Goal: Task Accomplishment & Management: Use online tool/utility

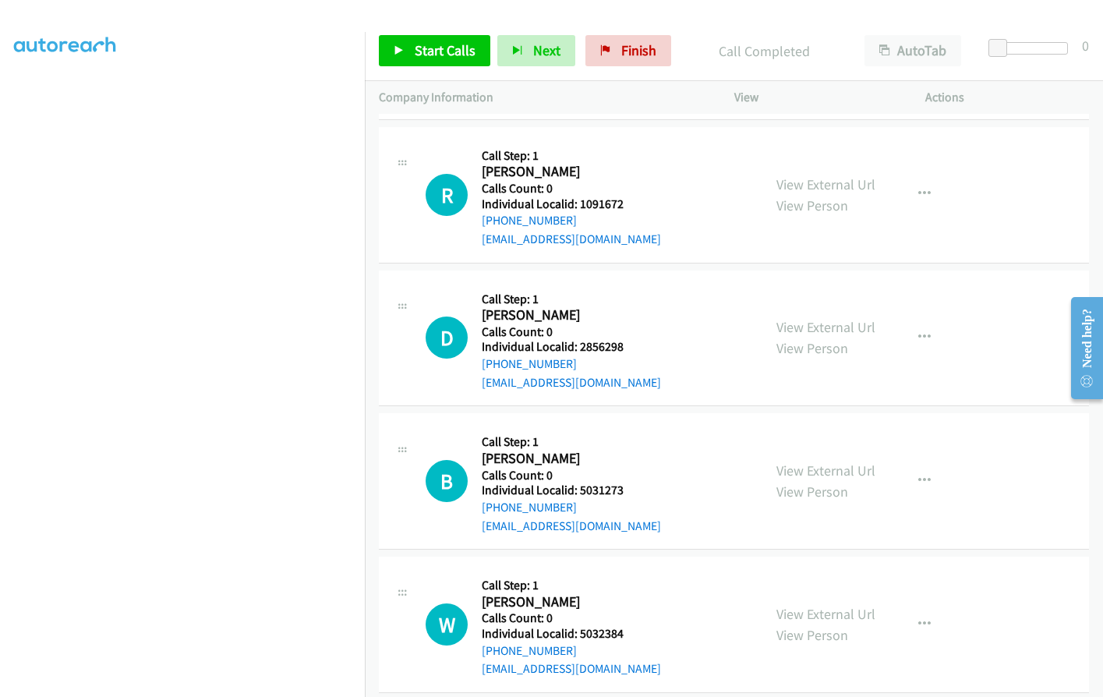
scroll to position [2265, 0]
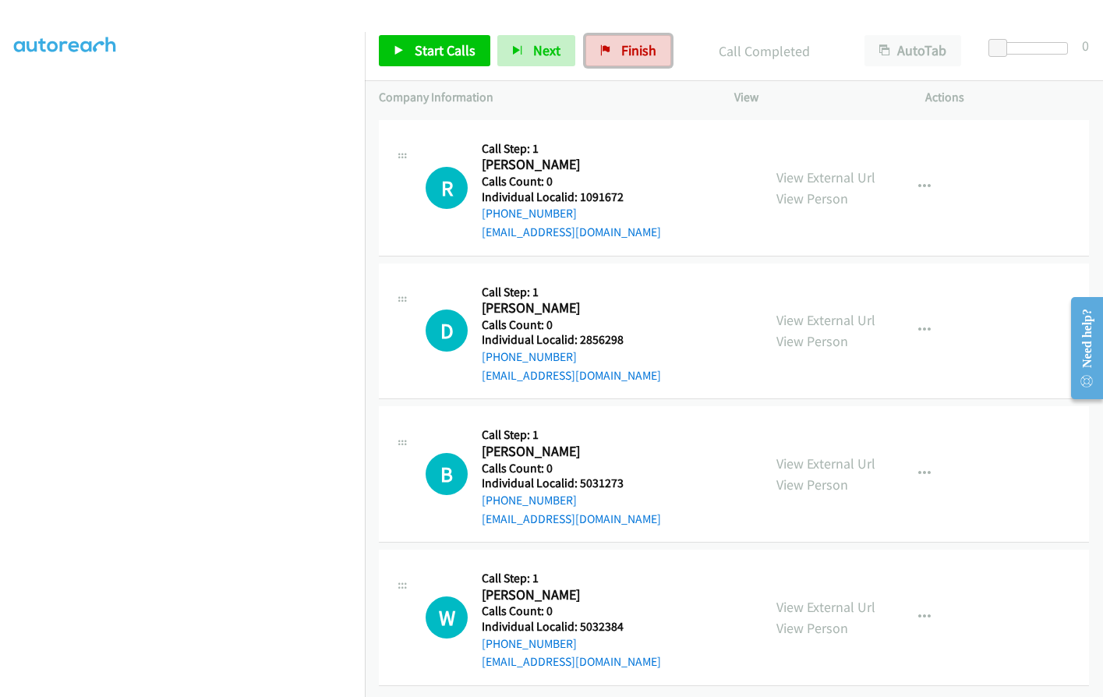
drag, startPoint x: 609, startPoint y: 52, endPoint x: 687, endPoint y: 54, distance: 77.2
click at [609, 52] on link "Finish" at bounding box center [628, 50] width 86 height 31
drag, startPoint x: 577, startPoint y: 183, endPoint x: 629, endPoint y: 183, distance: 52.2
click at [634, 189] on h5 "Individual Localid: 1091672" at bounding box center [571, 197] width 179 height 16
copy h5 "1091672"
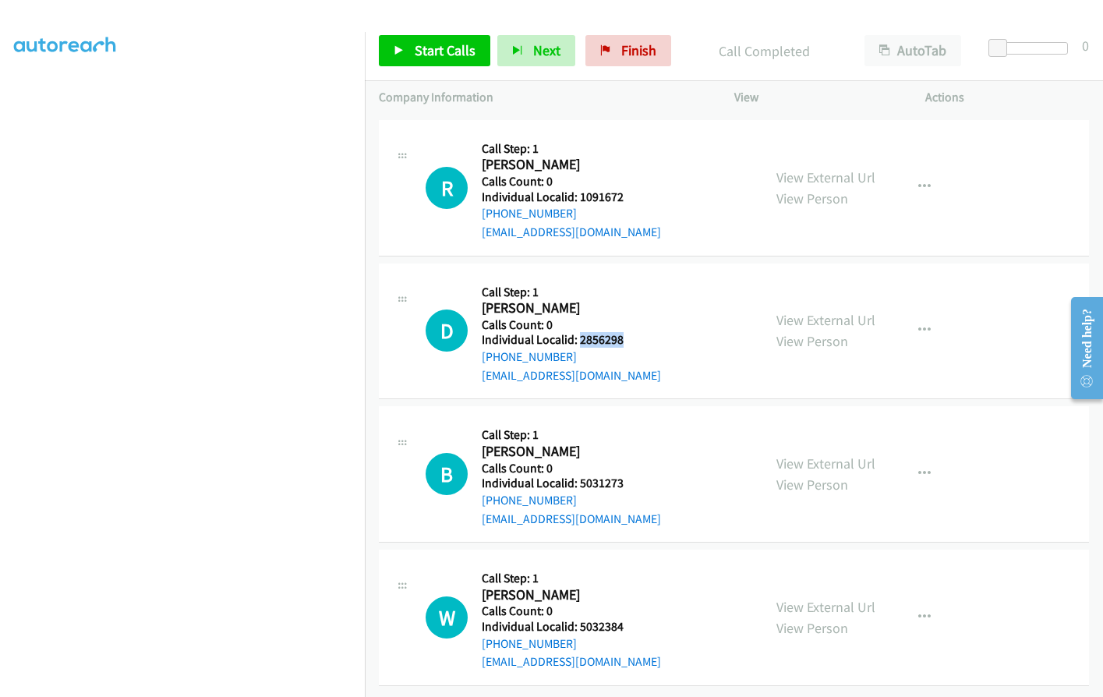
drag, startPoint x: 596, startPoint y: 327, endPoint x: 629, endPoint y: 327, distance: 32.7
click at [629, 327] on div "D Callback Scheduled Call Step: 1 Dmitry Bondar America/New_York Calls Count: 0…" at bounding box center [586, 331] width 323 height 108
copy h5 "2856298"
drag, startPoint x: 580, startPoint y: 470, endPoint x: 625, endPoint y: 468, distance: 45.2
click at [625, 468] on div "B Callback Scheduled Call Step: 1 Ben Gonzales America/Los_Angeles Calls Count:…" at bounding box center [586, 474] width 323 height 108
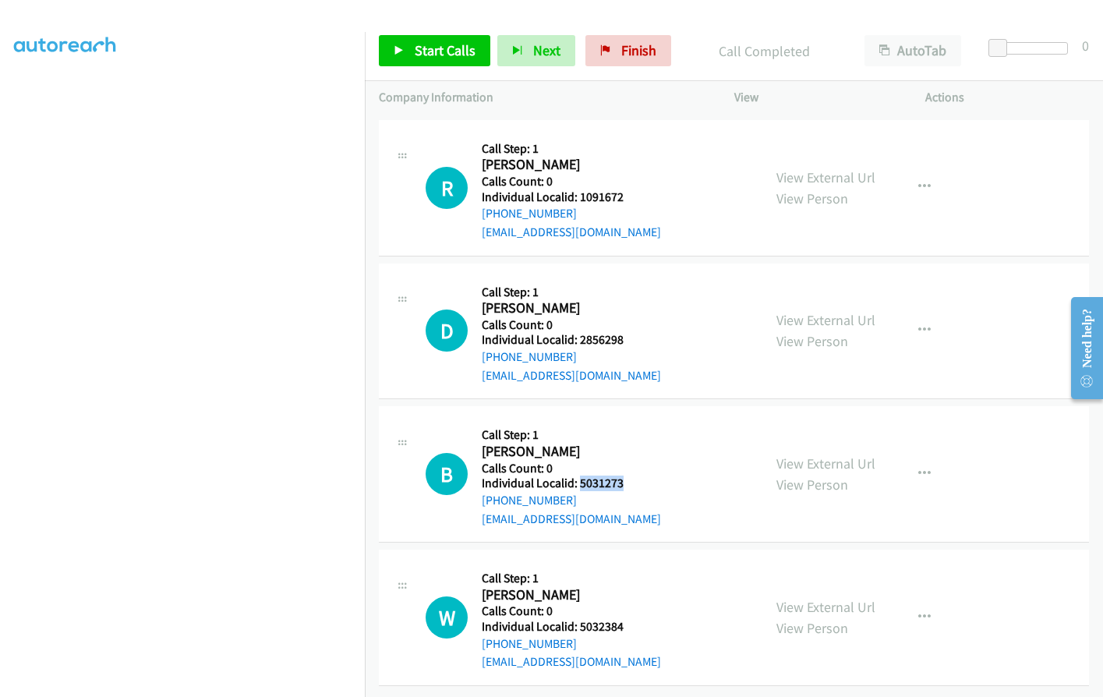
copy h5 "5031273"
drag, startPoint x: 576, startPoint y: 613, endPoint x: 635, endPoint y: 615, distance: 59.2
click at [635, 615] on div "W Callback Scheduled Call Step: 1 Whitney Dalton America/Los_Angeles Calls Coun…" at bounding box center [586, 617] width 323 height 108
copy h5 "5032384"
click at [441, 48] on span "Start Calls" at bounding box center [445, 50] width 61 height 18
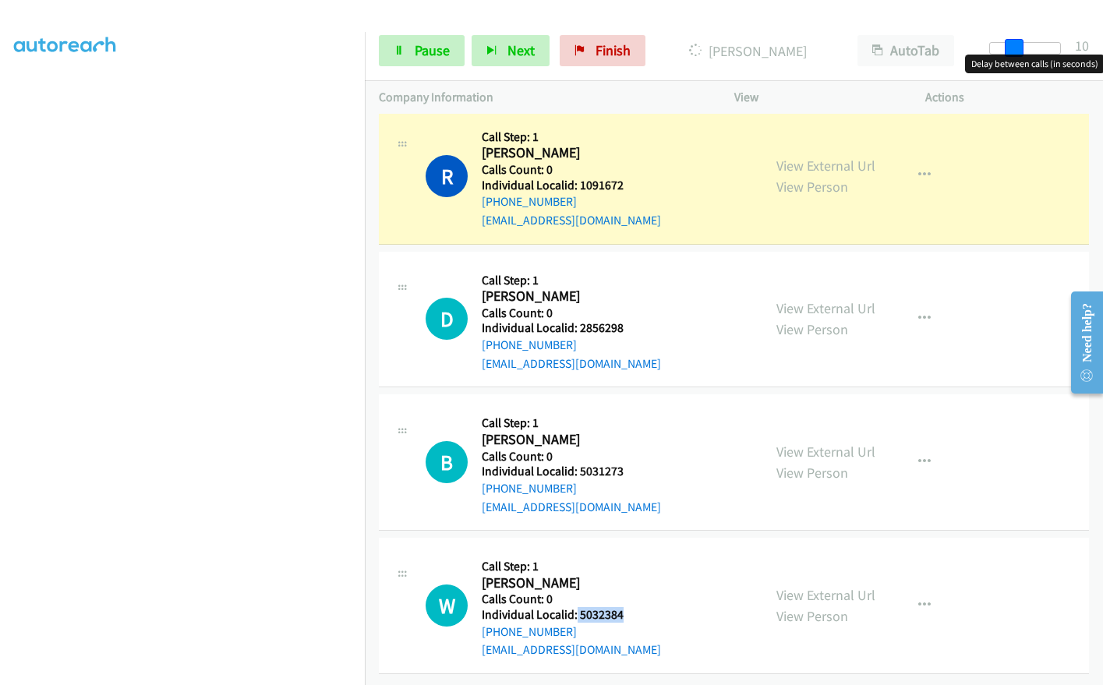
drag, startPoint x: 999, startPoint y: 42, endPoint x: 1022, endPoint y: 42, distance: 23.4
click at [1022, 42] on span at bounding box center [1013, 48] width 19 height 19
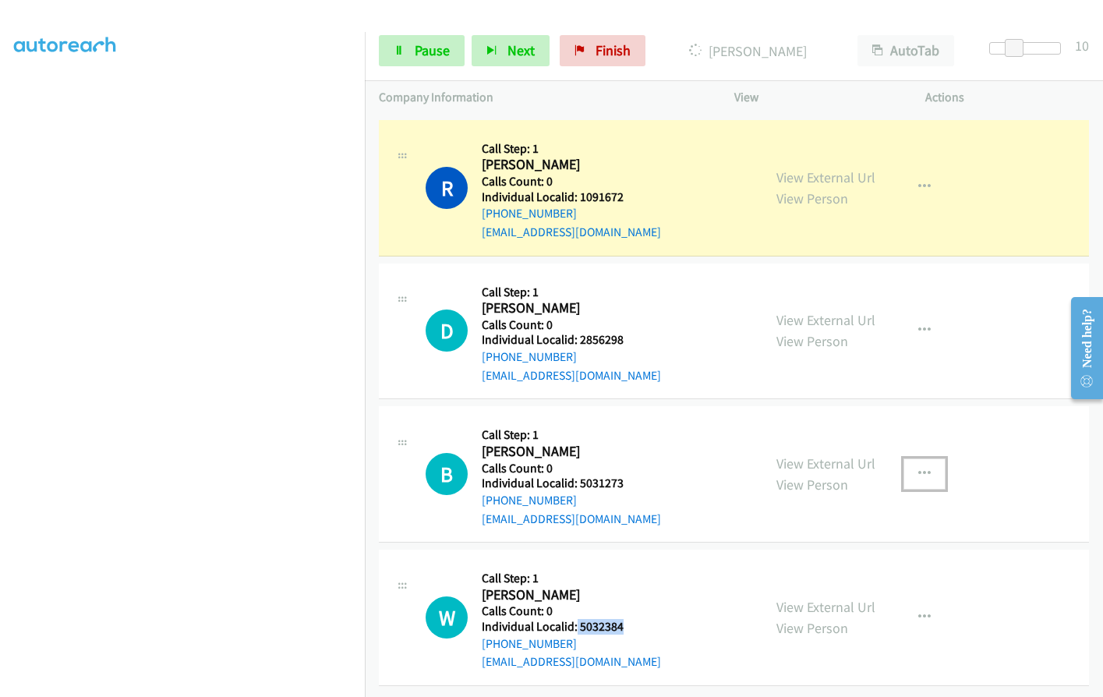
click at [918, 468] on icon "button" at bounding box center [924, 474] width 12 height 12
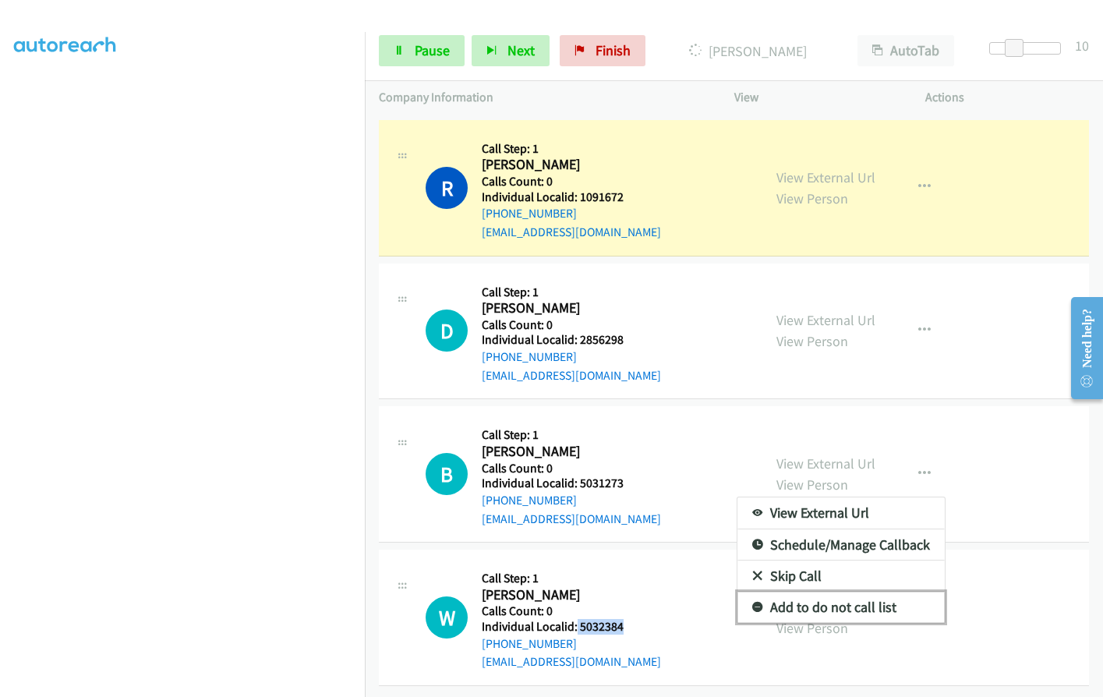
click at [754, 602] on icon at bounding box center [757, 607] width 11 height 11
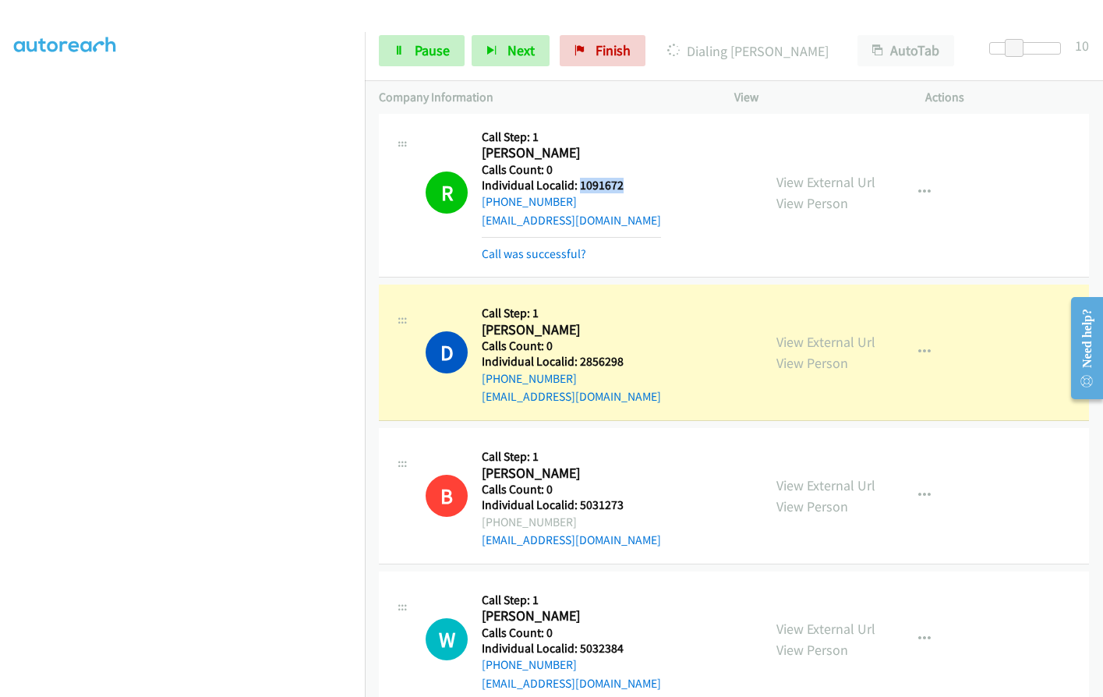
drag, startPoint x: 577, startPoint y: 185, endPoint x: 628, endPoint y: 182, distance: 51.5
click at [628, 182] on h5 "Individual Localid: 1091672" at bounding box center [571, 186] width 179 height 16
copy h5 "1091672"
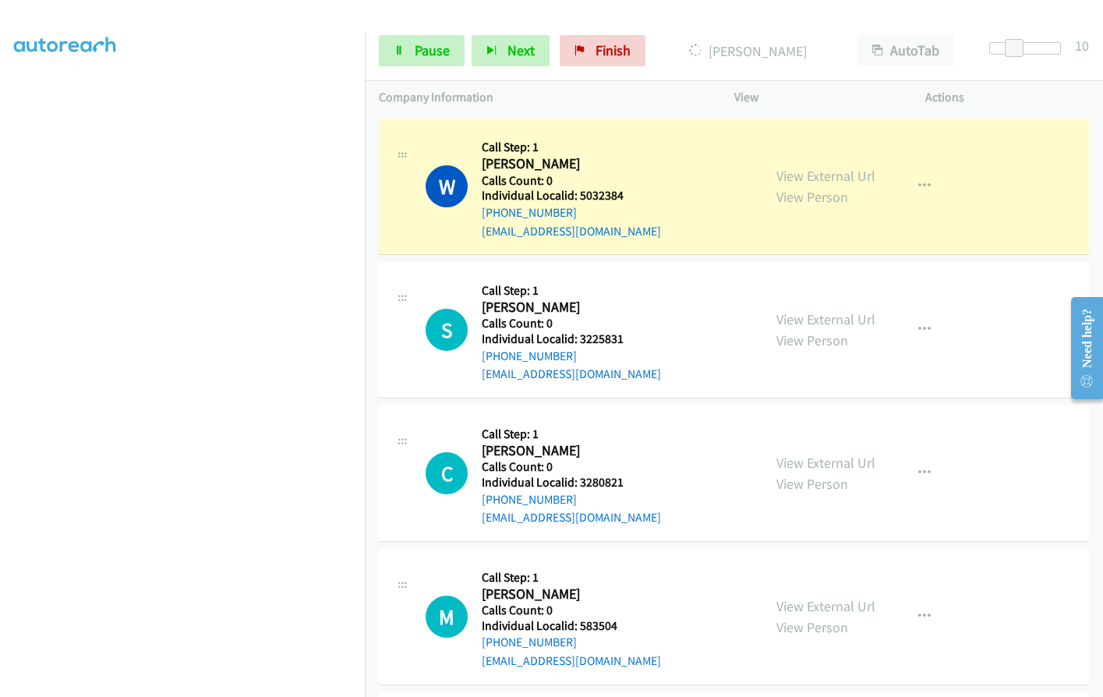
scroll to position [2752, 0]
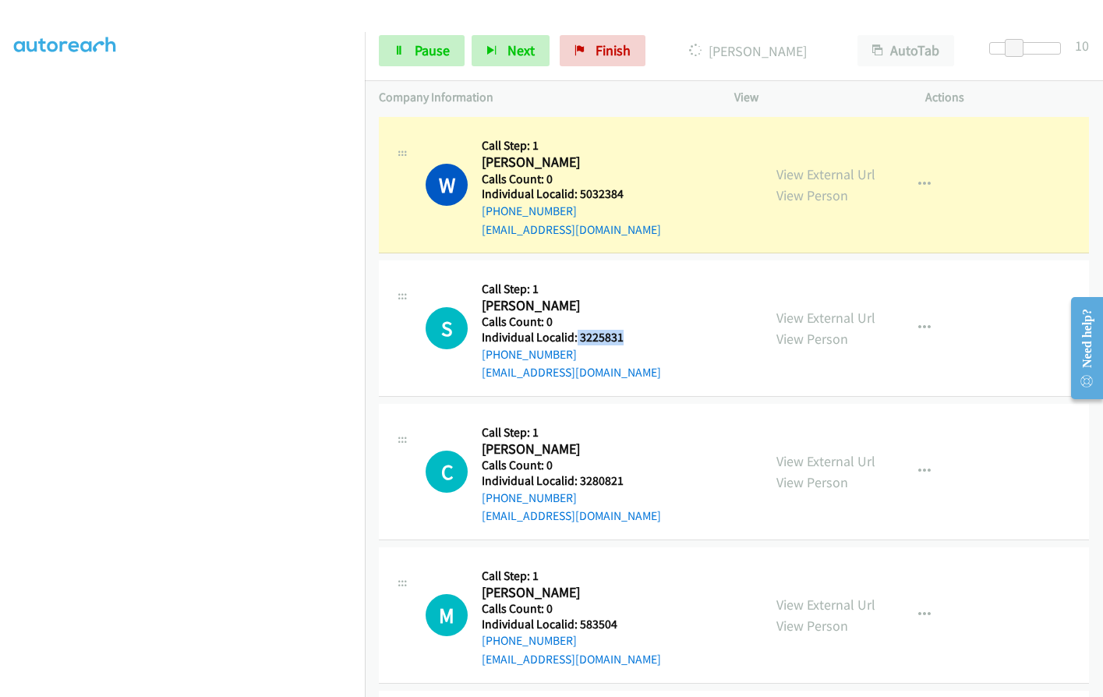
drag, startPoint x: 575, startPoint y: 330, endPoint x: 627, endPoint y: 334, distance: 51.5
click at [627, 334] on div "S Callback Scheduled Call Step: 1 Shantanu Swaminathan America/Los_Angeles Call…" at bounding box center [586, 328] width 323 height 108
copy h5 "3225831"
drag, startPoint x: 576, startPoint y: 481, endPoint x: 624, endPoint y: 478, distance: 48.4
click at [624, 478] on div "C Callback Scheduled Call Step: 1 Christopher Bunnell Pacific/Honolulu Calls Co…" at bounding box center [586, 472] width 323 height 108
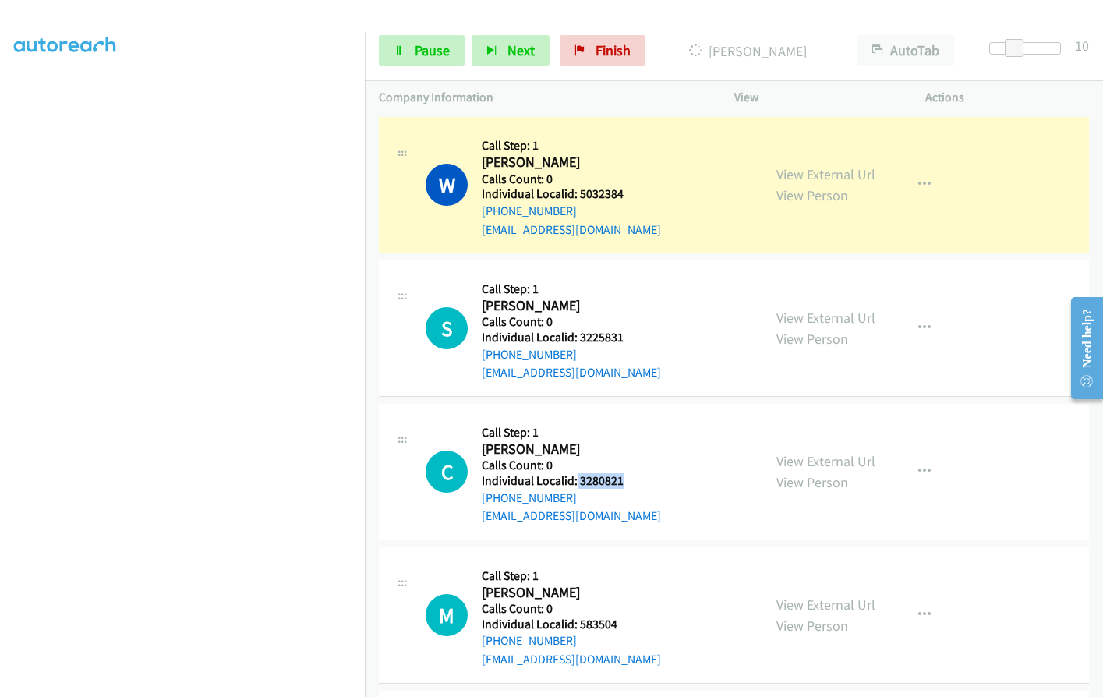
copy h5 "3280821"
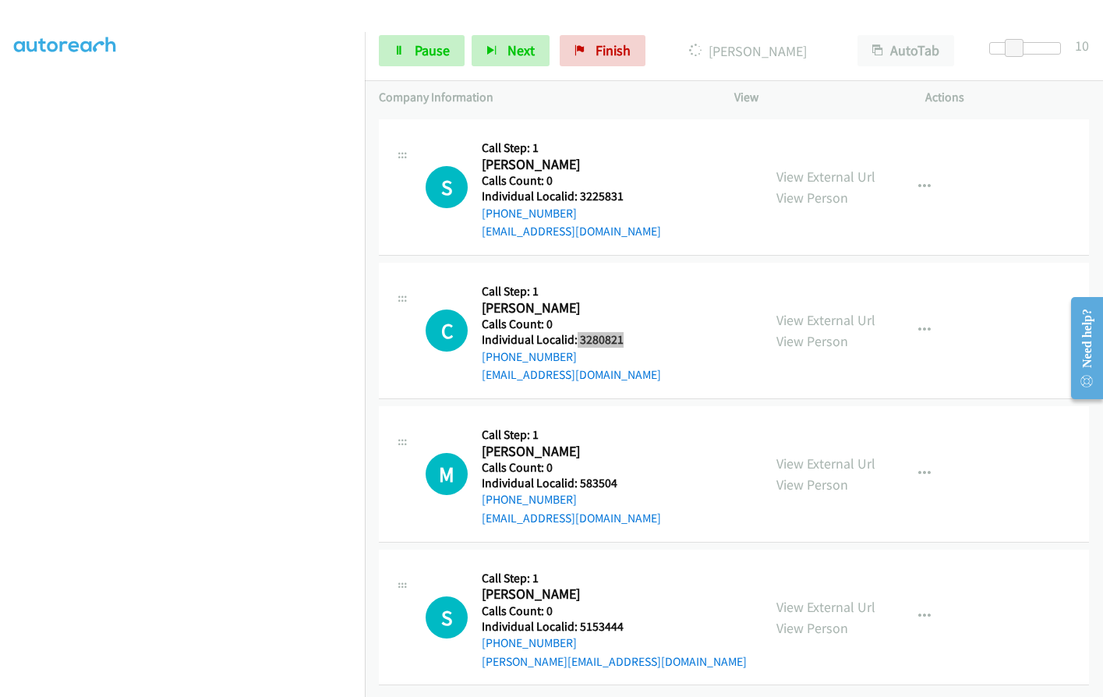
scroll to position [2904, 0]
drag, startPoint x: 581, startPoint y: 471, endPoint x: 623, endPoint y: 470, distance: 42.9
click at [623, 470] on div "M Callback Scheduled Call Step: 1 Mark Snyder America/New_York Calls Count: 0 I…" at bounding box center [586, 474] width 323 height 108
copy h5 "583504"
drag, startPoint x: 577, startPoint y: 612, endPoint x: 624, endPoint y: 616, distance: 47.7
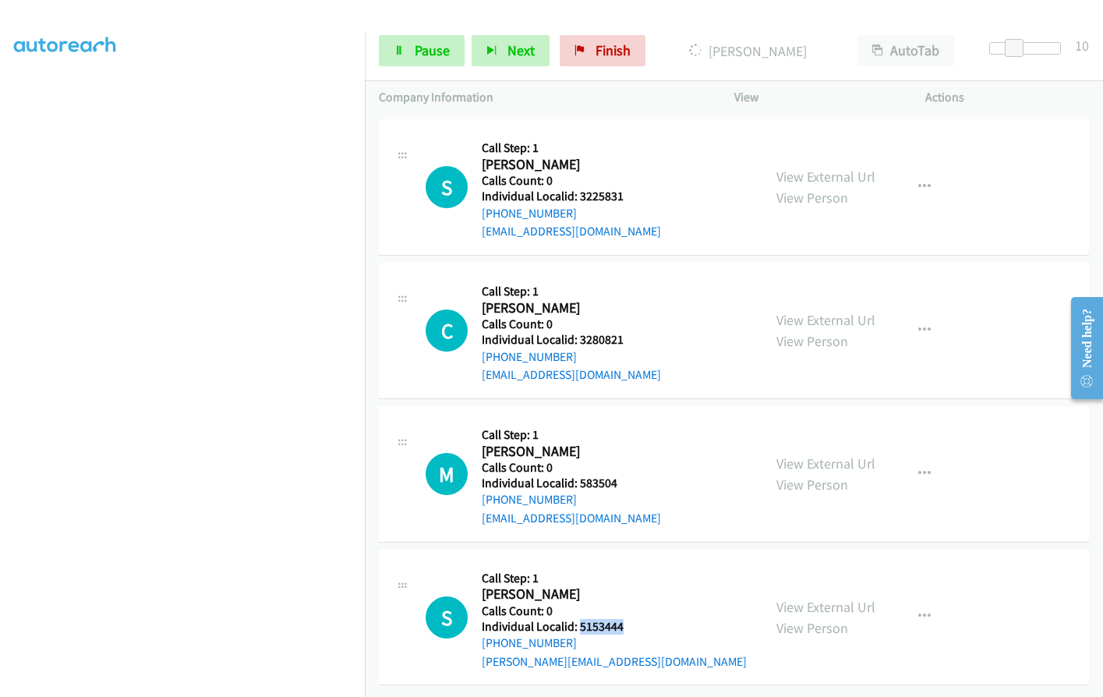
click at [624, 616] on div "S Callback Scheduled Call Step: 1 Scott Raulf America/New_York Calls Count: 0 I…" at bounding box center [586, 617] width 323 height 108
copy h5 "5153444"
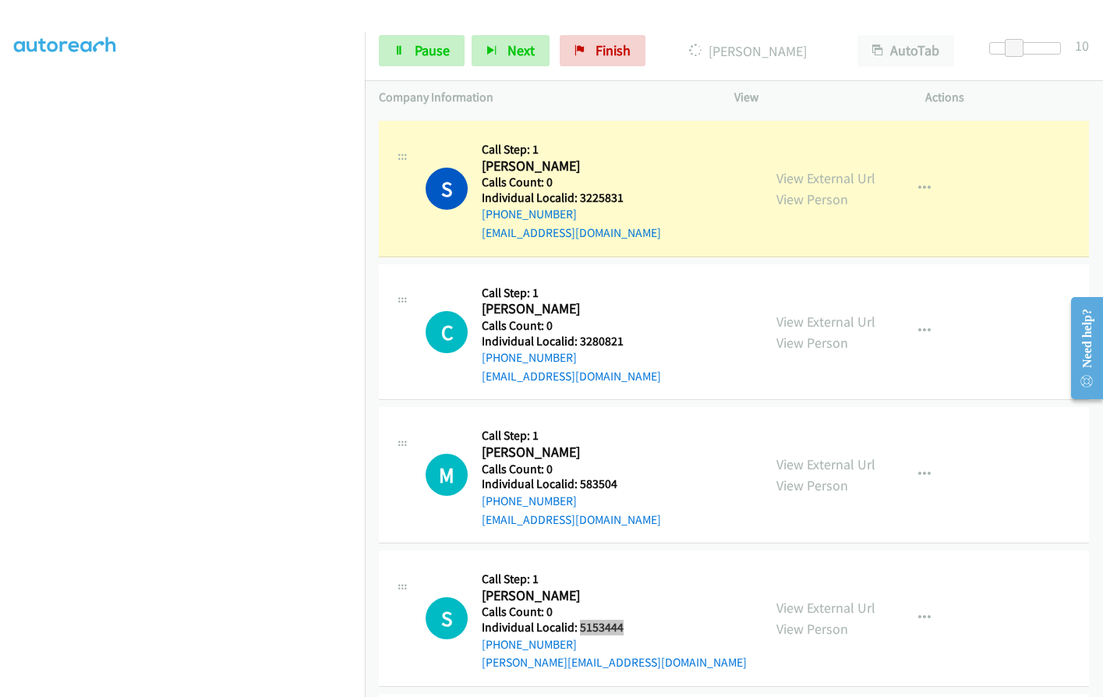
scroll to position [2704, 0]
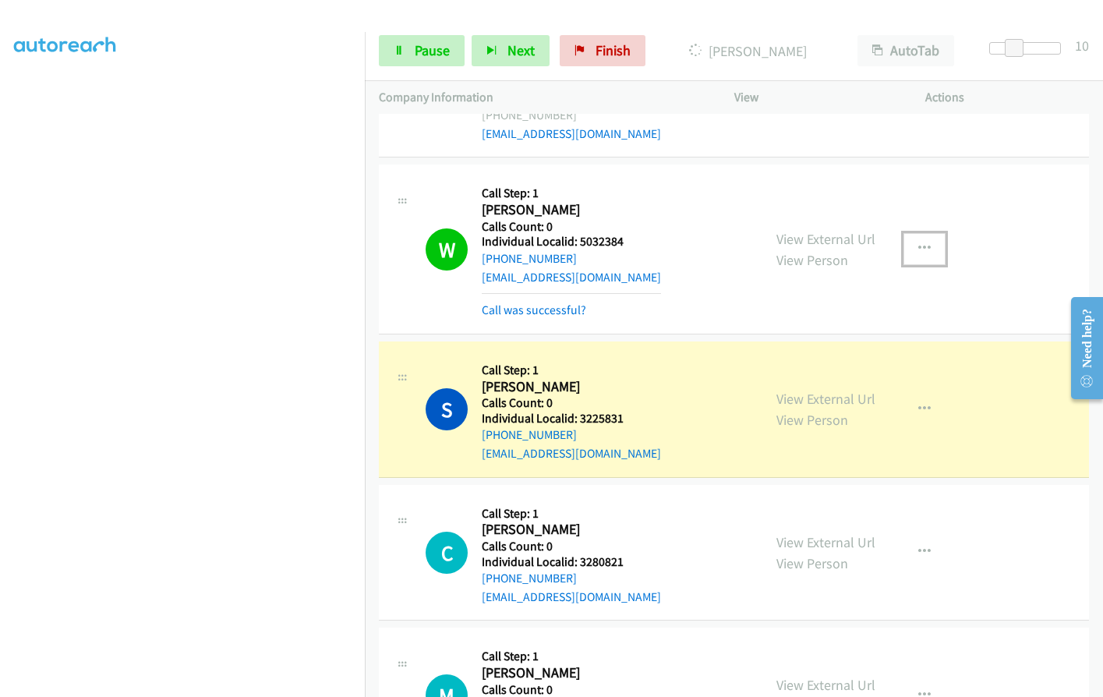
click at [919, 242] on icon "button" at bounding box center [924, 248] width 12 height 12
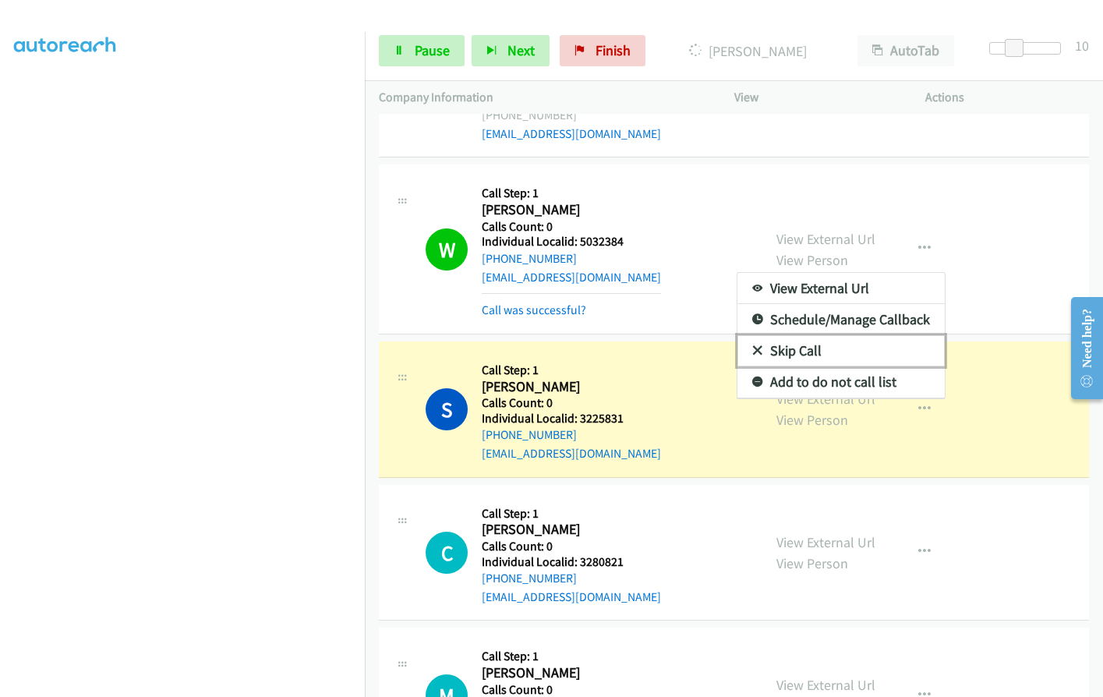
click at [752, 353] on icon at bounding box center [757, 351] width 11 height 11
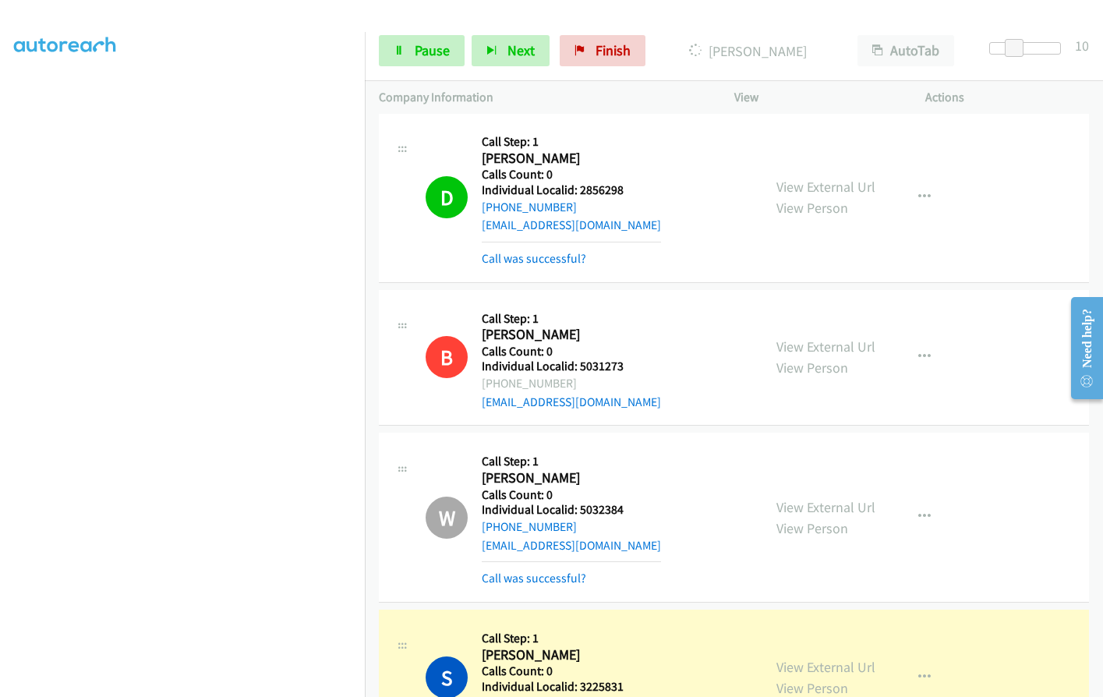
scroll to position [2431, 0]
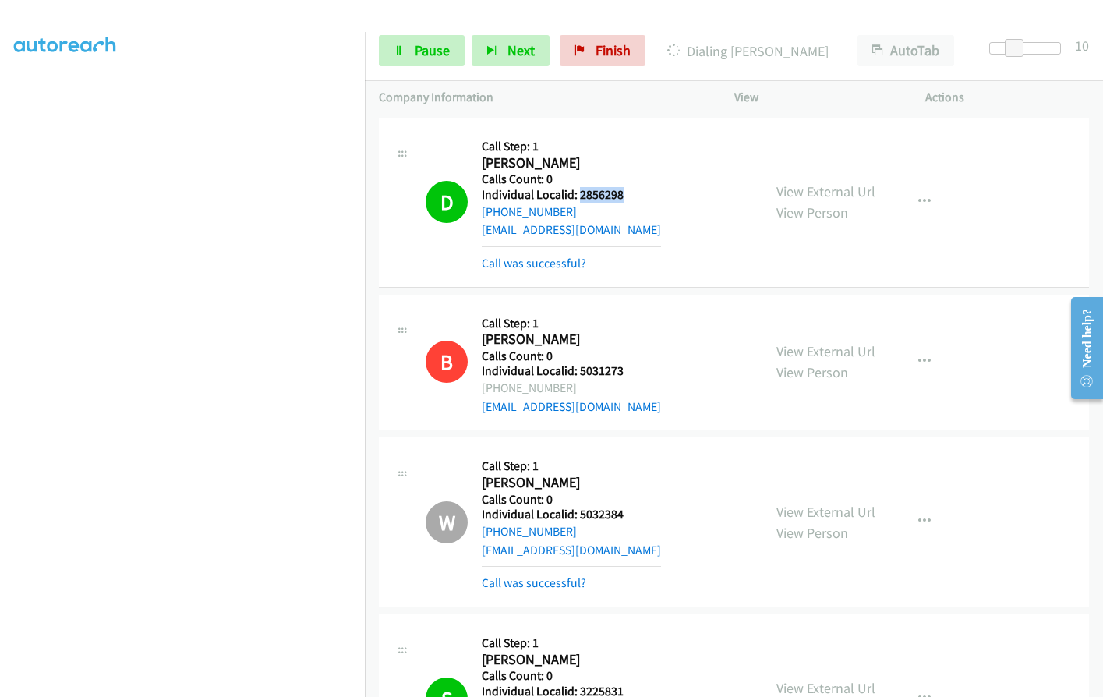
drag, startPoint x: 578, startPoint y: 192, endPoint x: 633, endPoint y: 193, distance: 54.6
click at [633, 193] on div "D Callback Scheduled Call Step: 1 Dmitry Bondar America/New_York Calls Count: 0…" at bounding box center [586, 202] width 323 height 140
copy h5 "2856298"
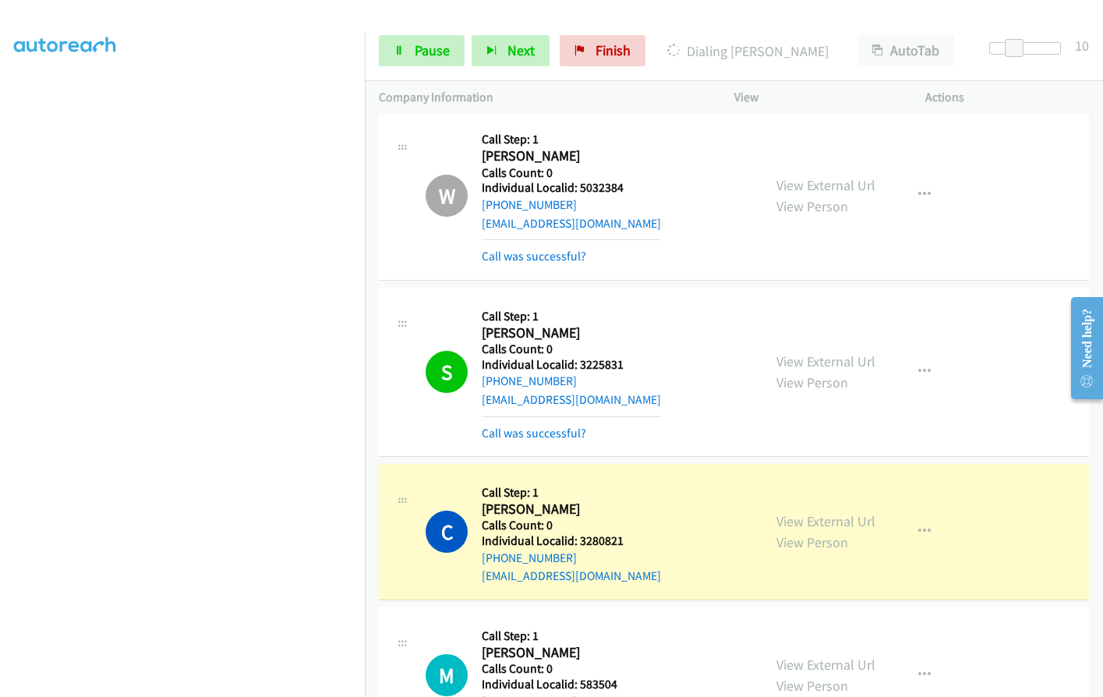
scroll to position [2762, 0]
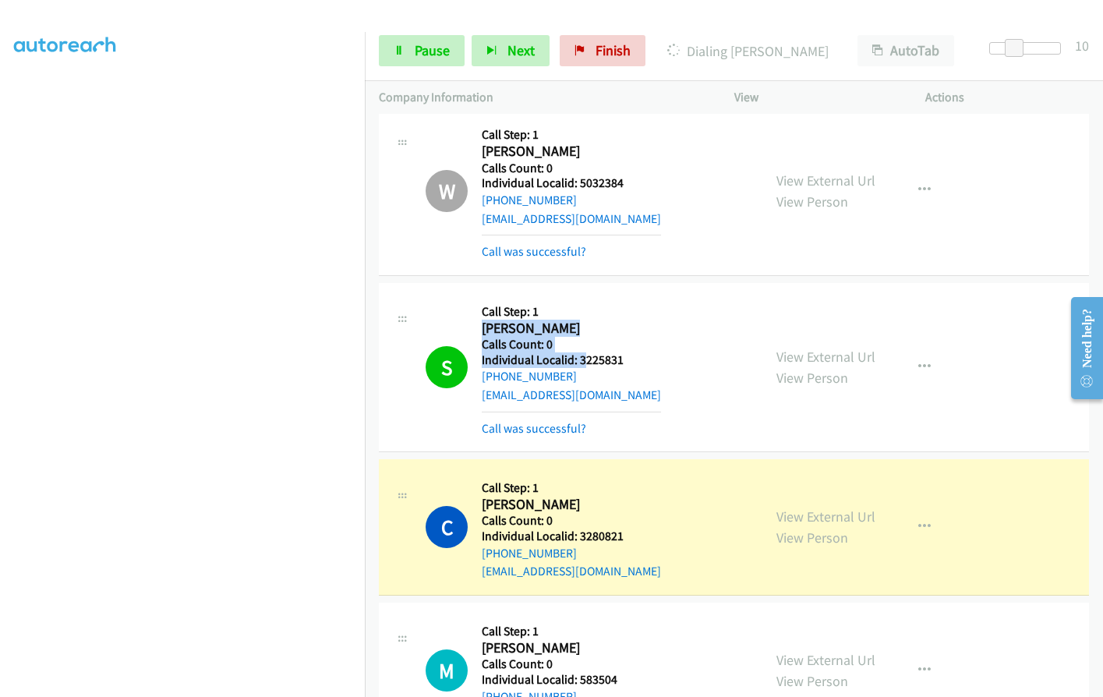
click at [583, 360] on div "S Callback Scheduled Call Step: 1 Shantanu Swaminathan America/Los_Angeles Call…" at bounding box center [734, 367] width 710 height 169
click at [585, 362] on h5 "Individual Localid: 3225831" at bounding box center [571, 360] width 179 height 16
click at [656, 357] on div "S Callback Scheduled Call Step: 1 Shantanu Swaminathan America/Los_Angeles Call…" at bounding box center [586, 367] width 323 height 140
drag, startPoint x: 577, startPoint y: 362, endPoint x: 627, endPoint y: 361, distance: 49.9
click at [627, 361] on div "S Callback Scheduled Call Step: 1 Shantanu Swaminathan America/Los_Angeles Call…" at bounding box center [586, 367] width 323 height 140
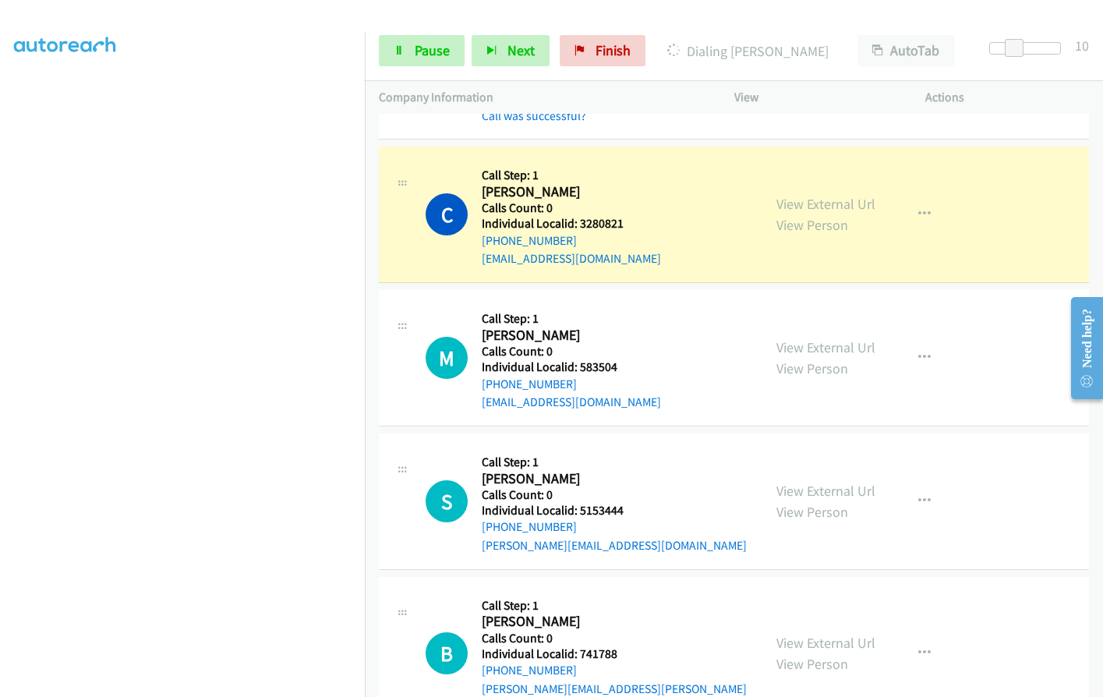
scroll to position [3257, 0]
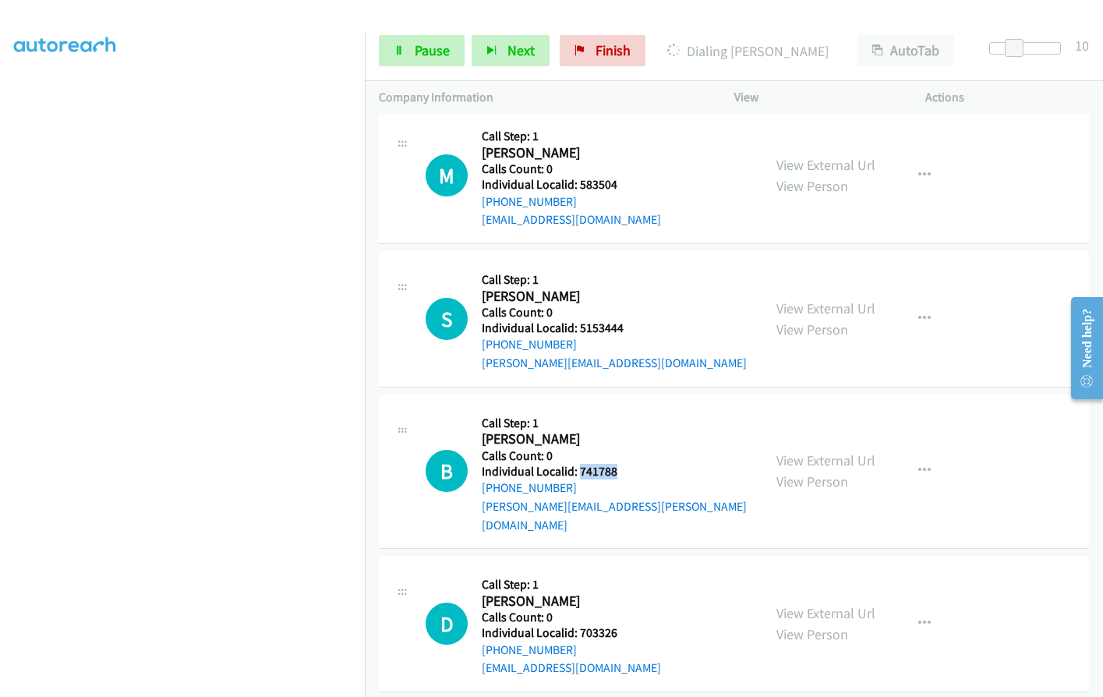
drag, startPoint x: 577, startPoint y: 470, endPoint x: 627, endPoint y: 469, distance: 49.9
click at [627, 469] on div "B Callback Scheduled Call Step: 1 Bonnie Gerald America/Chicago Calls Count: 0 …" at bounding box center [586, 470] width 323 height 125
drag, startPoint x: 577, startPoint y: 612, endPoint x: 636, endPoint y: 613, distance: 58.4
click at [636, 613] on div "D Callback Scheduled Call Step: 1 Dennis Boehme America/Chicago Calls Count: 0 …" at bounding box center [586, 624] width 323 height 108
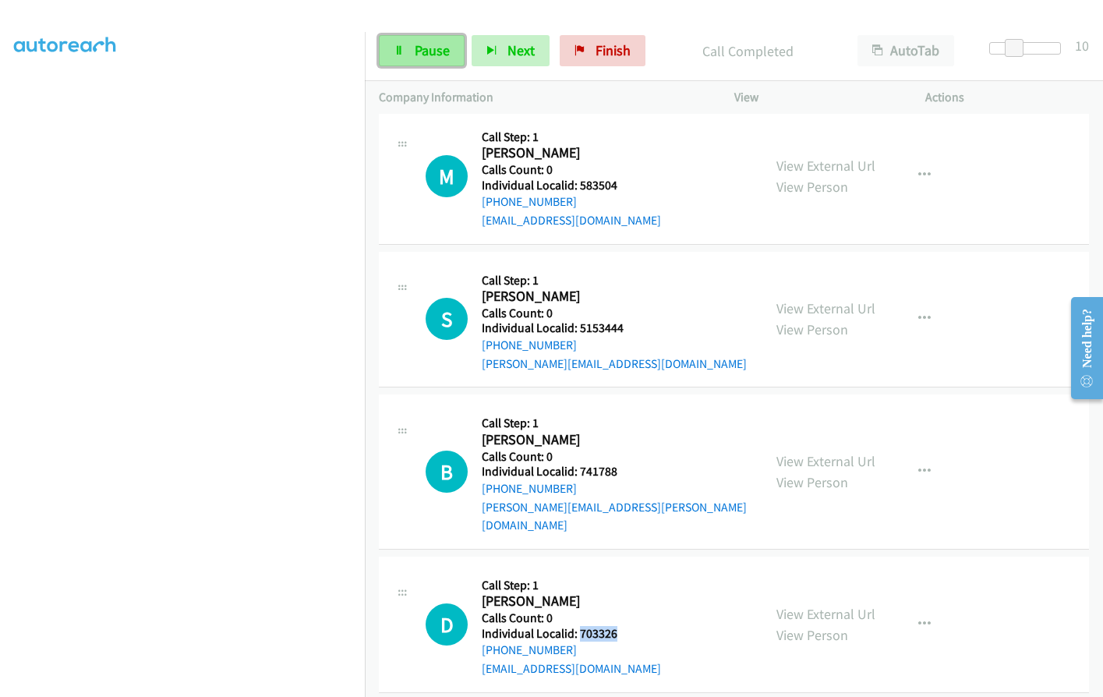
click at [447, 47] on span "Pause" at bounding box center [432, 50] width 35 height 18
click at [440, 54] on span "Start Calls" at bounding box center [445, 50] width 61 height 18
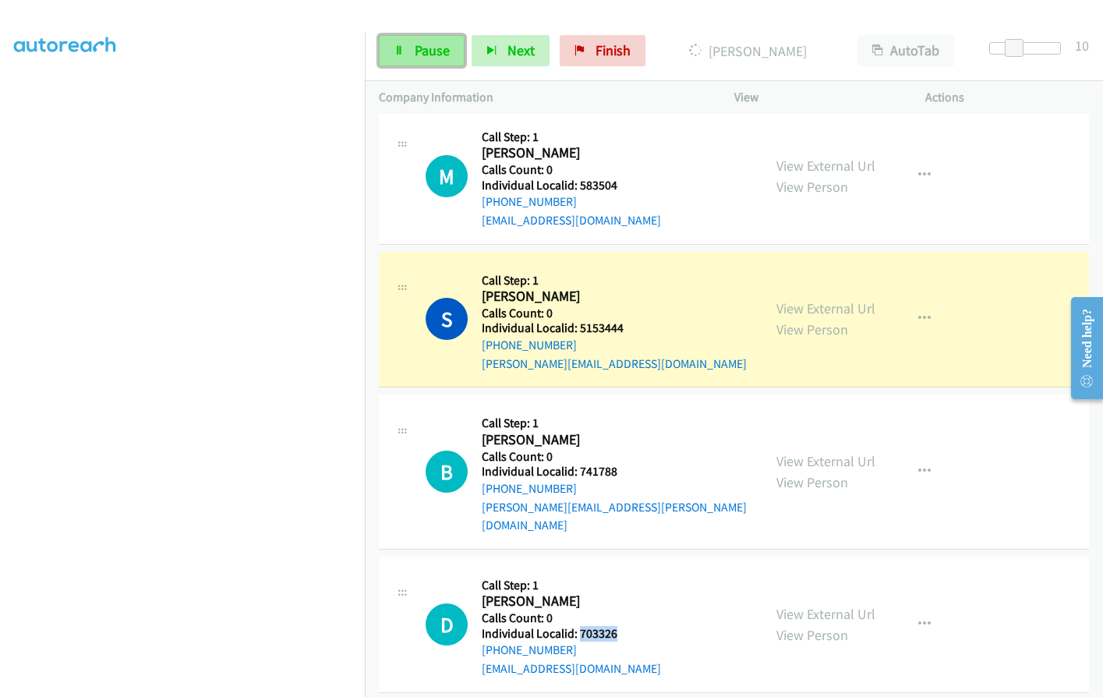
click at [418, 44] on span "Pause" at bounding box center [432, 50] width 35 height 18
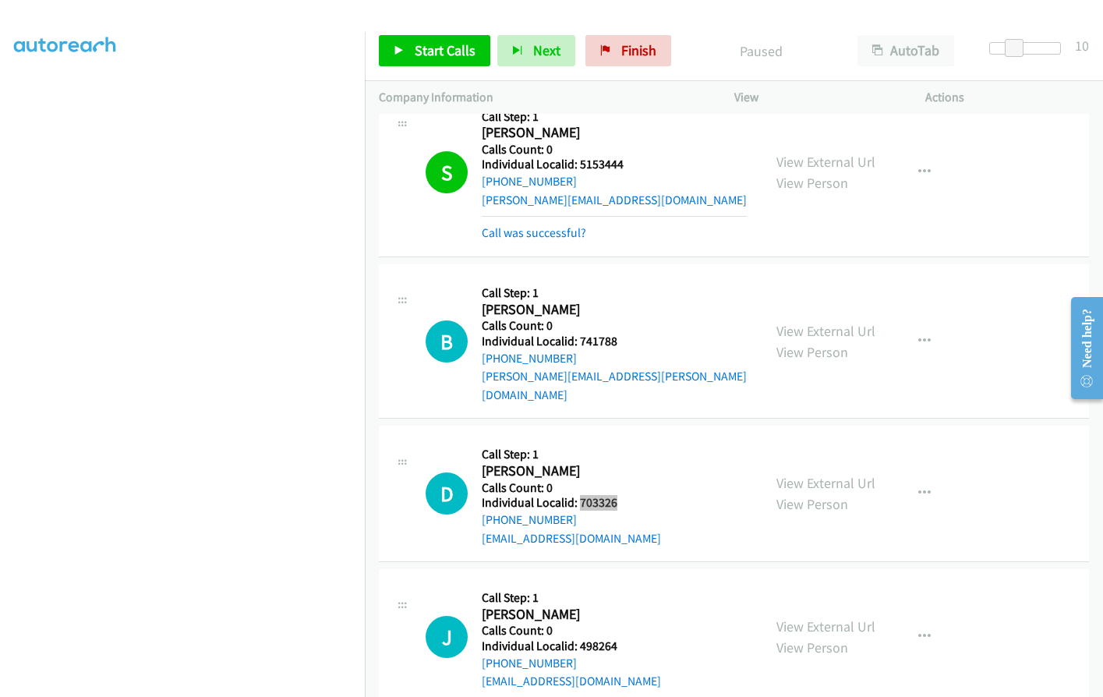
scroll to position [3467, 0]
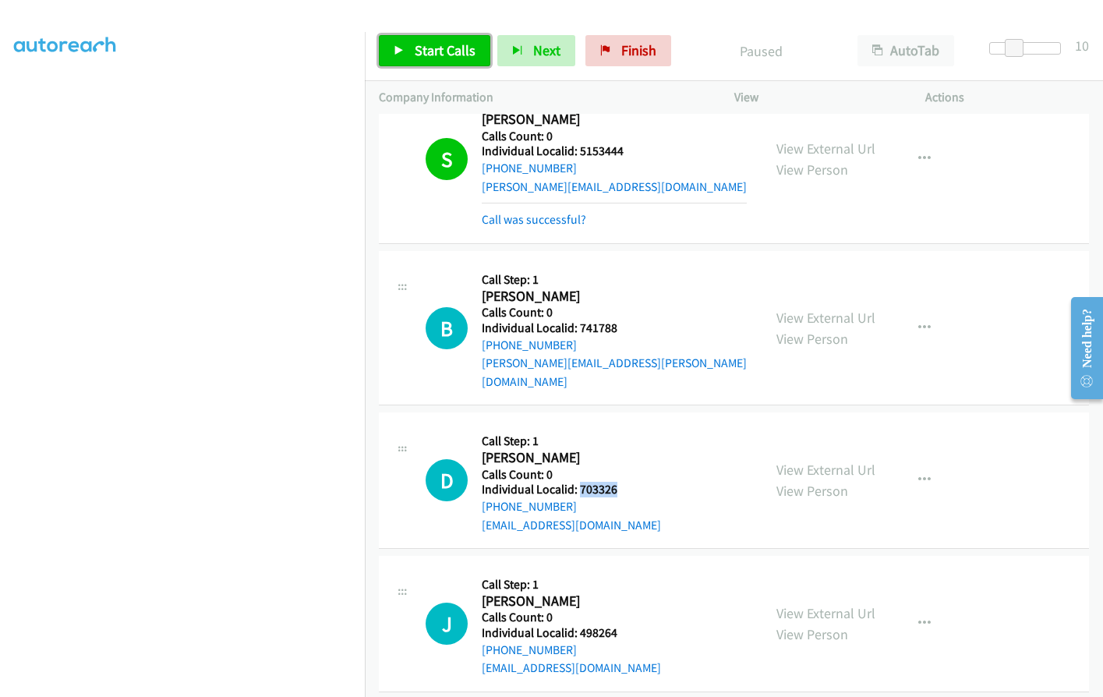
click at [440, 42] on span "Start Calls" at bounding box center [445, 50] width 61 height 18
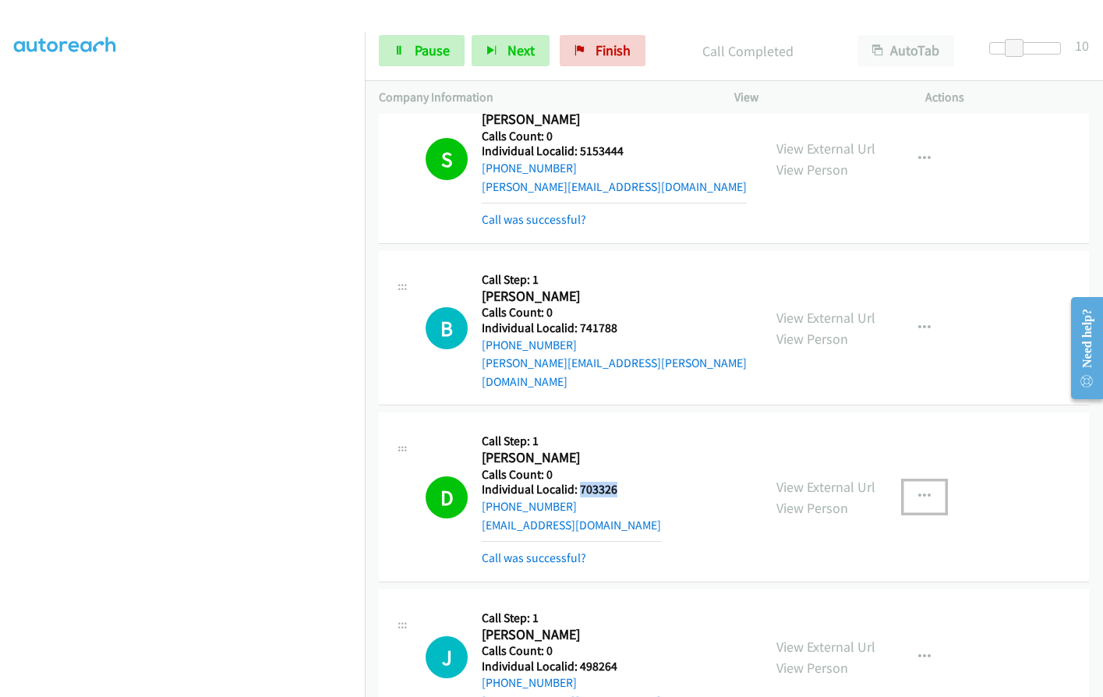
click at [918, 490] on icon "button" at bounding box center [924, 496] width 12 height 12
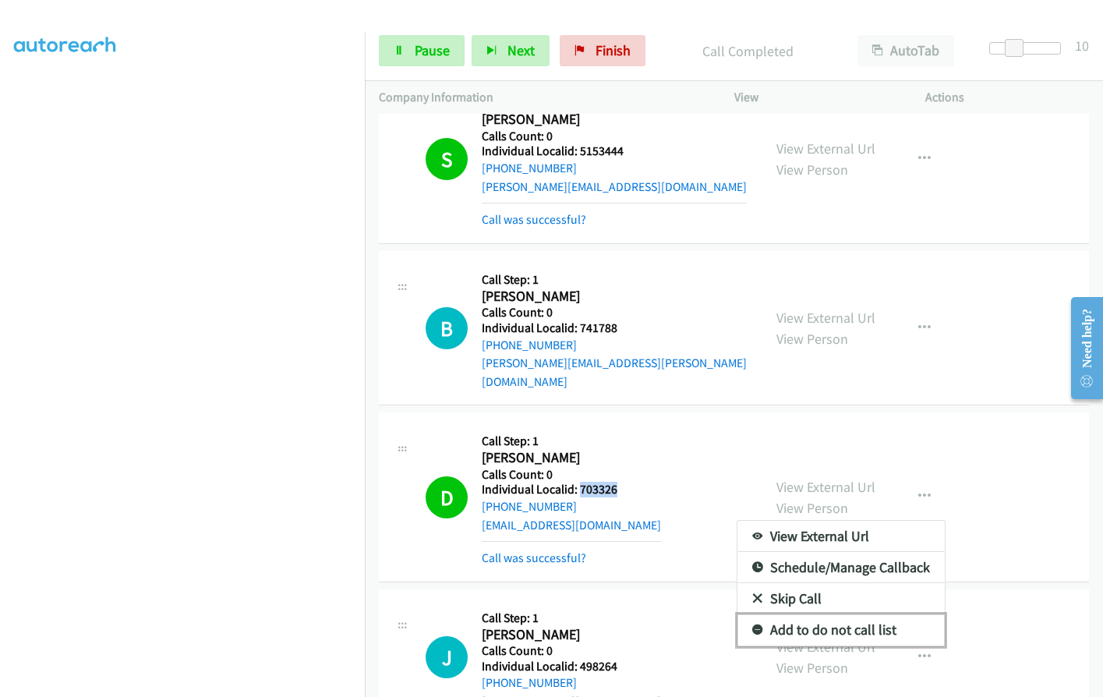
click at [752, 625] on icon at bounding box center [757, 630] width 11 height 11
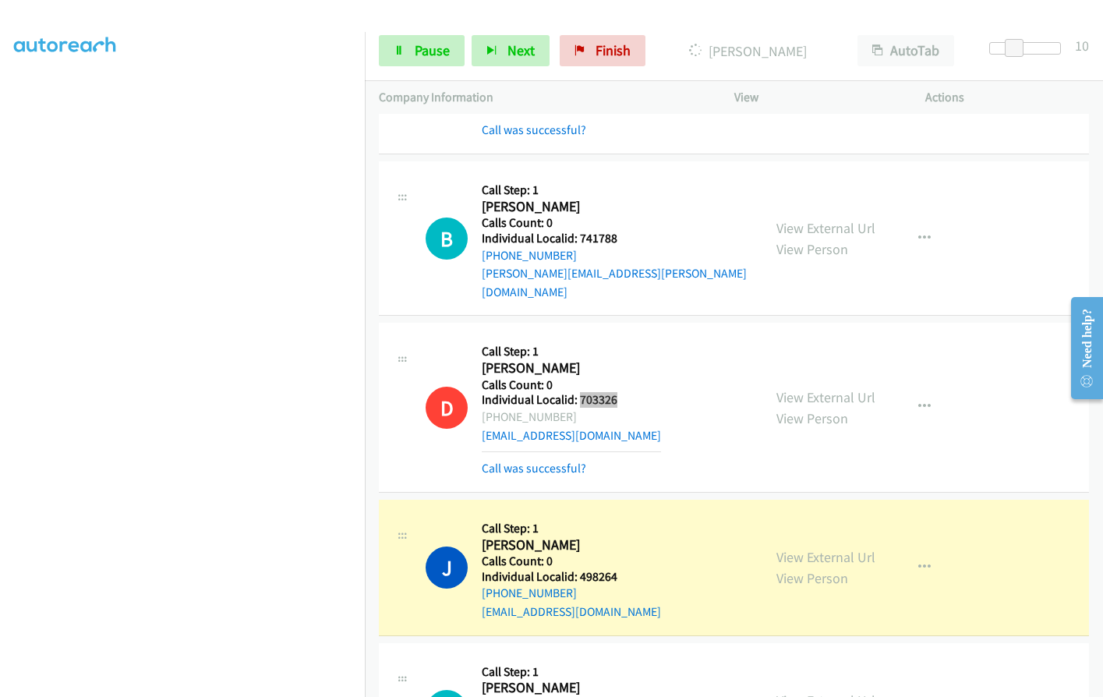
scroll to position [3786, 0]
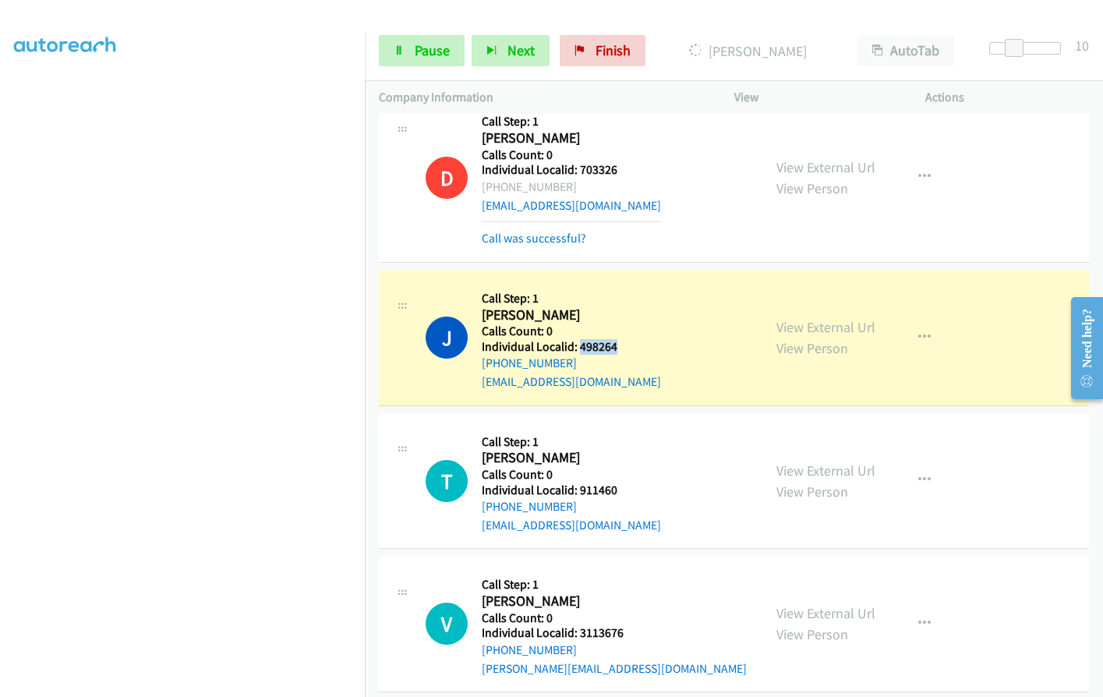
drag, startPoint x: 577, startPoint y: 329, endPoint x: 632, endPoint y: 325, distance: 55.5
click at [632, 325] on div "J Callback Scheduled Call Step: 1 Jerome Van Crayelynghe America/Los_Angeles Ca…" at bounding box center [586, 338] width 323 height 108
drag, startPoint x: 575, startPoint y: 472, endPoint x: 622, endPoint y: 469, distance: 46.9
click at [622, 469] on div "T Callback Scheduled Call Step: 1 Tony Bartel America/Los_Angeles Calls Count: …" at bounding box center [586, 481] width 323 height 108
drag, startPoint x: 576, startPoint y: 612, endPoint x: 632, endPoint y: 610, distance: 56.2
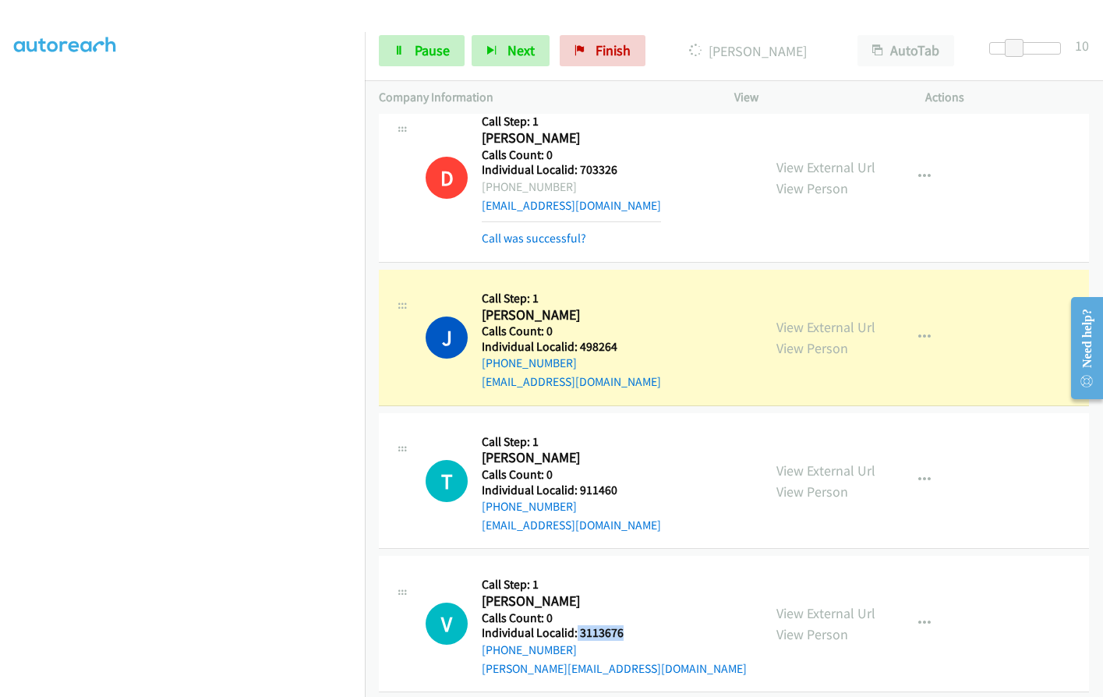
click at [632, 610] on div "V Callback Scheduled Call Step: 1 Vincent Verna America/New_York Calls Count: 0…" at bounding box center [586, 624] width 323 height 108
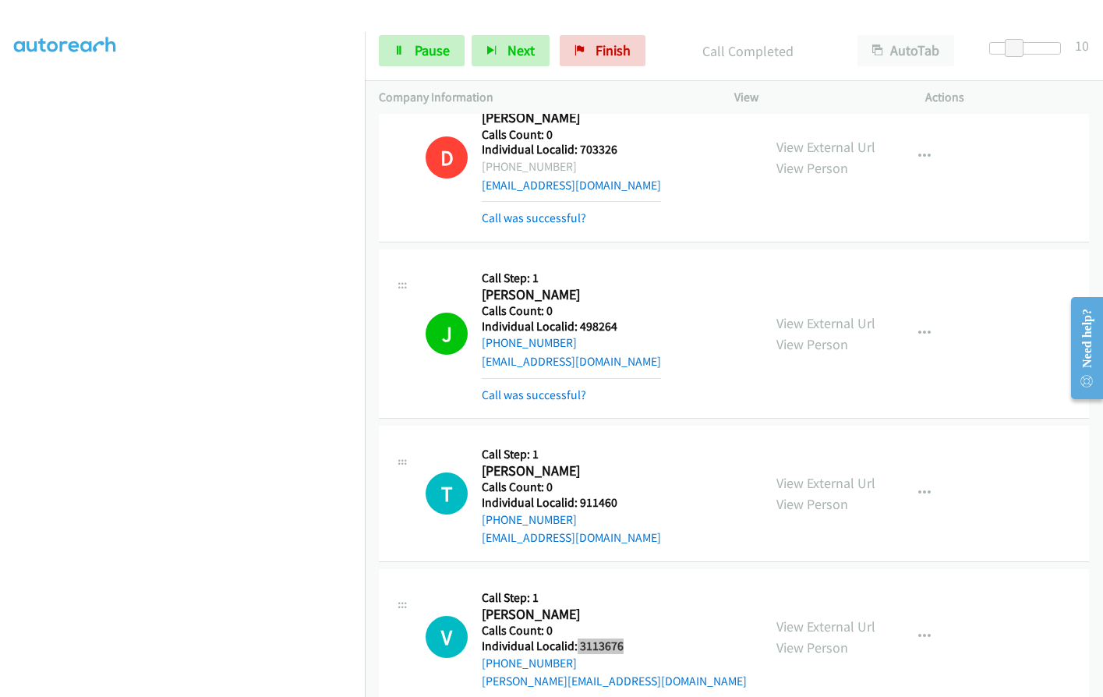
scroll to position [3820, 0]
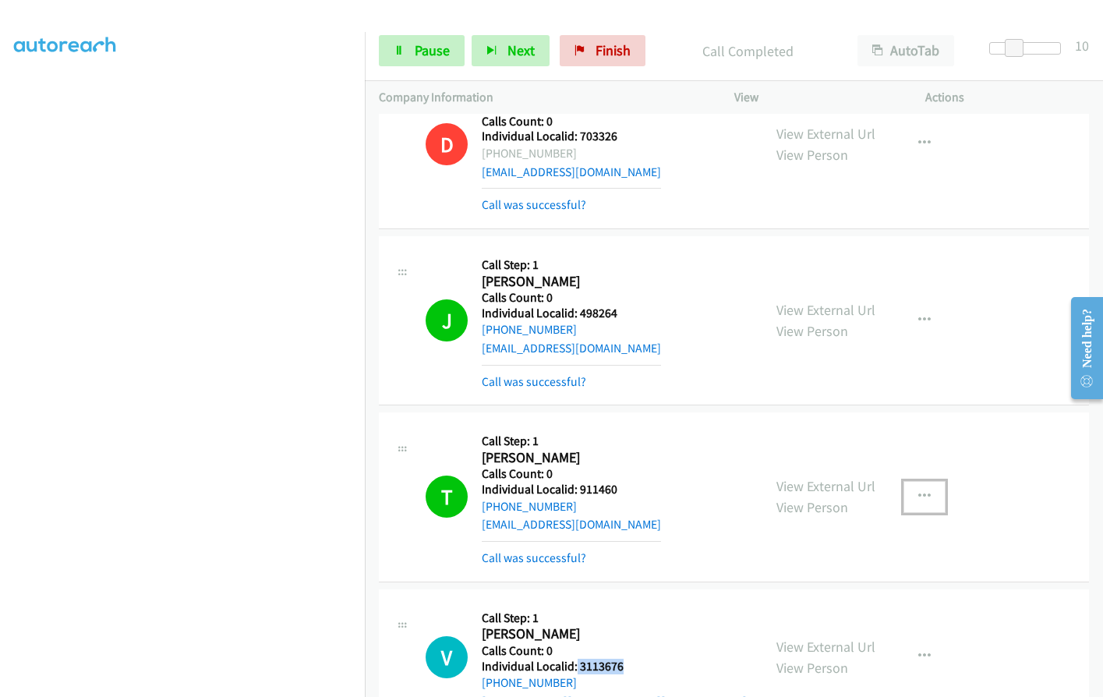
click at [918, 490] on icon "button" at bounding box center [924, 496] width 12 height 12
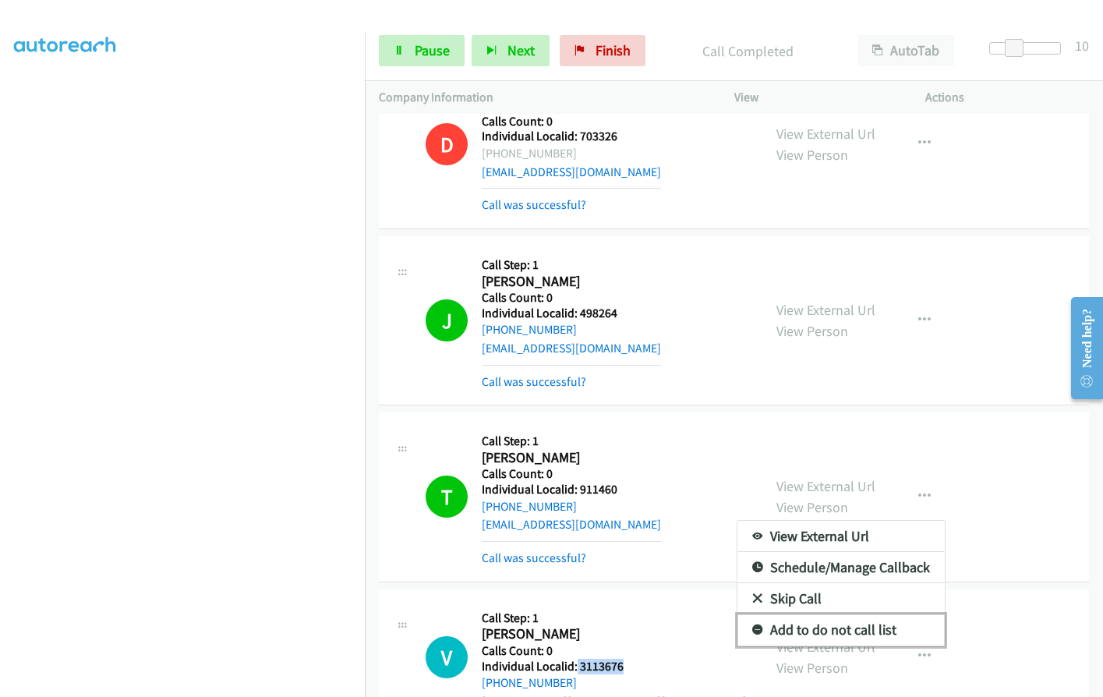
click at [752, 625] on icon at bounding box center [757, 630] width 11 height 11
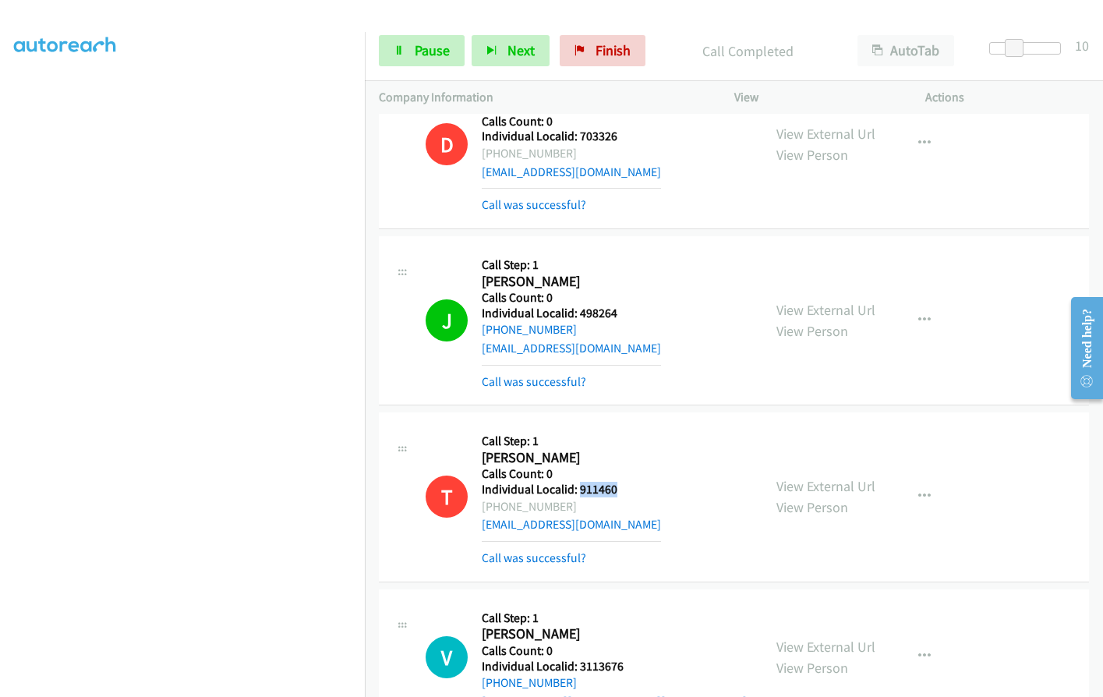
drag, startPoint x: 578, startPoint y: 470, endPoint x: 622, endPoint y: 468, distance: 43.7
click at [622, 468] on div "T Callback Scheduled Call Step: 1 Tony Bartel America/Los_Angeles Calls Count: …" at bounding box center [586, 496] width 323 height 140
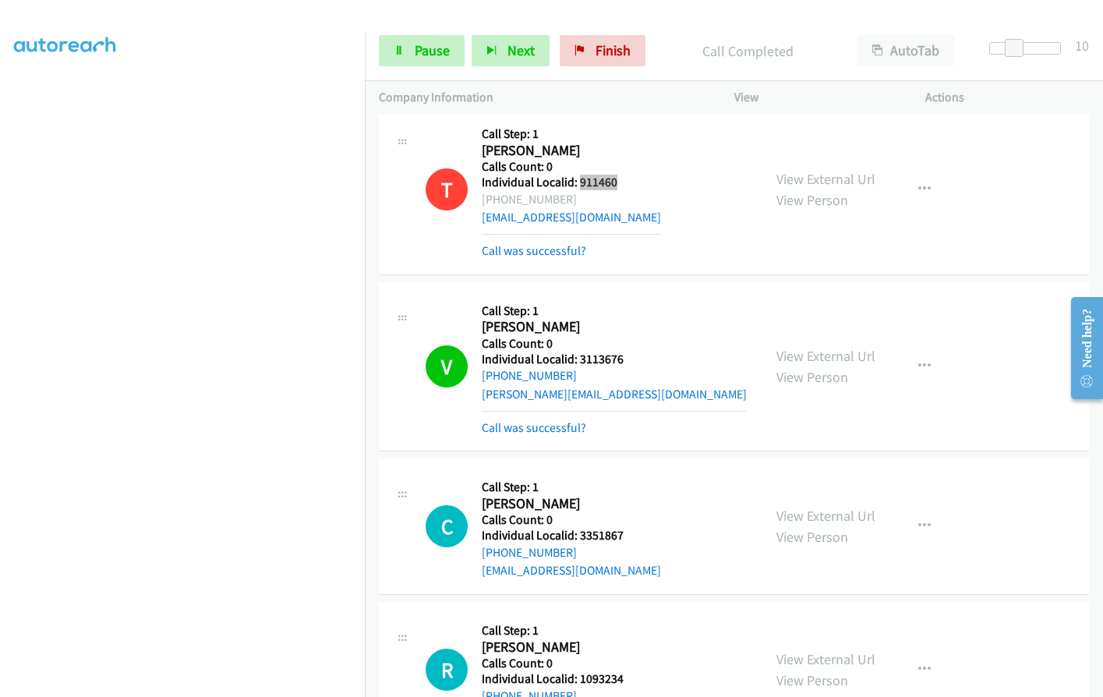
scroll to position [4132, 0]
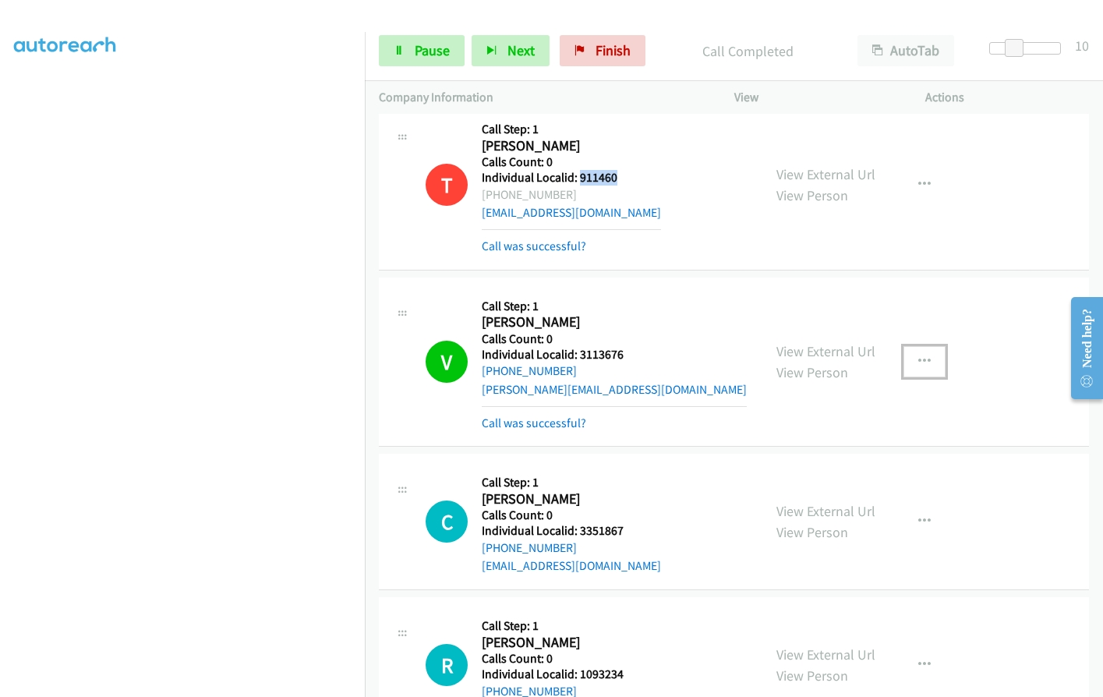
click at [928, 346] on button "button" at bounding box center [924, 361] width 42 height 31
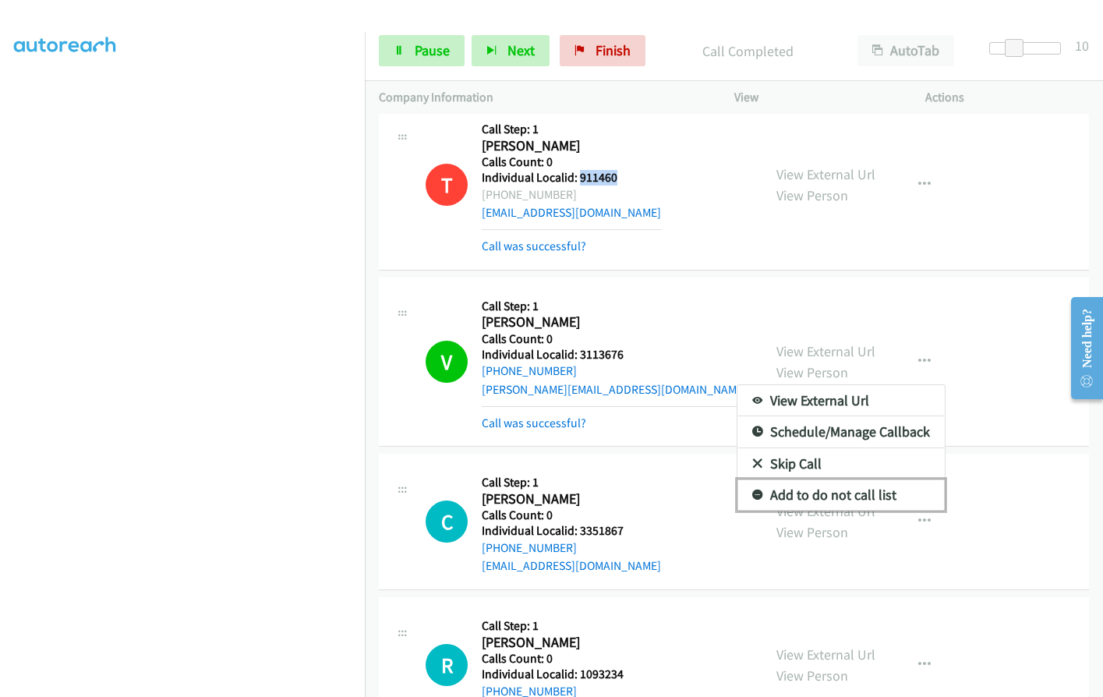
click at [752, 490] on icon at bounding box center [757, 495] width 11 height 11
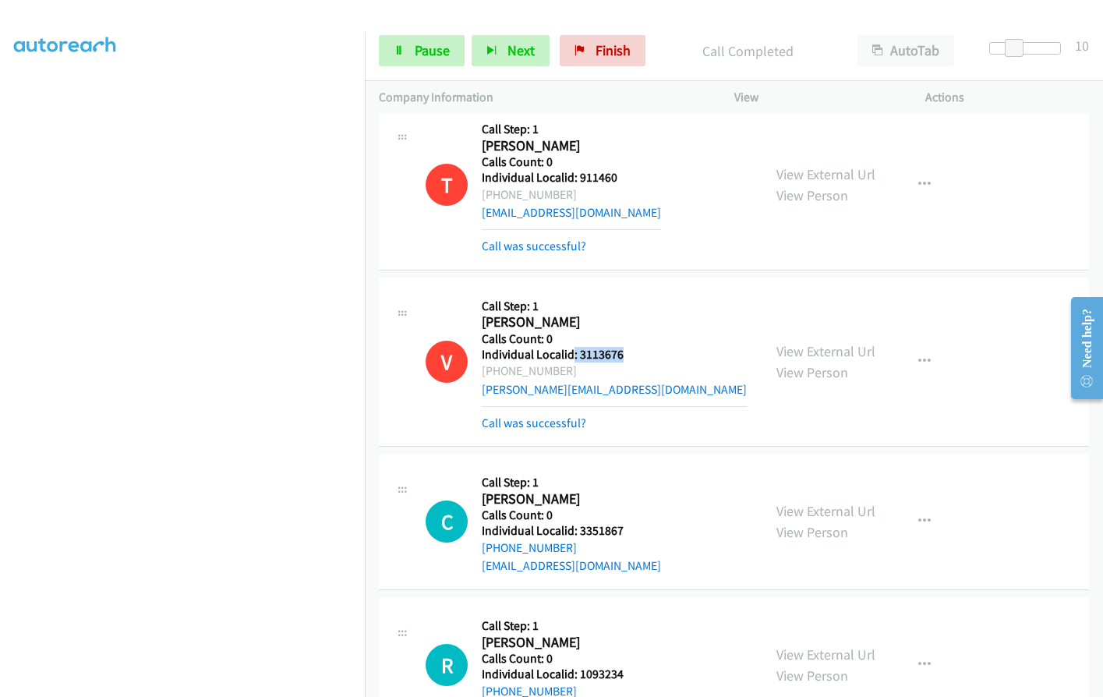
drag, startPoint x: 574, startPoint y: 335, endPoint x: 638, endPoint y: 334, distance: 64.7
click at [638, 334] on div "V Callback Scheduled Call Step: 1 Vincent Verna America/New_York Calls Count: 0…" at bounding box center [586, 361] width 323 height 140
click at [618, 331] on h5 "Calls Count: 0" at bounding box center [614, 339] width 265 height 16
drag, startPoint x: 586, startPoint y: 336, endPoint x: 626, endPoint y: 337, distance: 39.8
click at [644, 336] on div "V Callback Scheduled Call Step: 1 Vincent Verna America/New_York Calls Count: 0…" at bounding box center [586, 361] width 323 height 140
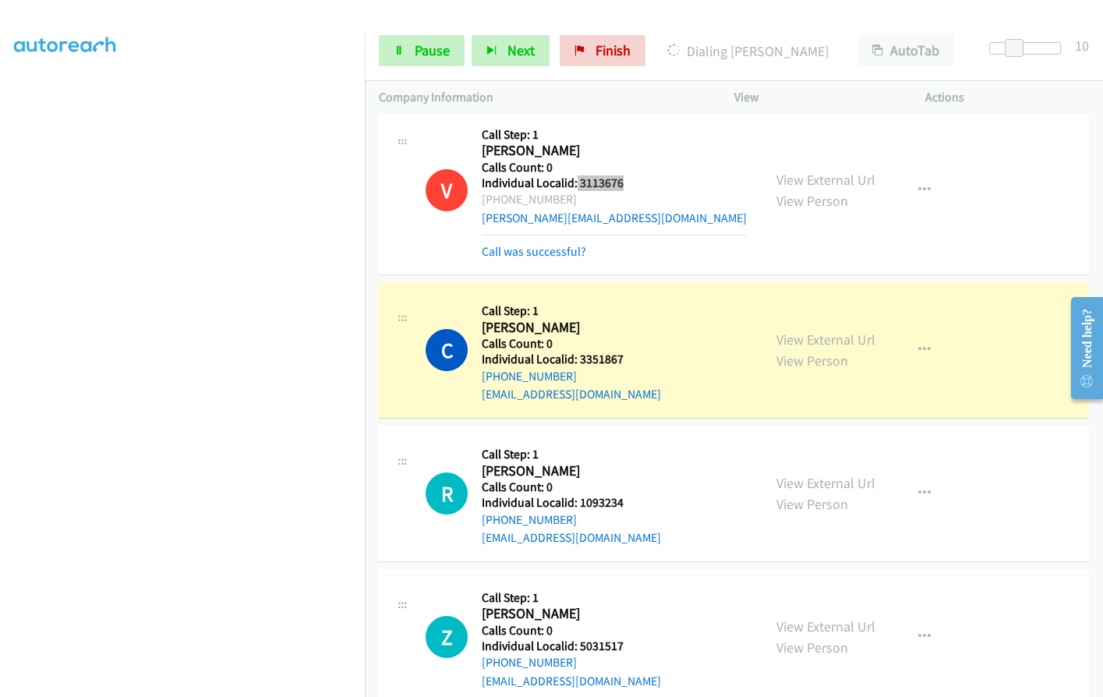
scroll to position [4316, 0]
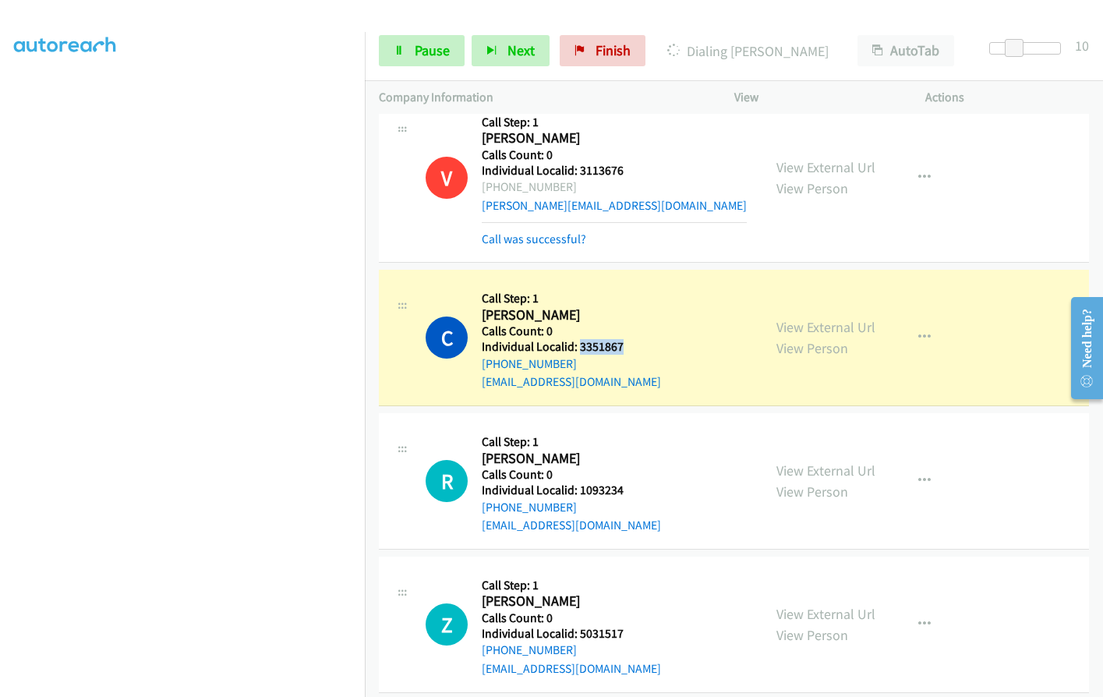
drag, startPoint x: 578, startPoint y: 331, endPoint x: 645, endPoint y: 325, distance: 67.3
click at [645, 325] on div "C Callback Scheduled Call Step: 1 Collin Weisenburger America/Los_Angeles Calls…" at bounding box center [586, 338] width 323 height 108
drag, startPoint x: 581, startPoint y: 475, endPoint x: 631, endPoint y: 471, distance: 50.8
click at [631, 471] on div "R Callback Scheduled Call Step: 1 Robert Pettyjohn America/Los_Angeles Calls Co…" at bounding box center [586, 481] width 323 height 108
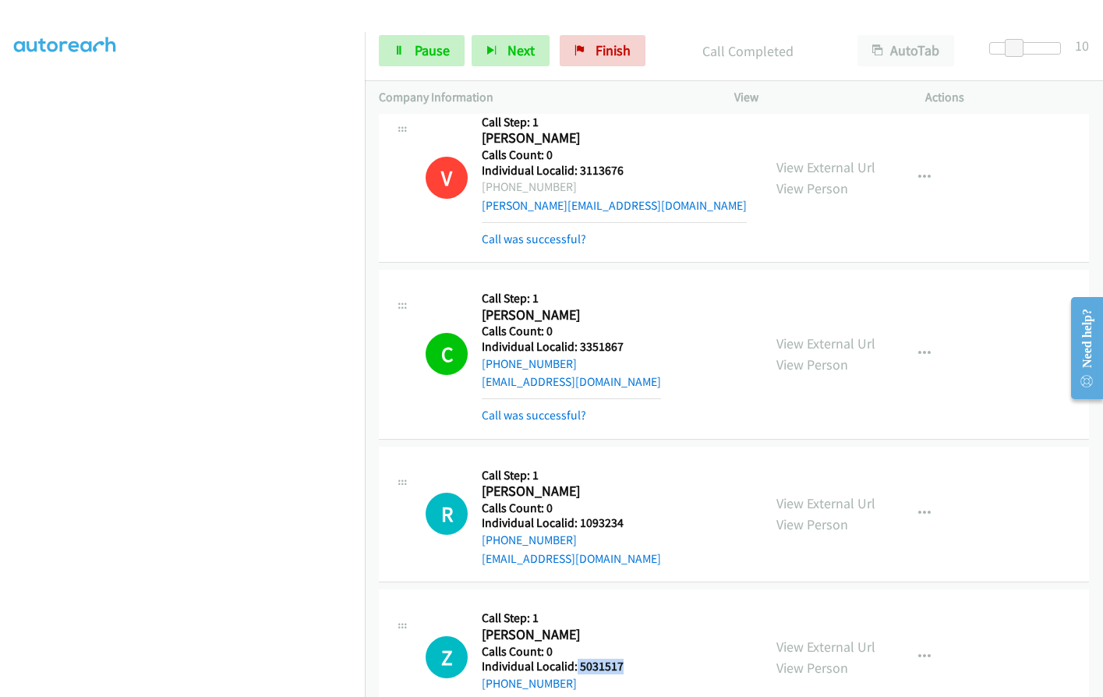
drag, startPoint x: 576, startPoint y: 647, endPoint x: 607, endPoint y: 644, distance: 31.3
click at [630, 643] on div "Z Callback Scheduled Call Step: 1 Zach Carnes America/New_York Calls Count: 0 I…" at bounding box center [586, 657] width 323 height 108
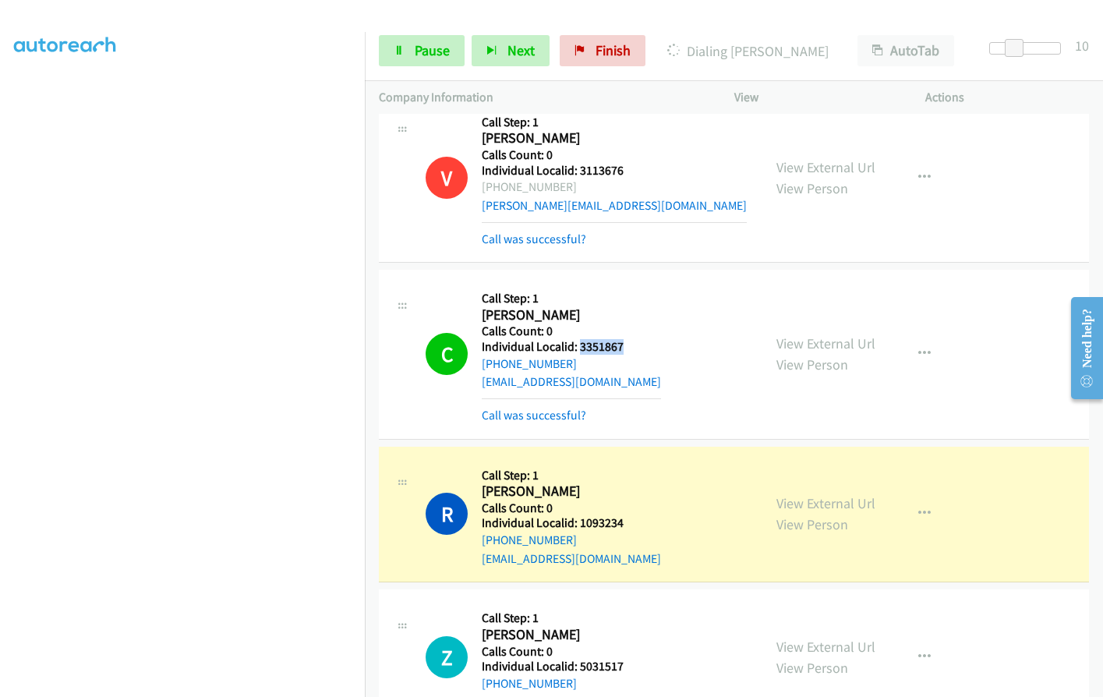
drag, startPoint x: 577, startPoint y: 327, endPoint x: 629, endPoint y: 328, distance: 52.2
click at [629, 328] on div "C Callback Scheduled Call Step: 1 Collin Weisenburger America/Los_Angeles Calls…" at bounding box center [586, 354] width 323 height 140
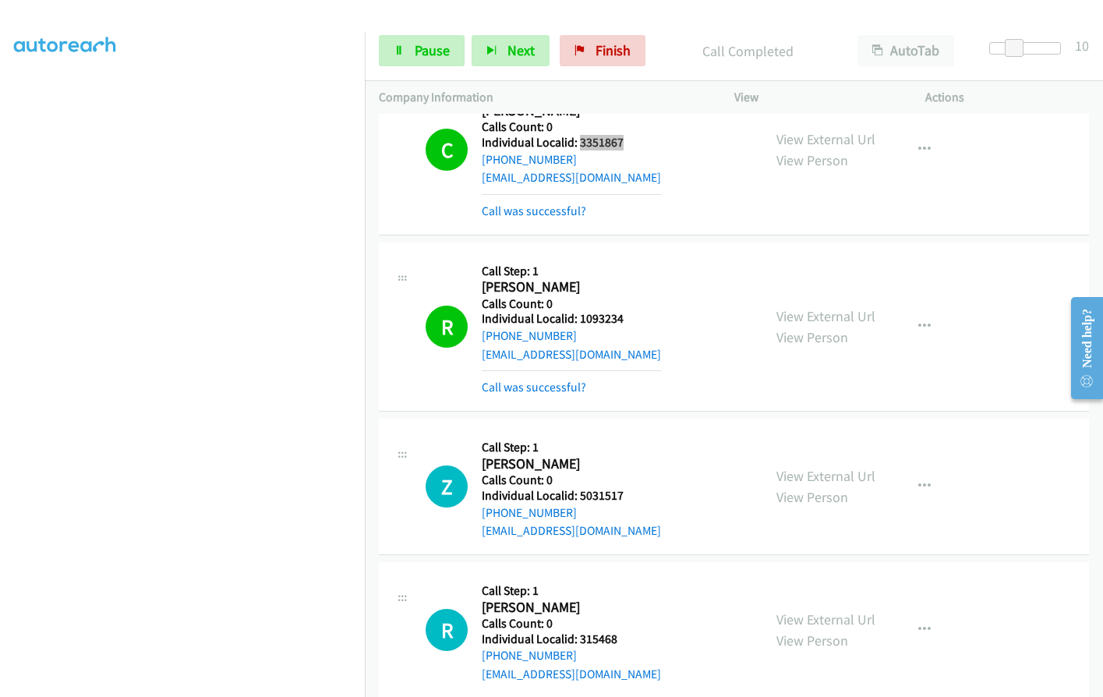
scroll to position [4526, 0]
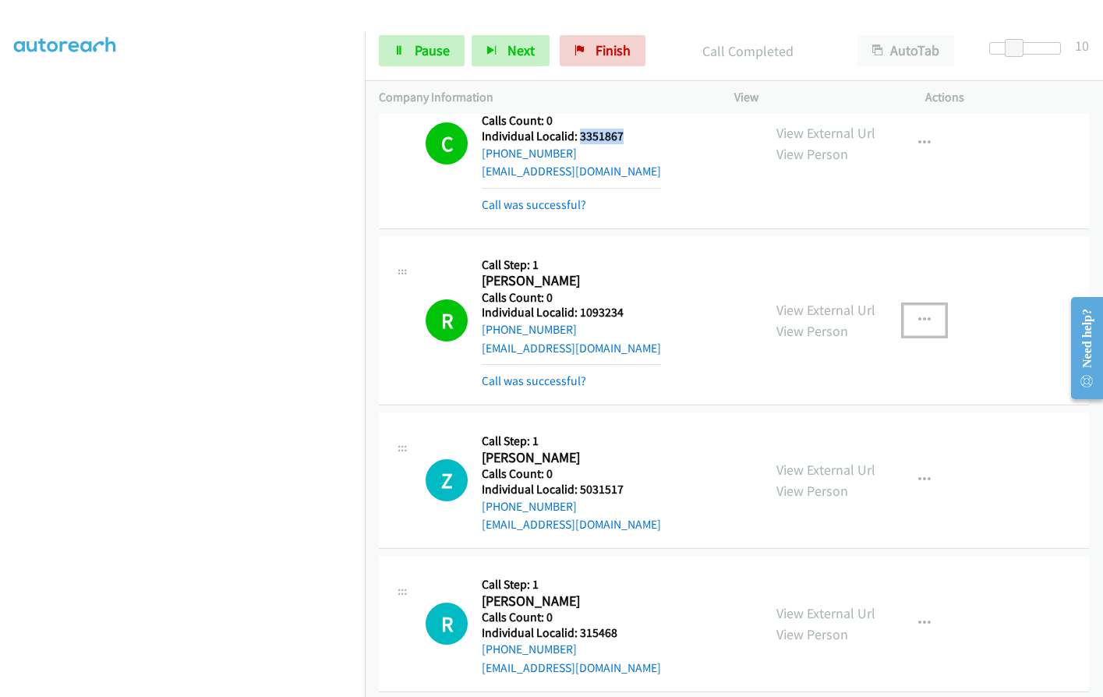
click at [918, 314] on icon "button" at bounding box center [924, 320] width 12 height 12
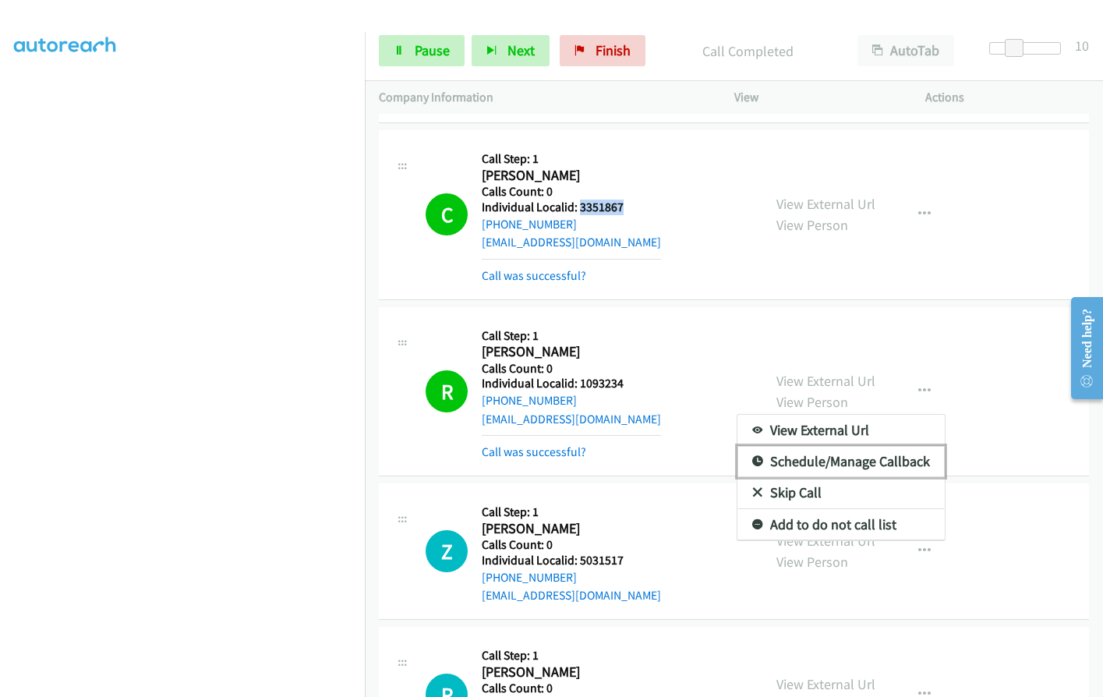
click at [751, 437] on div "View External Url Email Schedule/Manage Callback Skip Call Add to do not call l…" at bounding box center [840, 477] width 209 height 127
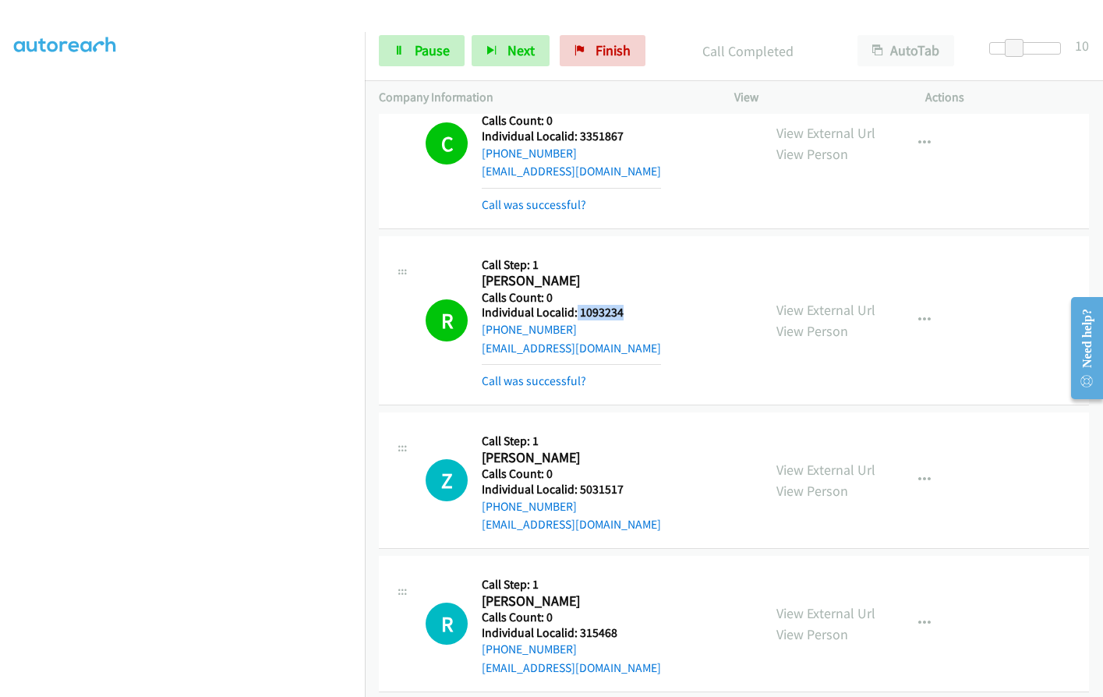
drag, startPoint x: 576, startPoint y: 297, endPoint x: 631, endPoint y: 297, distance: 55.3
click at [631, 297] on div "R Callback Scheduled Call Step: 1 Robert Pettyjohn America/Los_Angeles Calls Co…" at bounding box center [586, 320] width 323 height 140
click at [920, 314] on icon "button" at bounding box center [924, 320] width 12 height 12
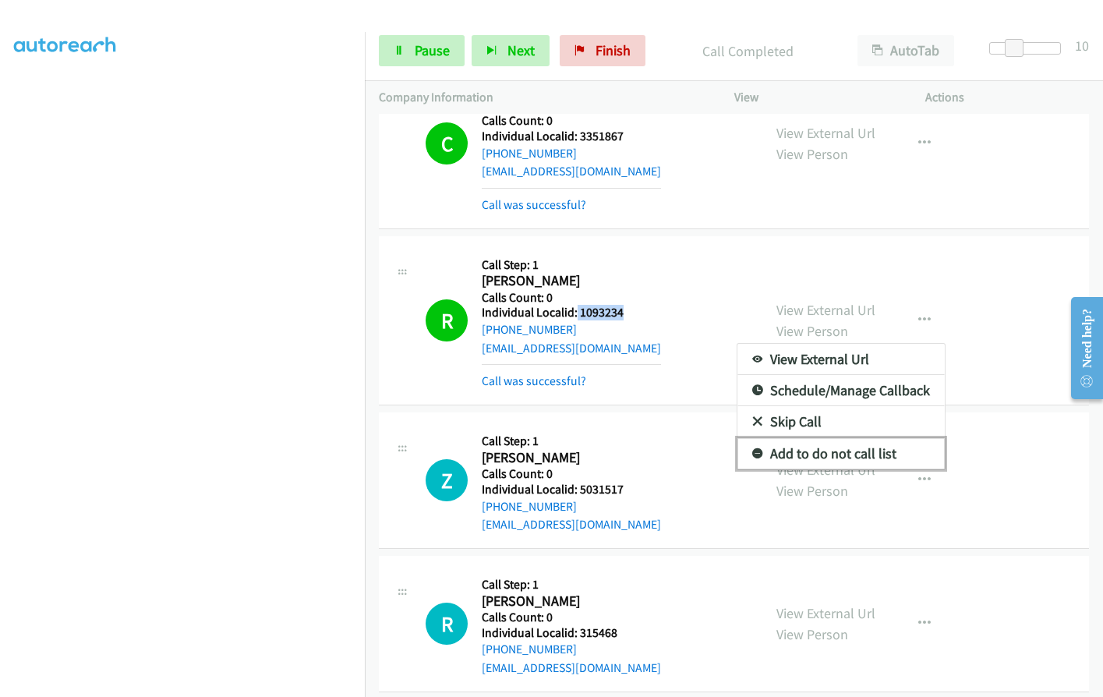
click at [752, 449] on icon at bounding box center [757, 454] width 11 height 11
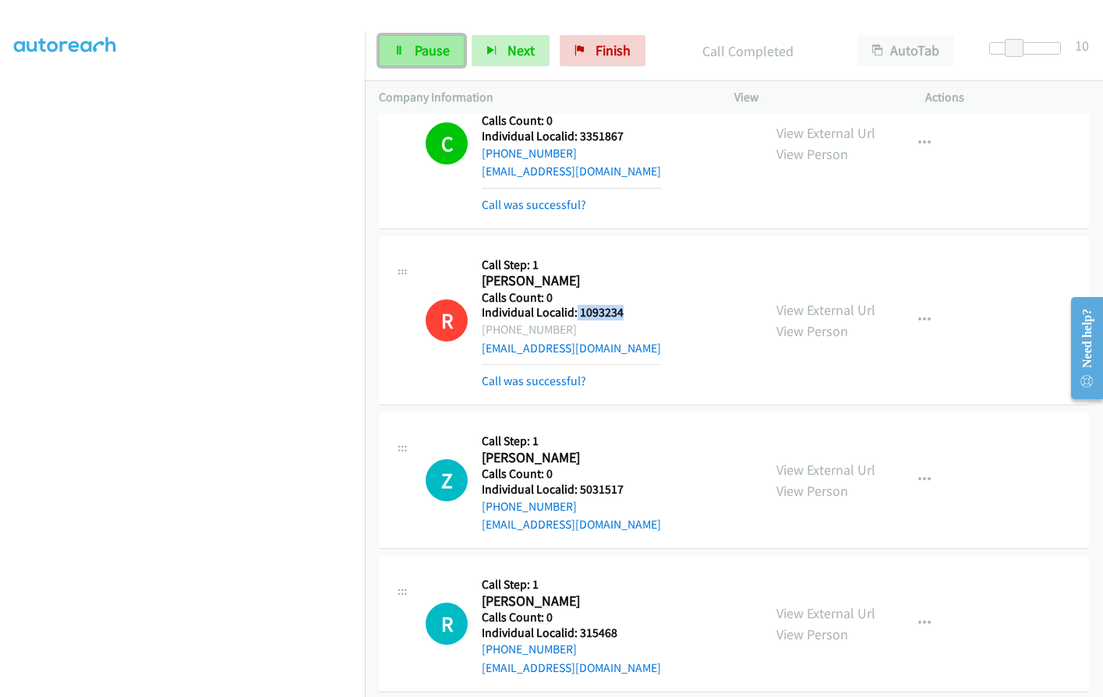
click at [443, 51] on span "Pause" at bounding box center [432, 50] width 35 height 18
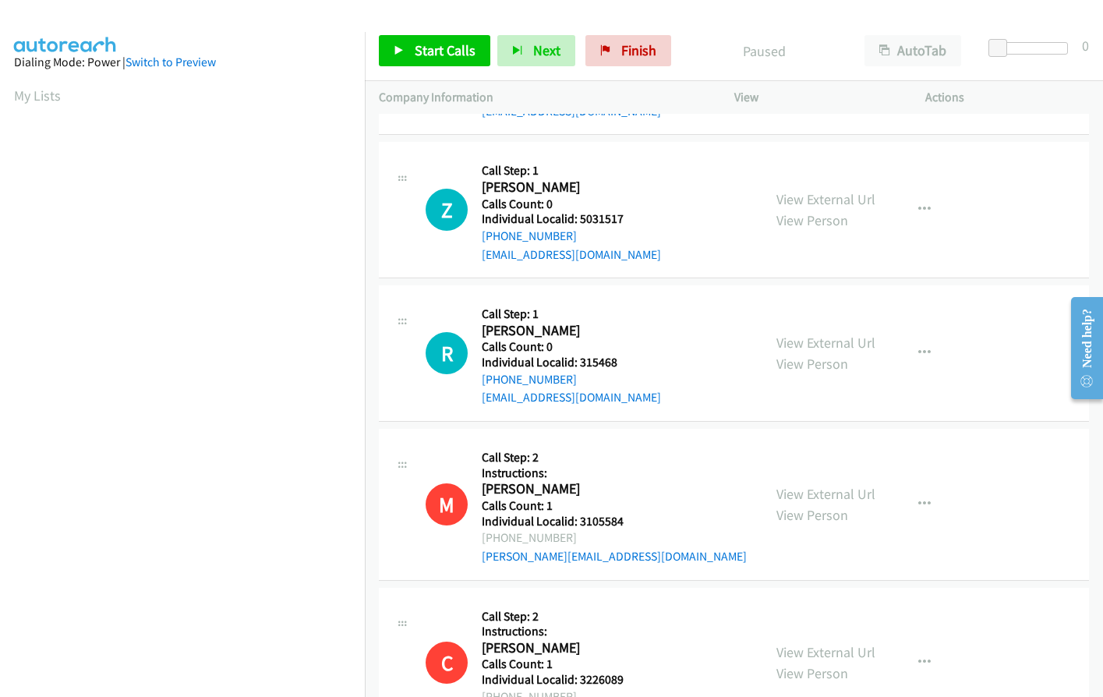
scroll to position [1015, 0]
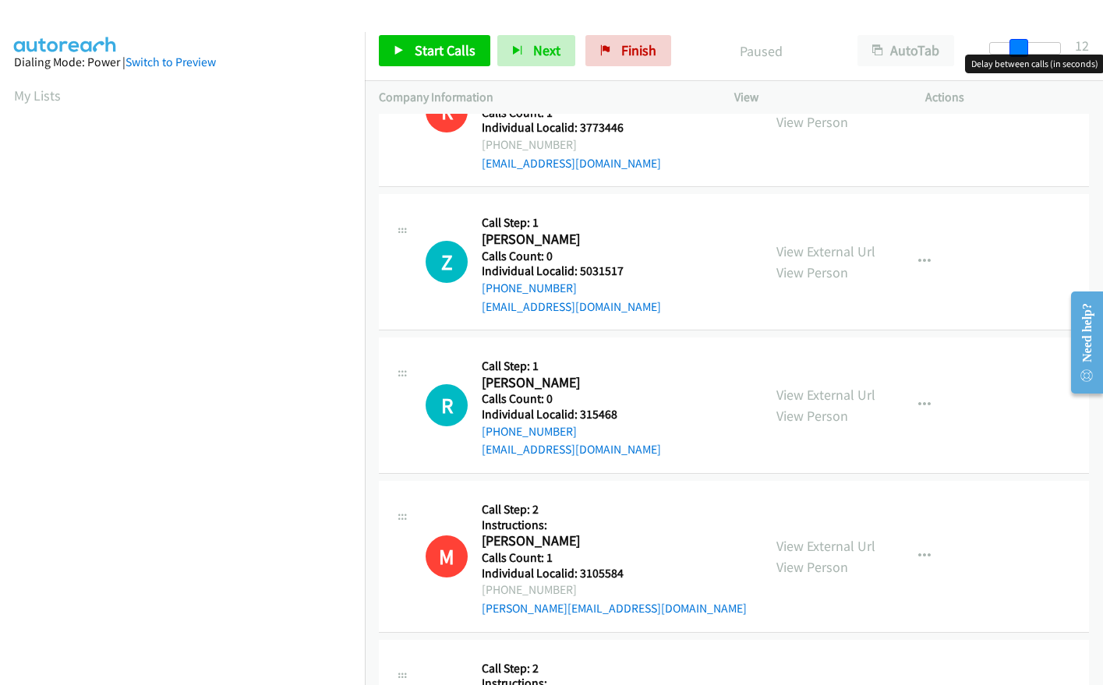
drag, startPoint x: 1001, startPoint y: 47, endPoint x: 1029, endPoint y: 44, distance: 28.2
click at [1029, 44] on div at bounding box center [1025, 48] width 72 height 12
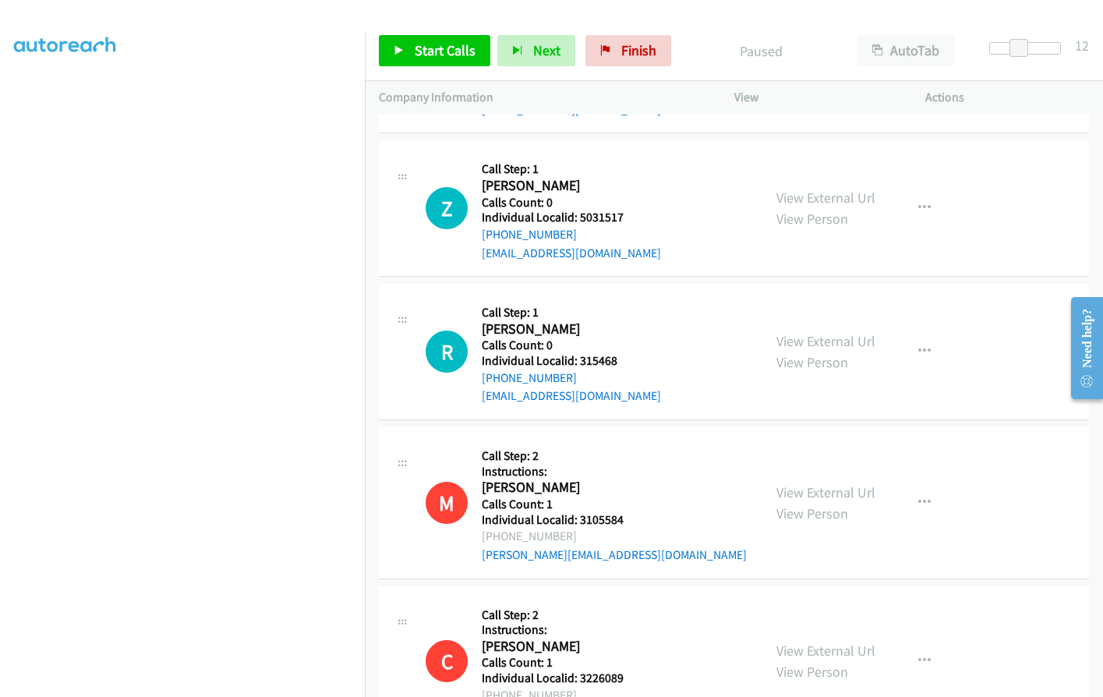
scroll to position [1071, 0]
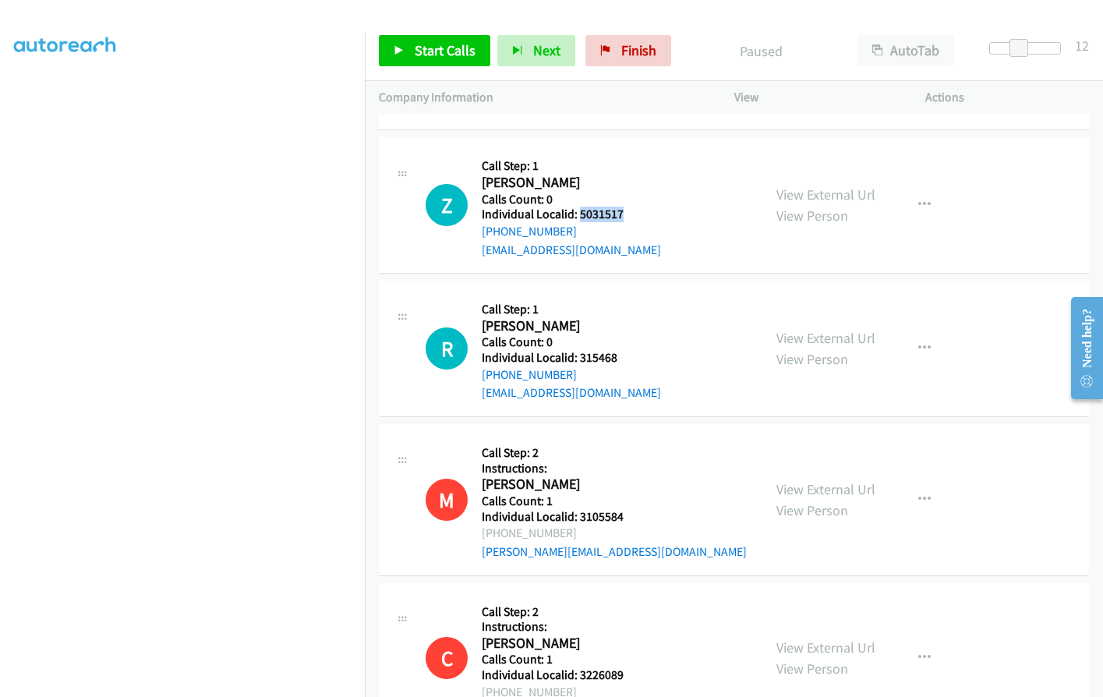
drag, startPoint x: 579, startPoint y: 214, endPoint x: 634, endPoint y: 213, distance: 54.6
click at [634, 213] on h5 "Individual Localid: 5031517" at bounding box center [571, 215] width 179 height 16
copy h5 "5031517"
drag, startPoint x: 577, startPoint y: 356, endPoint x: 622, endPoint y: 354, distance: 44.5
click at [622, 354] on h5 "Individual Localid: 315468" at bounding box center [571, 358] width 179 height 16
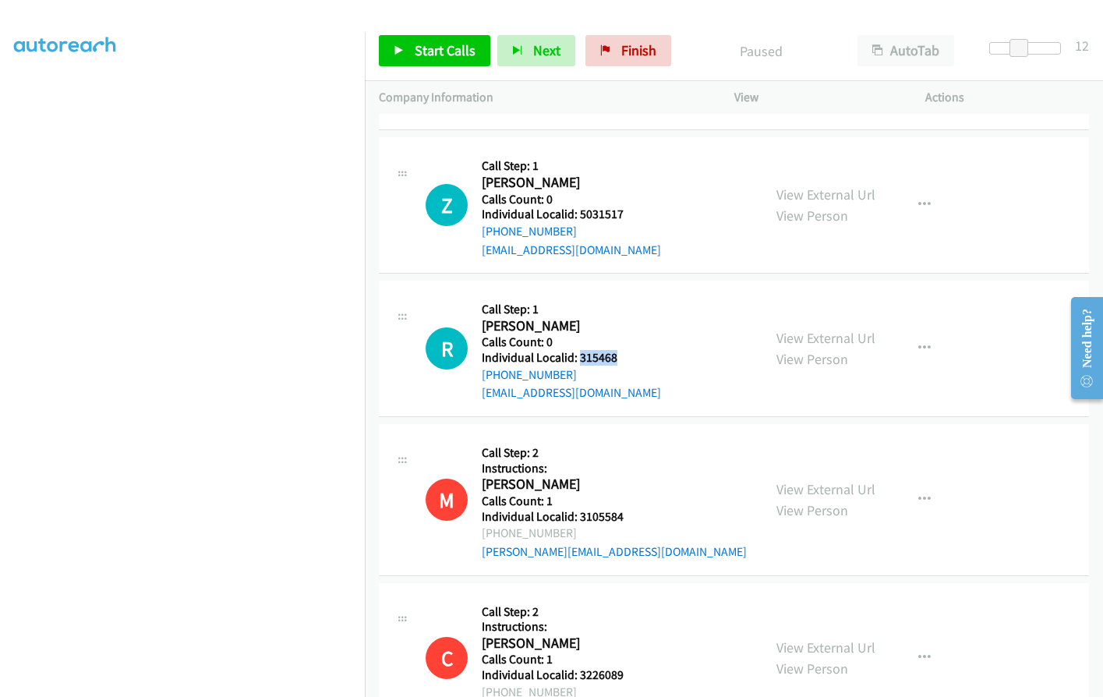
copy h5 "315468"
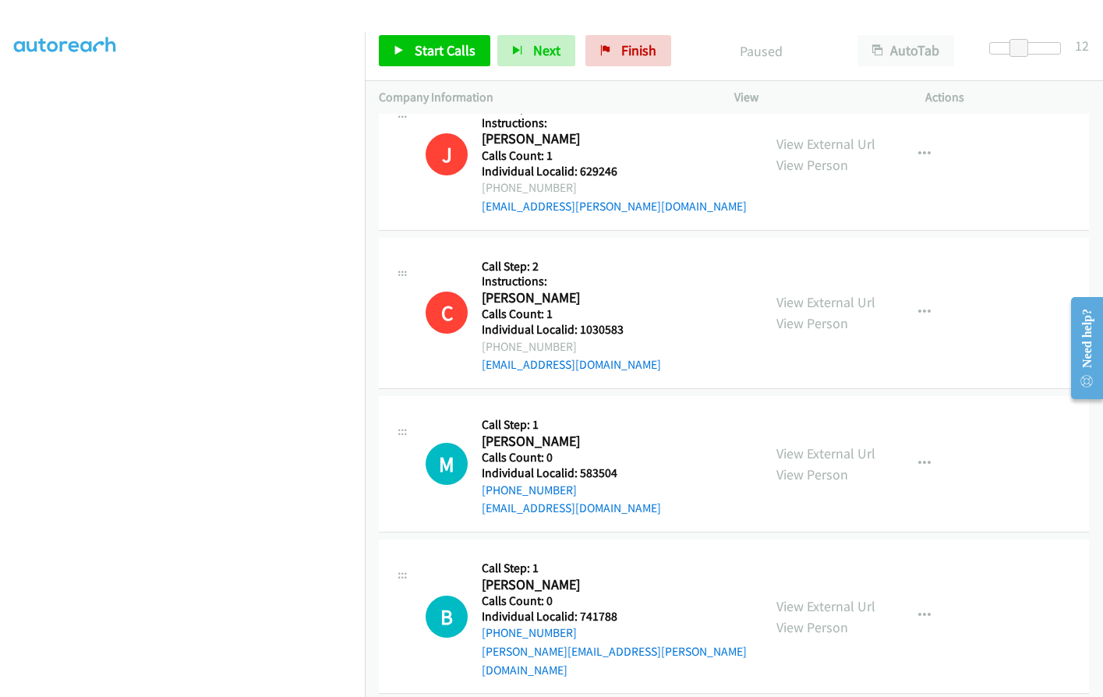
scroll to position [1735, 0]
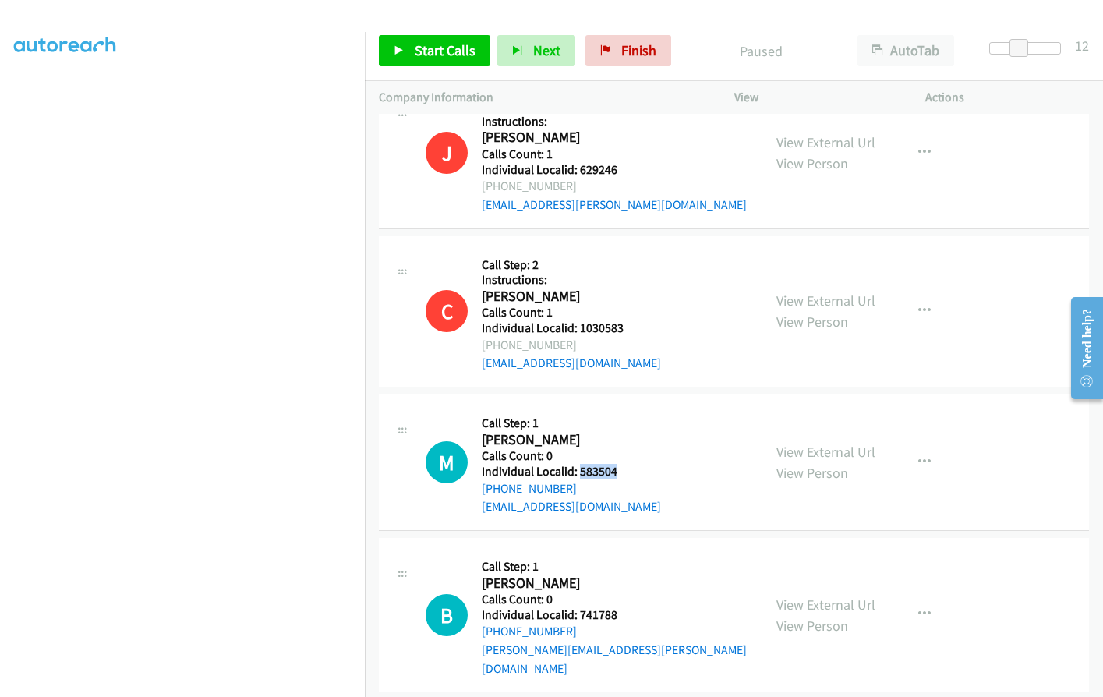
drag, startPoint x: 578, startPoint y: 471, endPoint x: 632, endPoint y: 471, distance: 53.8
click at [632, 471] on h5 "Individual Localid: 583504" at bounding box center [571, 472] width 179 height 16
copy h5 "583504"
drag, startPoint x: 579, startPoint y: 615, endPoint x: 620, endPoint y: 612, distance: 41.4
click at [620, 612] on h5 "Individual Localid: 741788" at bounding box center [615, 615] width 267 height 16
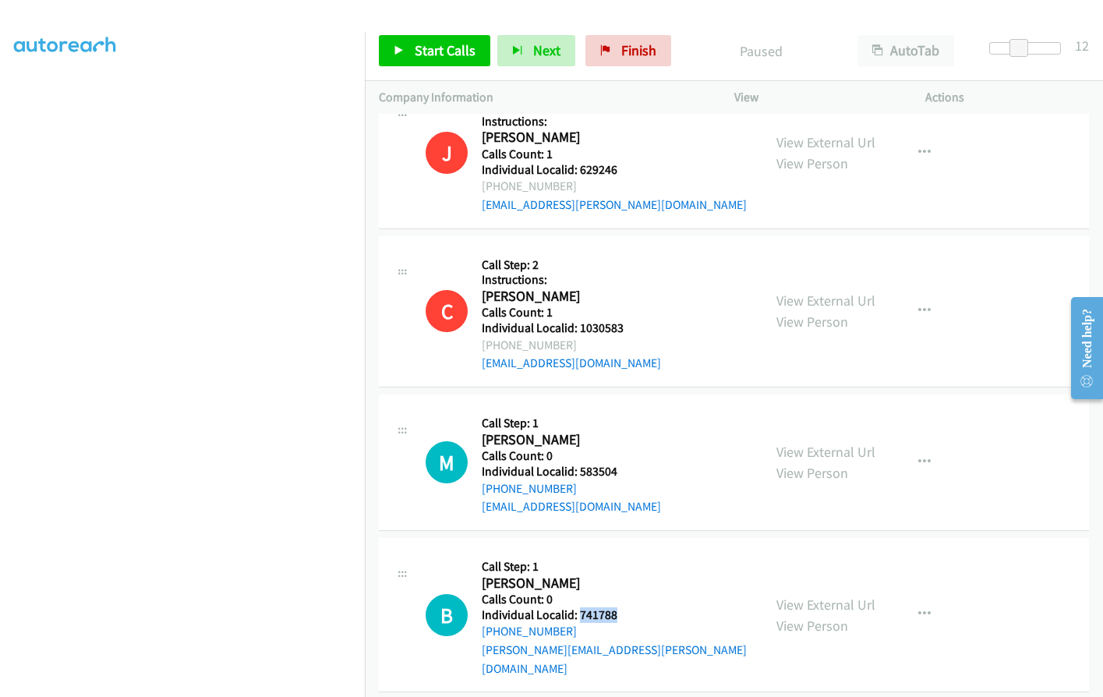
copy h5 "741788"
click at [401, 47] on icon at bounding box center [399, 51] width 11 height 11
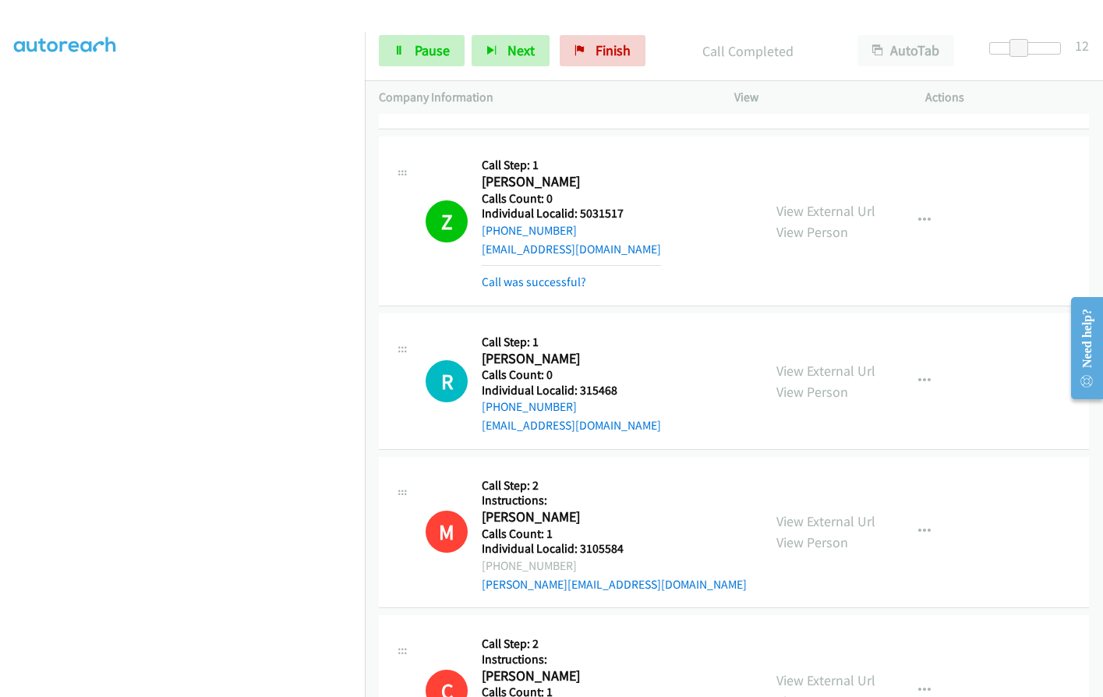
scroll to position [1093, 0]
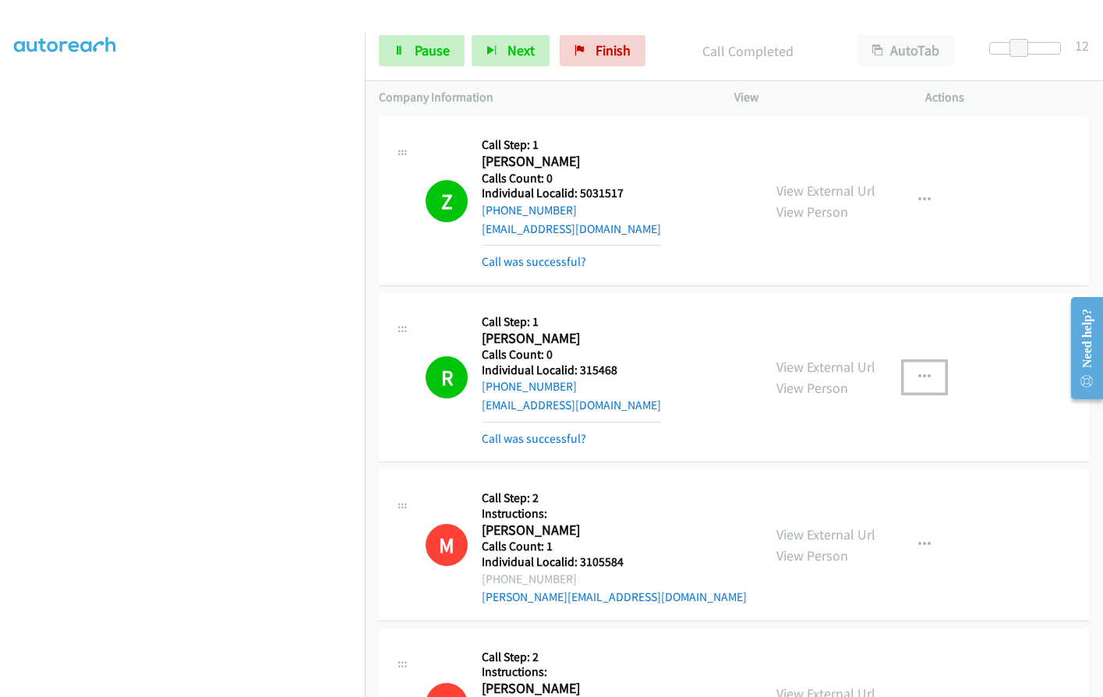
click at [918, 374] on icon "button" at bounding box center [924, 377] width 12 height 12
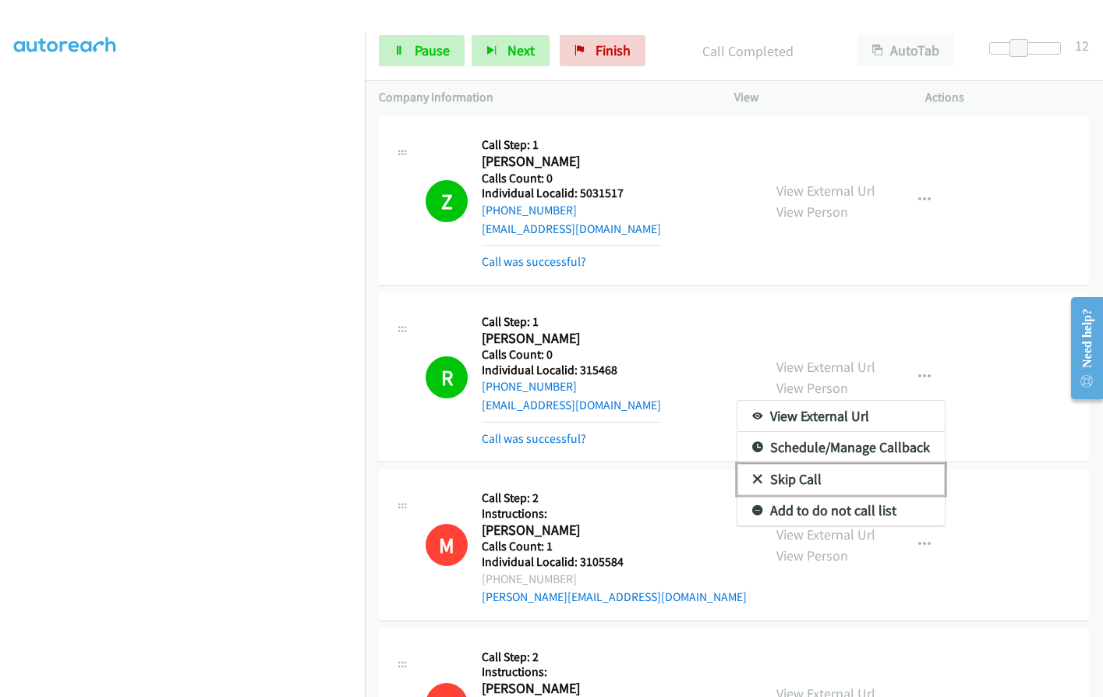
click at [752, 478] on icon at bounding box center [757, 480] width 11 height 11
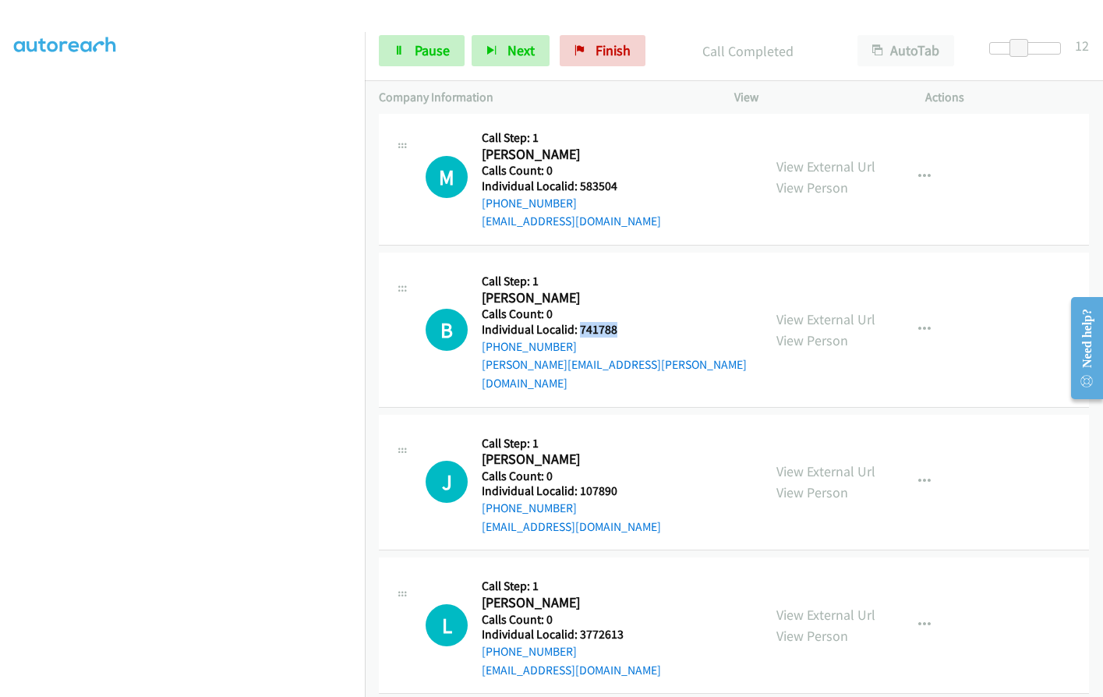
scroll to position [2088, 0]
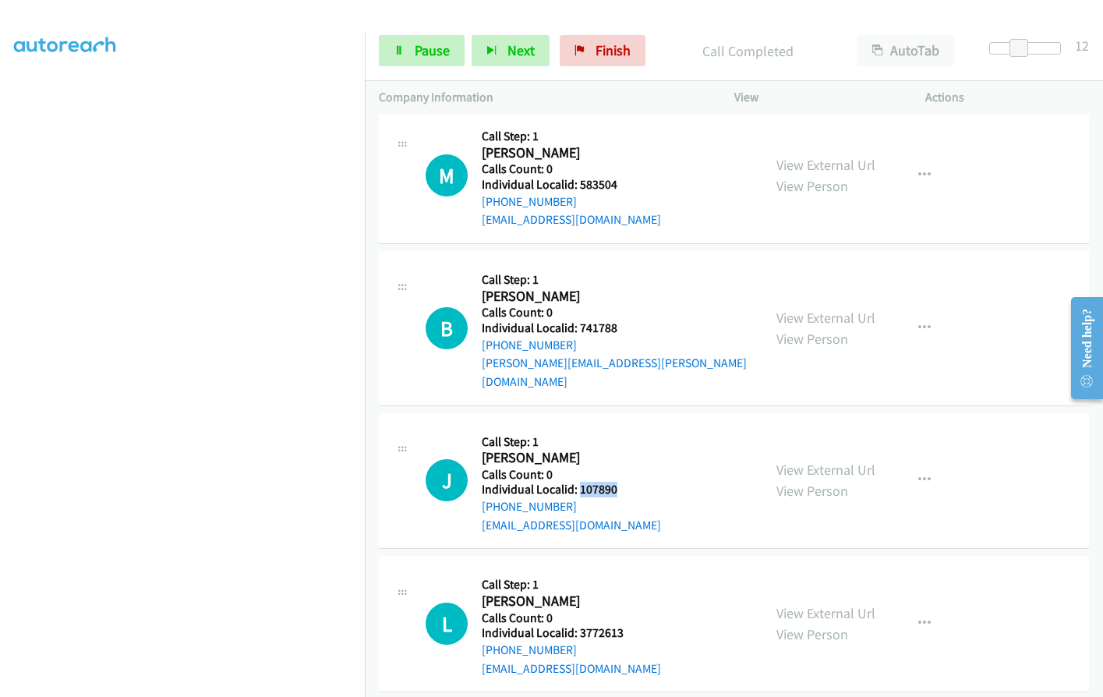
drag, startPoint x: 577, startPoint y: 468, endPoint x: 602, endPoint y: 473, distance: 25.5
click at [628, 469] on div "J Callback Scheduled Call Step: 1 James Eastlee America/Chicago Calls Count: 0 …" at bounding box center [586, 481] width 323 height 108
copy h5 "107890"
drag, startPoint x: 581, startPoint y: 616, endPoint x: 631, endPoint y: 615, distance: 49.9
click at [631, 615] on div "L Callback Scheduled Call Step: 1 Linda Sweigart America/New_York Calls Count: …" at bounding box center [586, 624] width 323 height 108
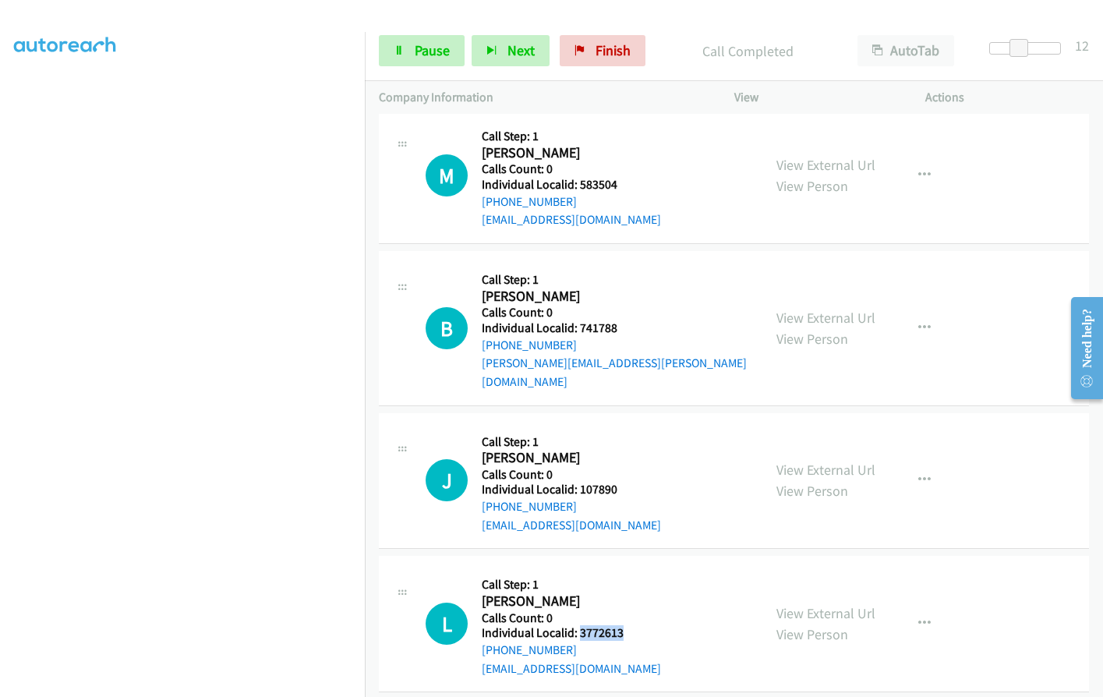
copy h5 "3772613"
click at [434, 40] on link "Pause" at bounding box center [422, 50] width 86 height 31
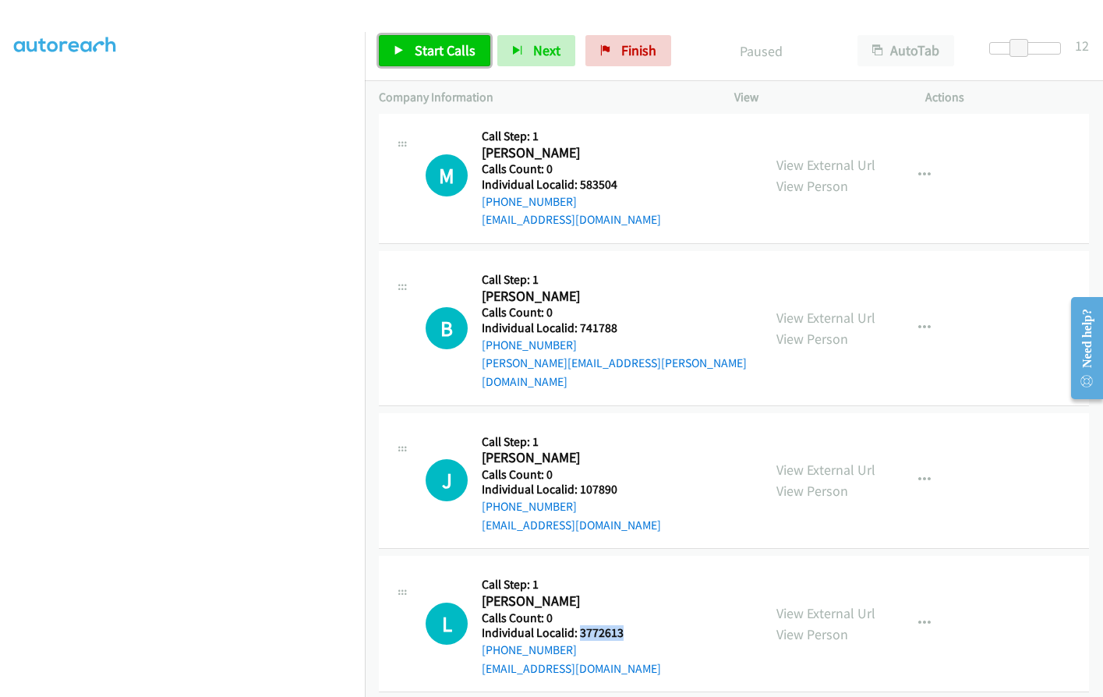
click at [449, 51] on span "Start Calls" at bounding box center [445, 50] width 61 height 18
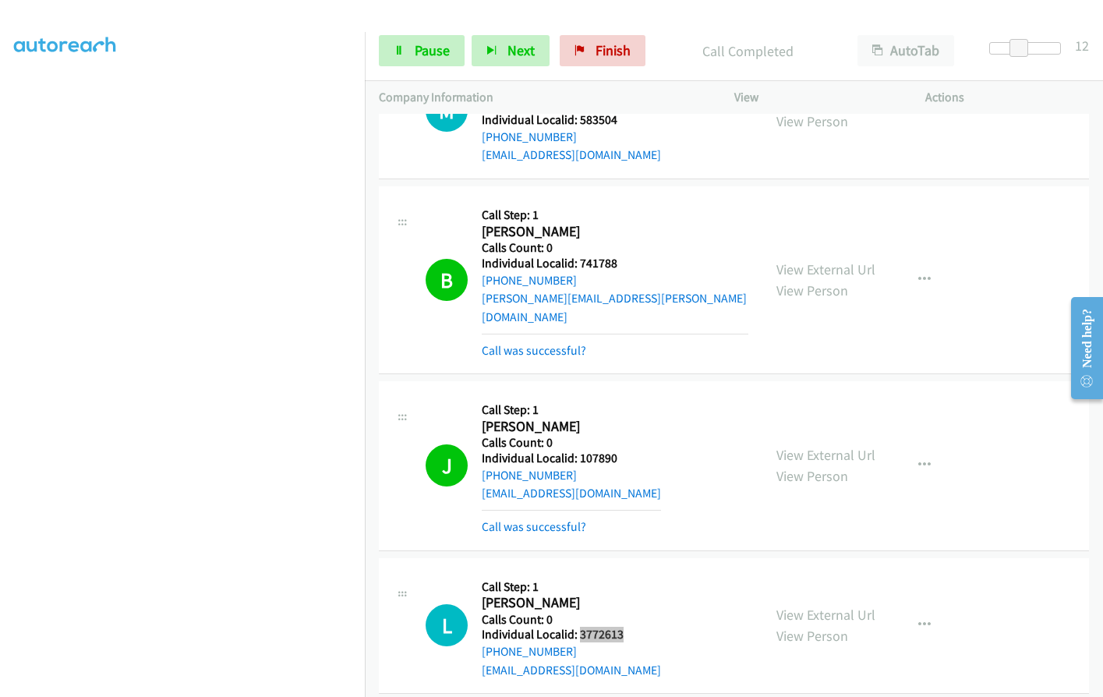
scroll to position [2441, 0]
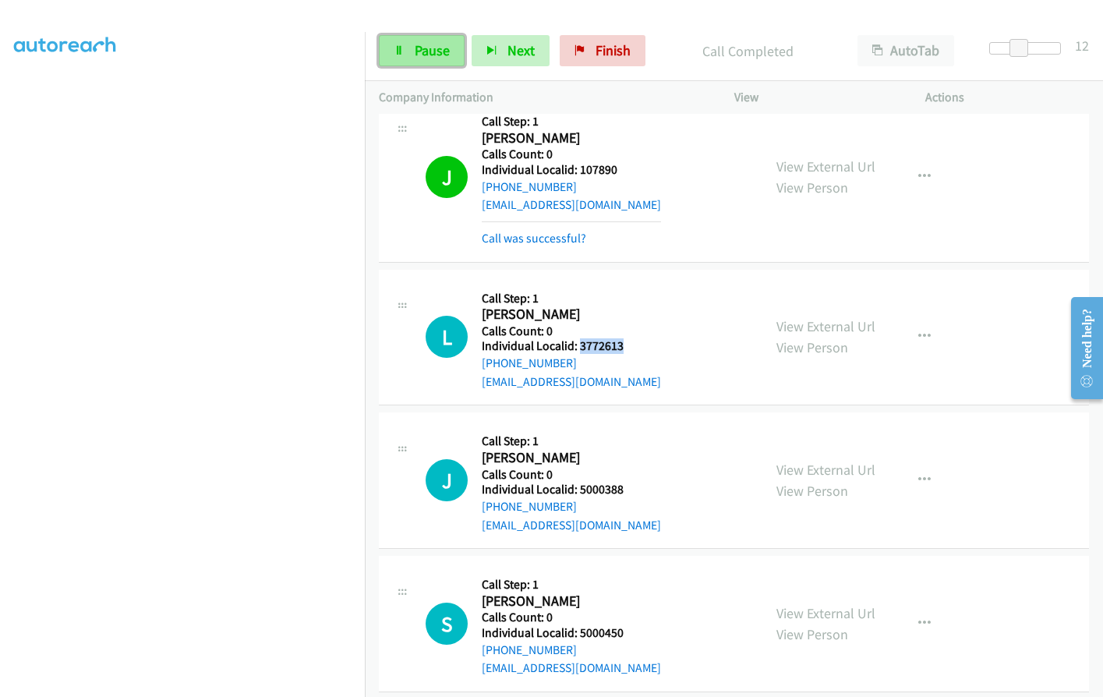
click at [412, 48] on link "Pause" at bounding box center [422, 50] width 86 height 31
click at [432, 48] on span "Start Calls" at bounding box center [445, 50] width 61 height 18
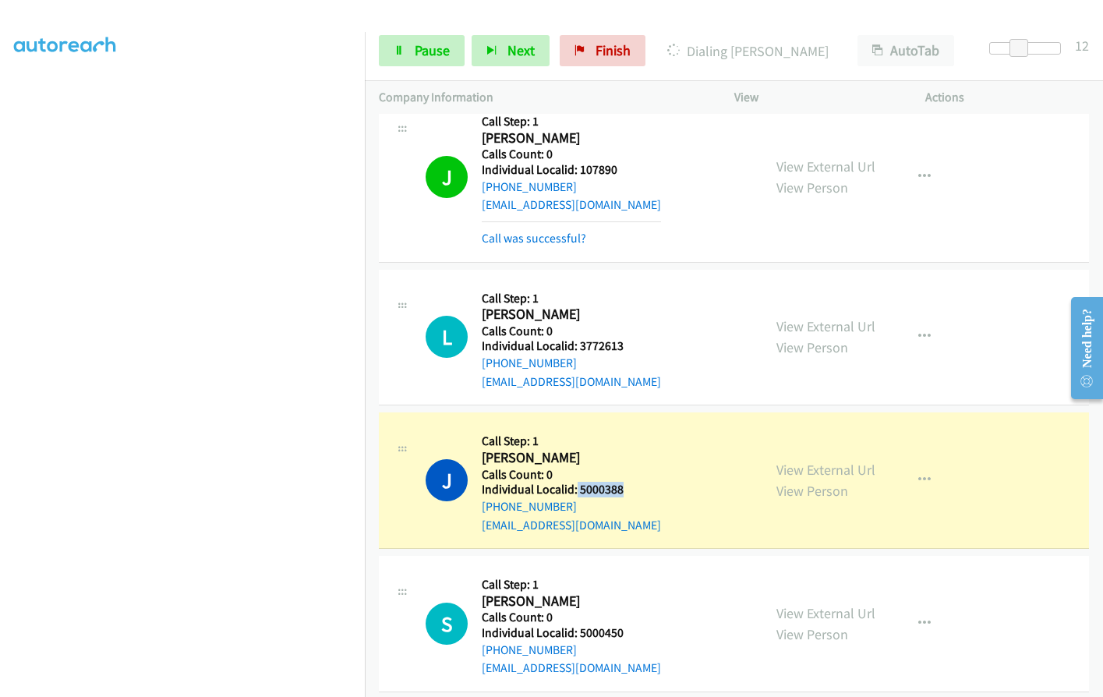
drag, startPoint x: 575, startPoint y: 471, endPoint x: 630, endPoint y: 469, distance: 55.4
click at [630, 469] on div "J Callback Scheduled Call Step: 1 Jeffrey Lilley America/New_York Calls Count: …" at bounding box center [586, 480] width 323 height 108
copy h5 "5000388"
drag, startPoint x: 581, startPoint y: 613, endPoint x: 624, endPoint y: 616, distance: 43.0
click at [624, 616] on div "S Callback Scheduled Call Step: 1 Shelley Golan America/New_York Calls Count: 0…" at bounding box center [586, 624] width 323 height 108
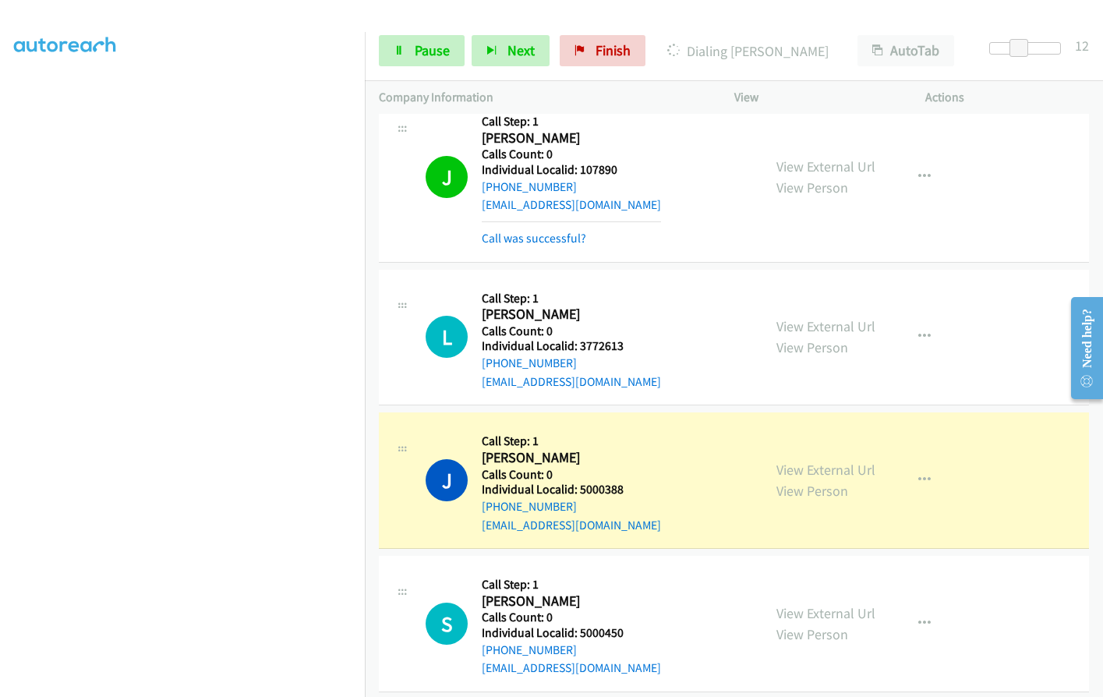
click at [595, 592] on h2 "Shelley Golan" at bounding box center [571, 601] width 179 height 18
drag, startPoint x: 577, startPoint y: 610, endPoint x: 620, endPoint y: 615, distance: 43.1
click at [620, 625] on h5 "Individual Localid: 5000450" at bounding box center [571, 633] width 179 height 16
copy h5 "5000450"
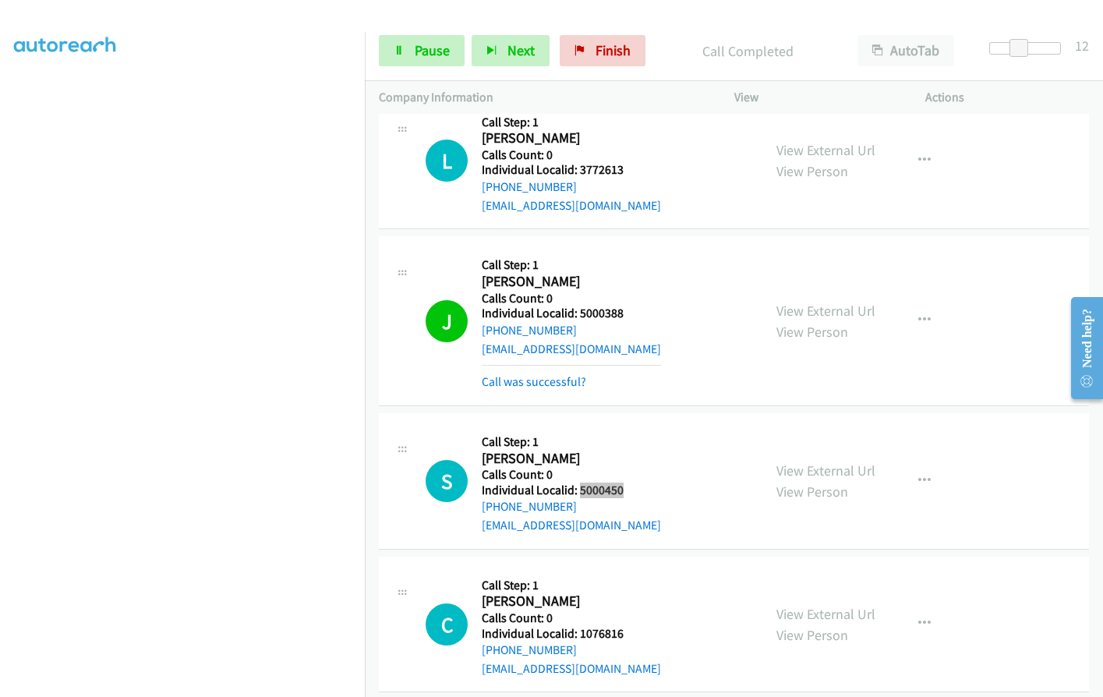
scroll to position [2598, 0]
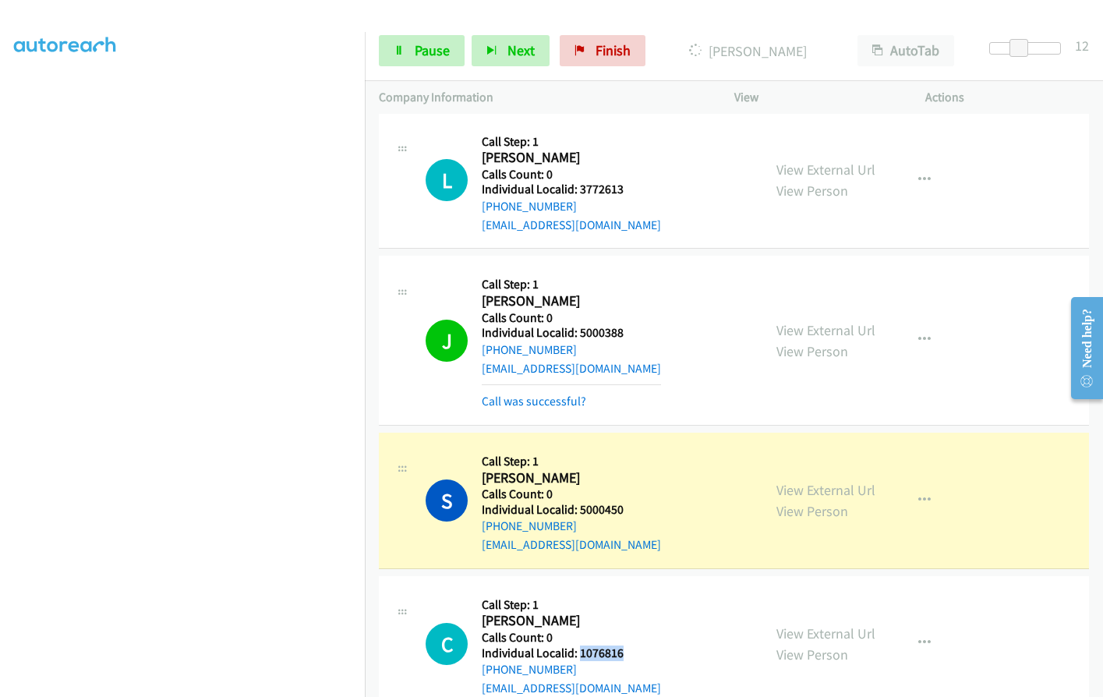
drag, startPoint x: 577, startPoint y: 629, endPoint x: 633, endPoint y: 632, distance: 55.4
click at [633, 632] on div "C Callback Scheduled Call Step: 1 Cj Hansen America/New_York Calls Count: 0 Ind…" at bounding box center [586, 644] width 323 height 108
copy h5 "1076816"
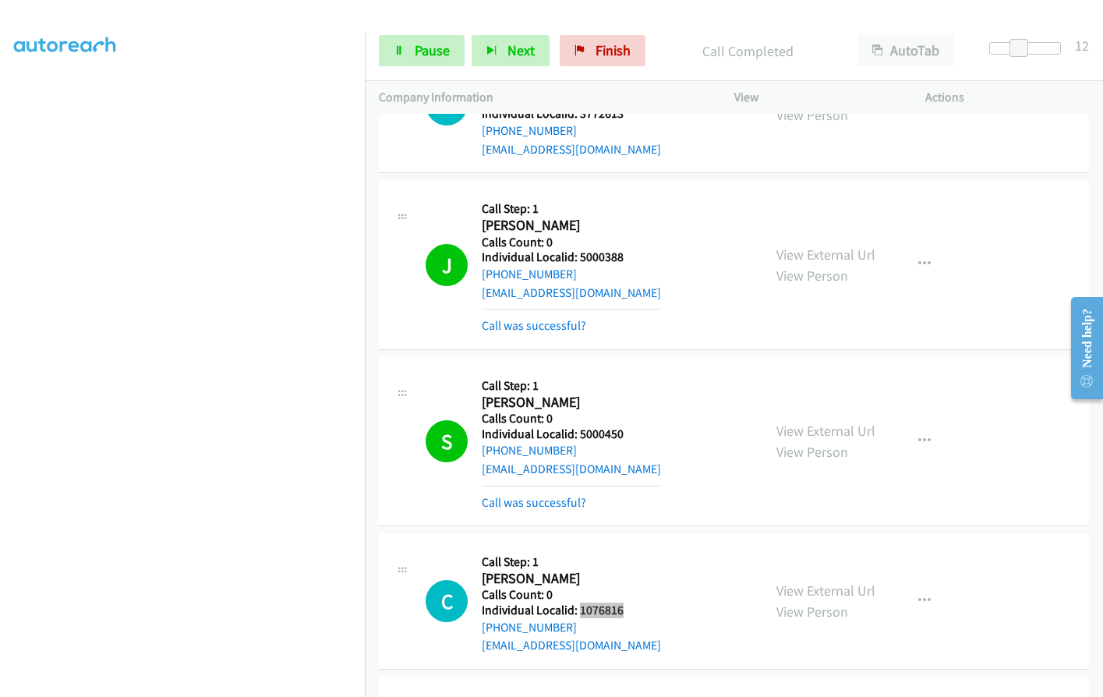
scroll to position [2676, 0]
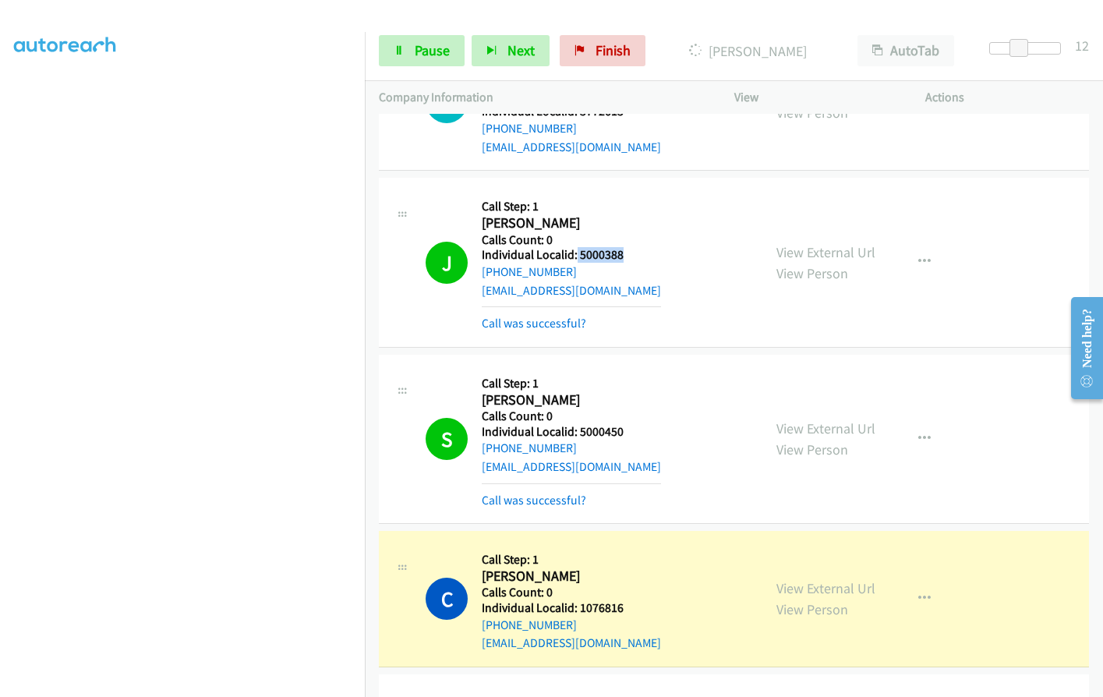
drag, startPoint x: 576, startPoint y: 233, endPoint x: 641, endPoint y: 235, distance: 64.7
click at [641, 235] on div "J Callback Scheduled Call Step: 1 Jeffrey Lilley America/New_York Calls Count: …" at bounding box center [586, 262] width 323 height 140
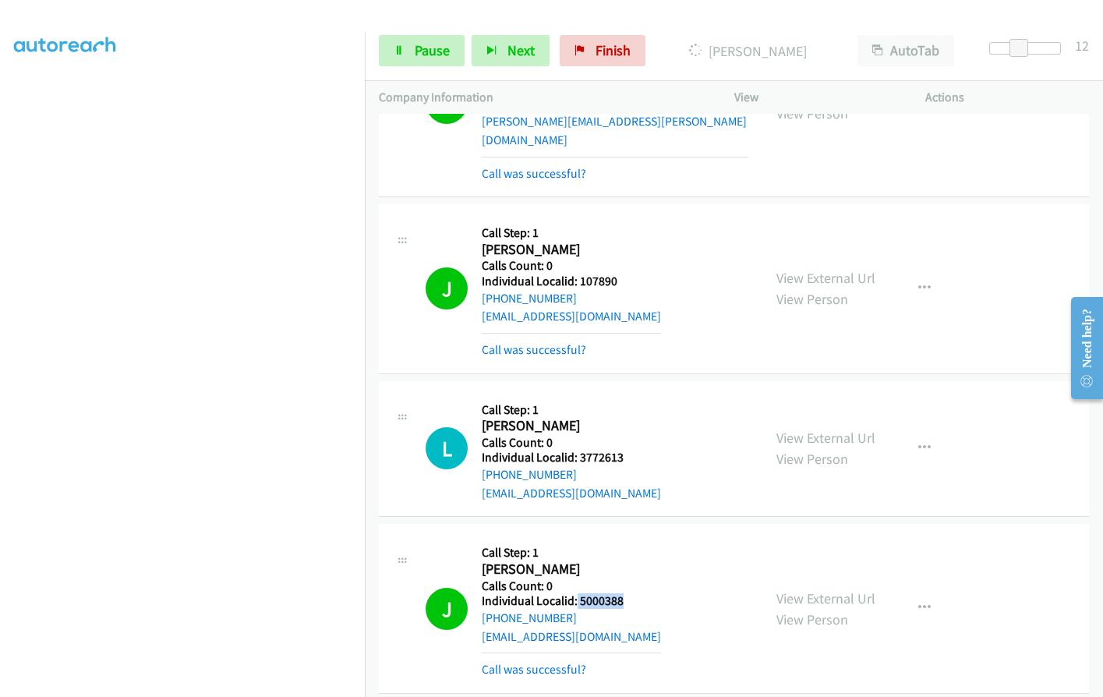
scroll to position [2306, 0]
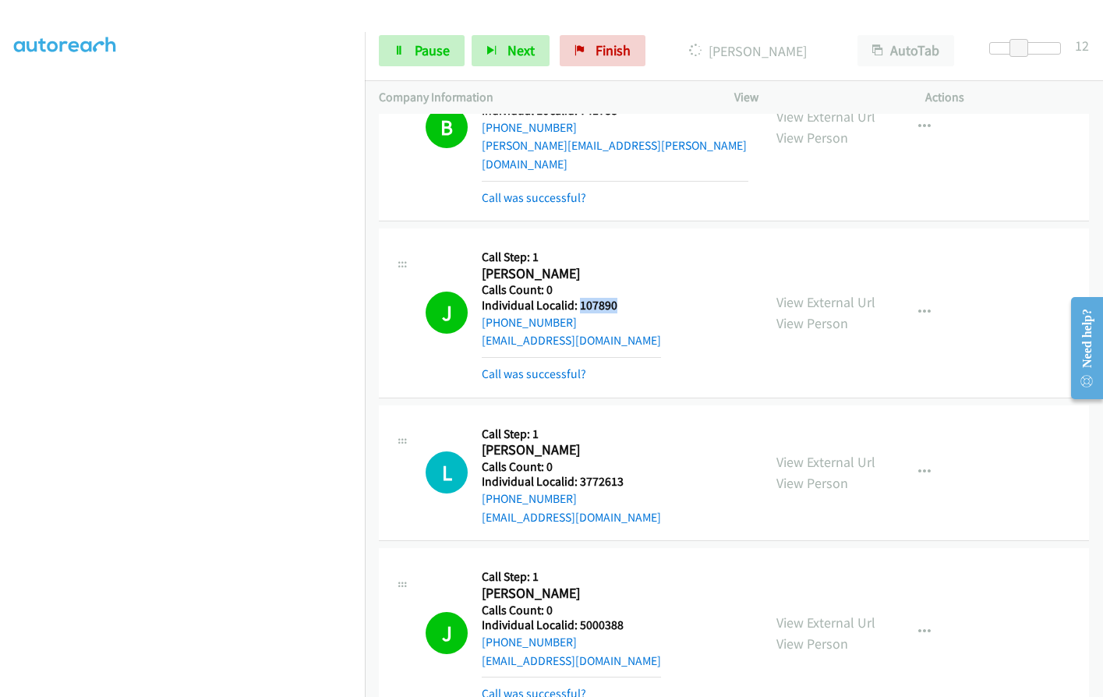
drag, startPoint x: 578, startPoint y: 288, endPoint x: 639, endPoint y: 284, distance: 60.9
click at [639, 284] on div "J Callback Scheduled Call Step: 1 James Eastlee America/Chicago Calls Count: 0 …" at bounding box center [586, 312] width 323 height 140
copy h5 "107890"
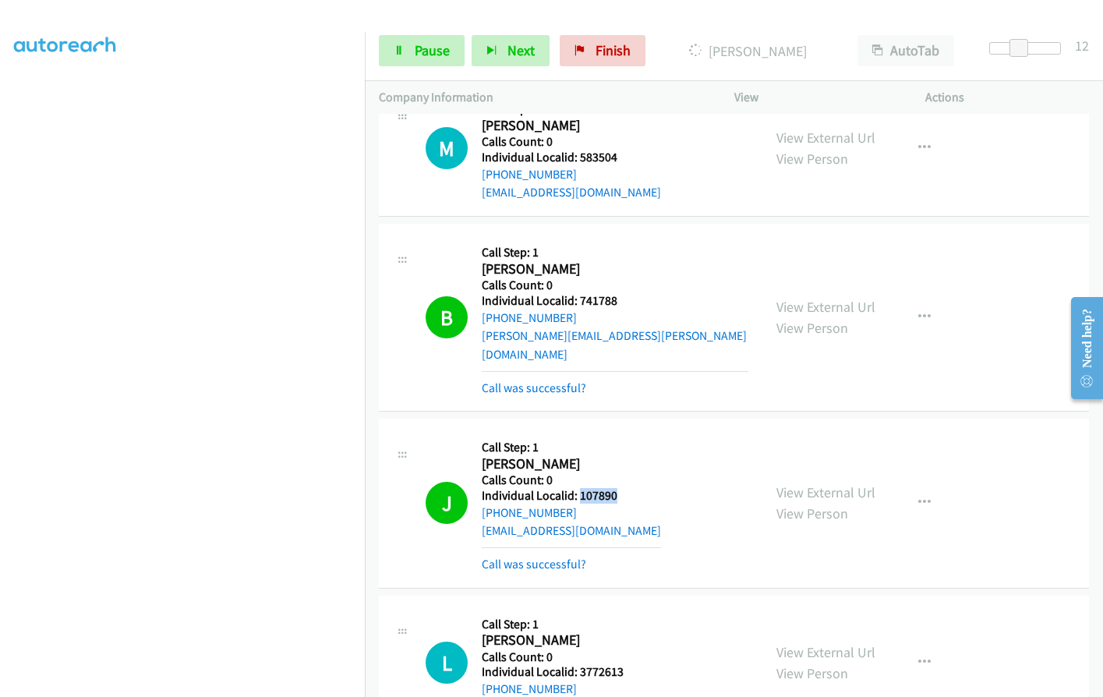
scroll to position [2111, 0]
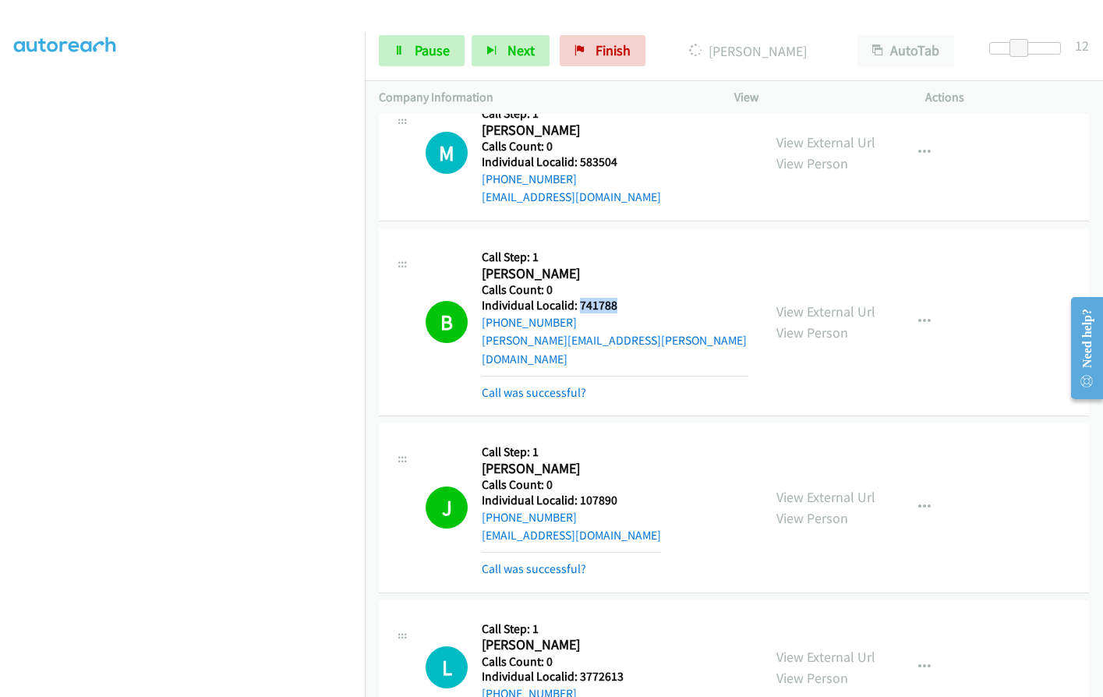
drag, startPoint x: 586, startPoint y: 303, endPoint x: 622, endPoint y: 302, distance: 35.9
click at [623, 302] on h5 "Individual Localid: 741788" at bounding box center [615, 306] width 267 height 16
drag, startPoint x: 574, startPoint y: 478, endPoint x: 616, endPoint y: 480, distance: 42.1
click at [616, 480] on div "J Callback Scheduled Call Step: 1 James Eastlee America/Chicago Calls Count: 0 …" at bounding box center [586, 507] width 323 height 140
drag, startPoint x: 598, startPoint y: 480, endPoint x: 645, endPoint y: 422, distance: 75.3
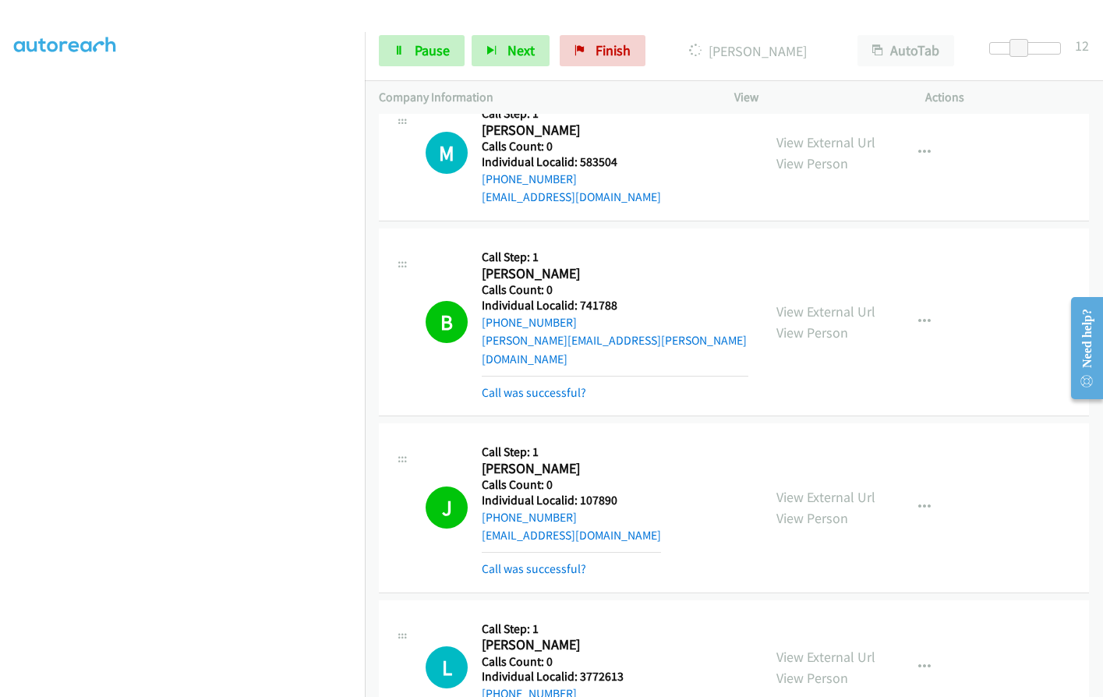
click at [645, 437] on div "J Callback Scheduled Call Step: 1 James Eastlee America/Chicago Calls Count: 0 …" at bounding box center [586, 507] width 323 height 140
drag, startPoint x: 577, startPoint y: 480, endPoint x: 625, endPoint y: 480, distance: 47.5
click at [625, 480] on div "J Callback Scheduled Call Step: 1 James Eastlee America/Chicago Calls Count: 0 …" at bounding box center [586, 507] width 323 height 140
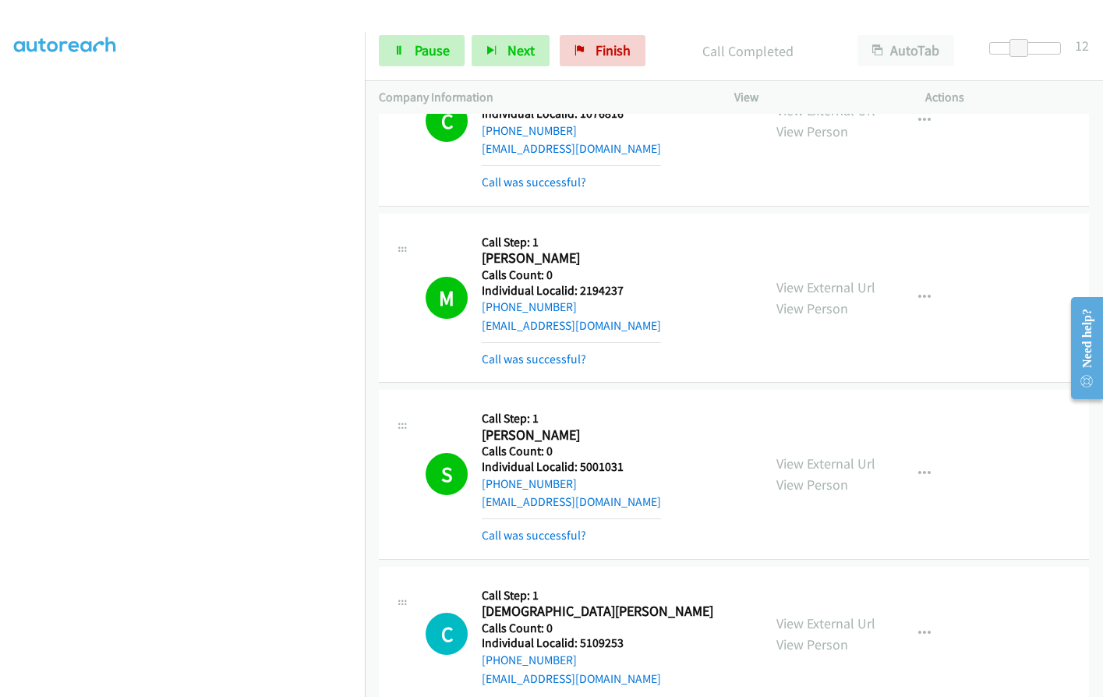
scroll to position [3324, 0]
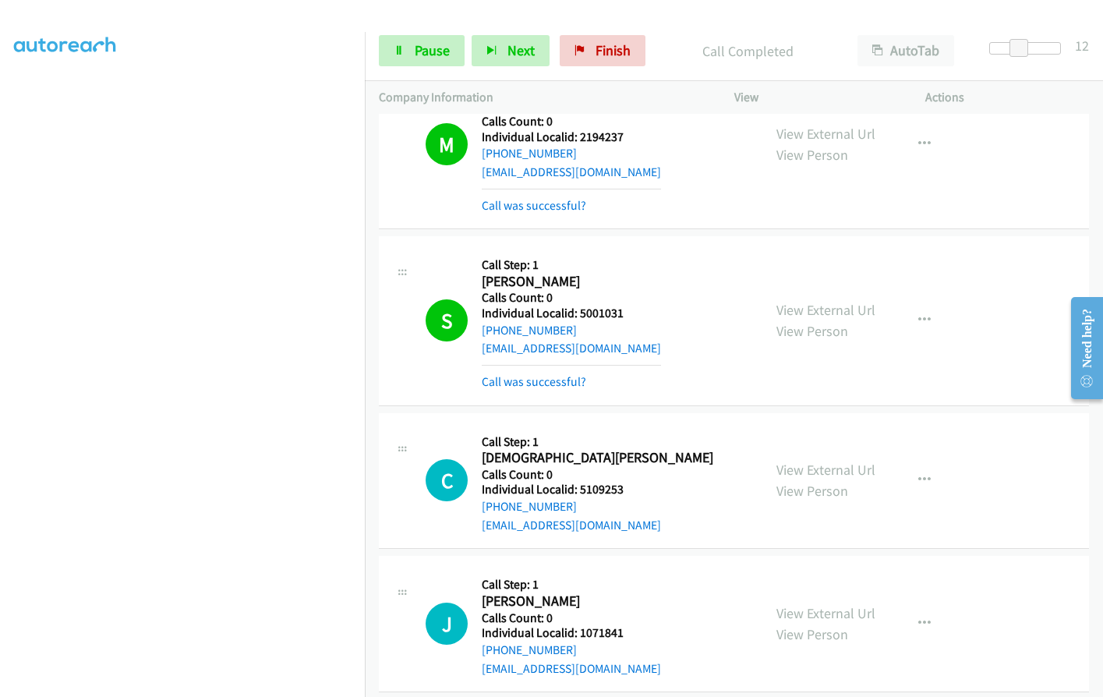
click at [751, 427] on div "C Callback Scheduled Call Step: 1 Christian Harper America/New_York Calls Count…" at bounding box center [570, 481] width 383 height 108
click at [189, 58] on link "Switch to Preview" at bounding box center [170, 62] width 90 height 15
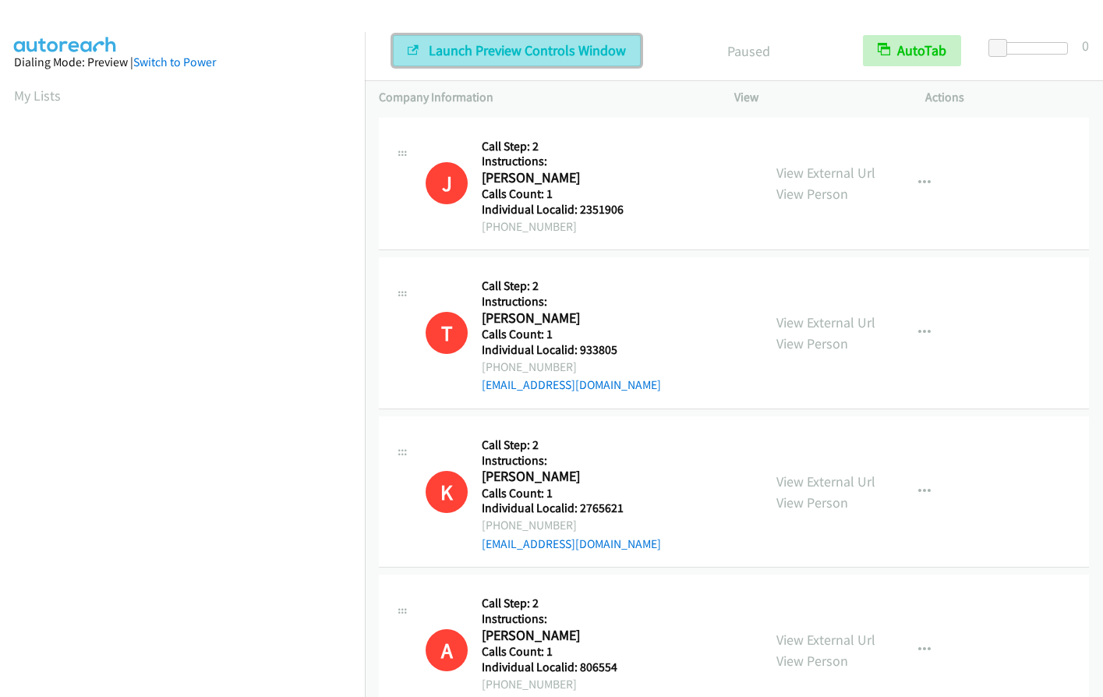
click at [474, 53] on span "Launch Preview Controls Window" at bounding box center [527, 50] width 197 height 18
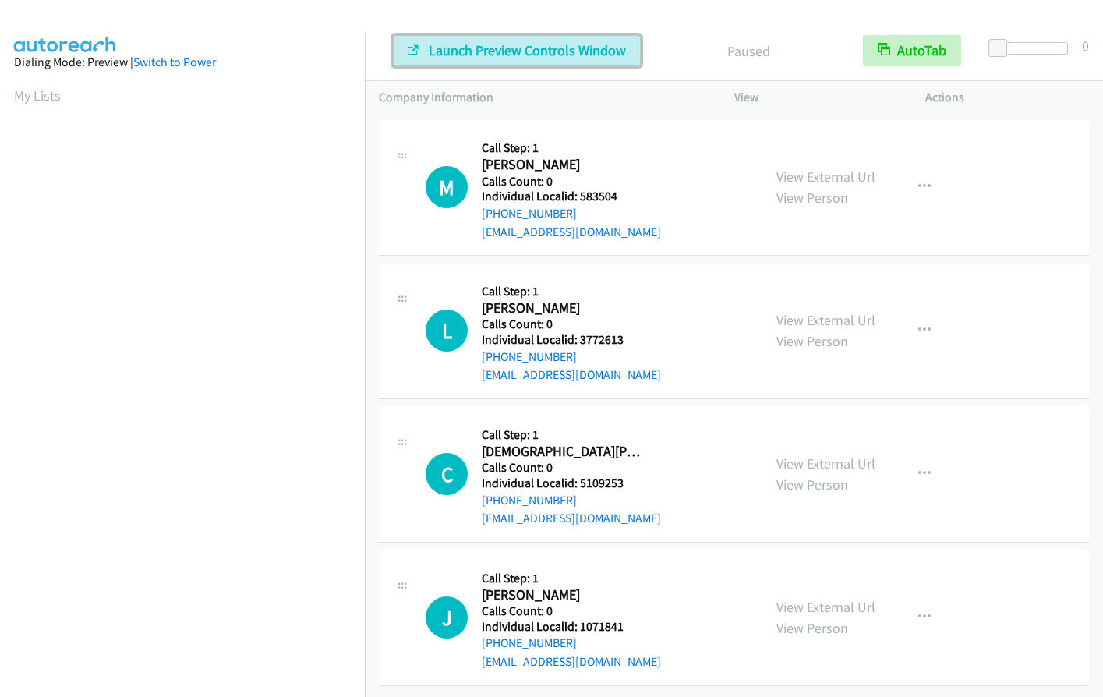
scroll to position [1735, 0]
drag, startPoint x: 579, startPoint y: 189, endPoint x: 630, endPoint y: 187, distance: 50.7
click at [630, 189] on h5 "Individual Localid: 583504" at bounding box center [571, 197] width 179 height 16
copy h5 "583504"
drag, startPoint x: 578, startPoint y: 324, endPoint x: 627, endPoint y: 326, distance: 48.3
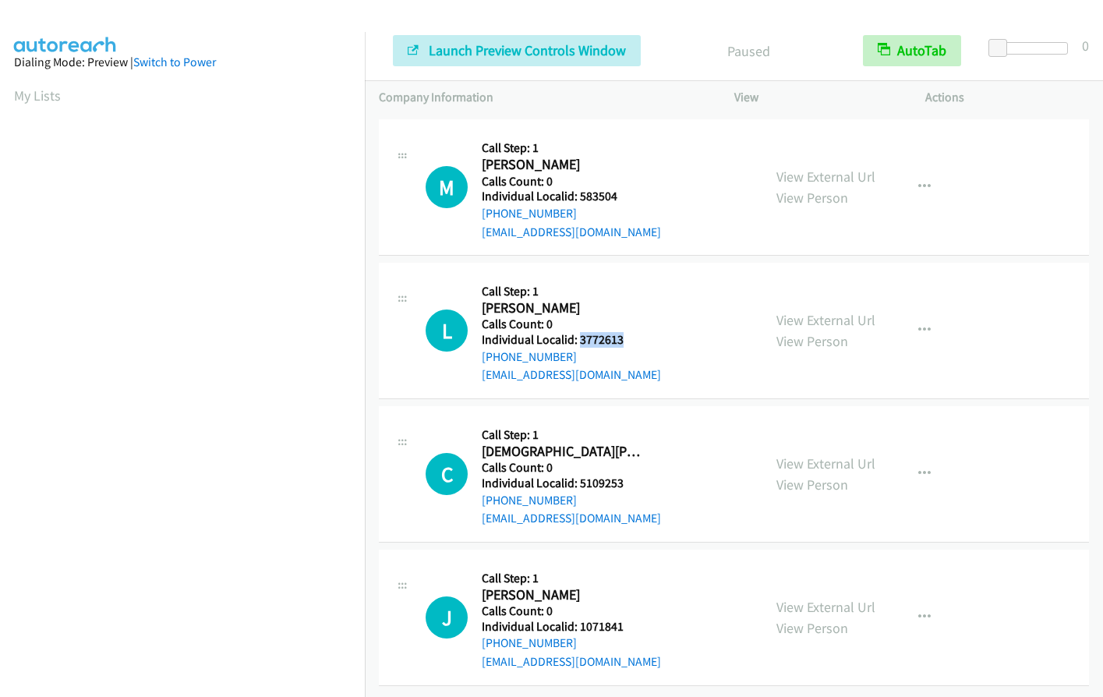
click at [627, 332] on h5 "Individual Localid: 3772613" at bounding box center [571, 340] width 179 height 16
copy h5 "3772613"
drag, startPoint x: 579, startPoint y: 471, endPoint x: 627, endPoint y: 470, distance: 47.5
click at [627, 475] on h5 "Individual Localid: 5109253" at bounding box center [571, 483] width 179 height 16
copy h5 "5109253"
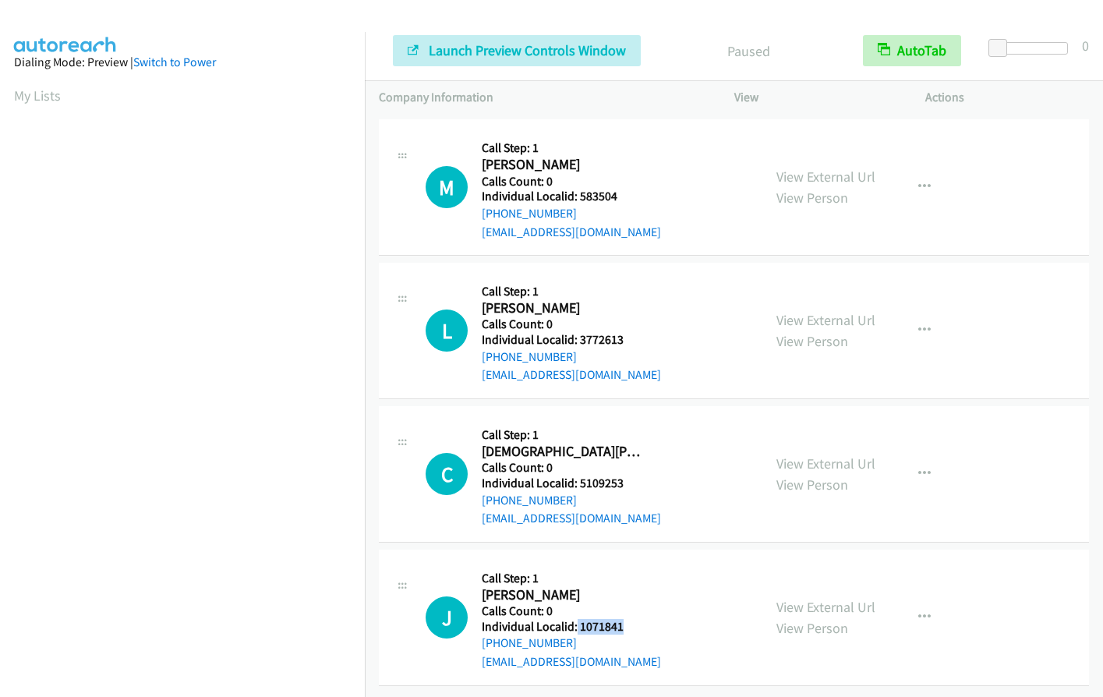
drag, startPoint x: 575, startPoint y: 616, endPoint x: 627, endPoint y: 614, distance: 52.2
click at [629, 619] on h5 "Individual Localid: 1071841" at bounding box center [571, 627] width 179 height 16
copy h5 "1071841"
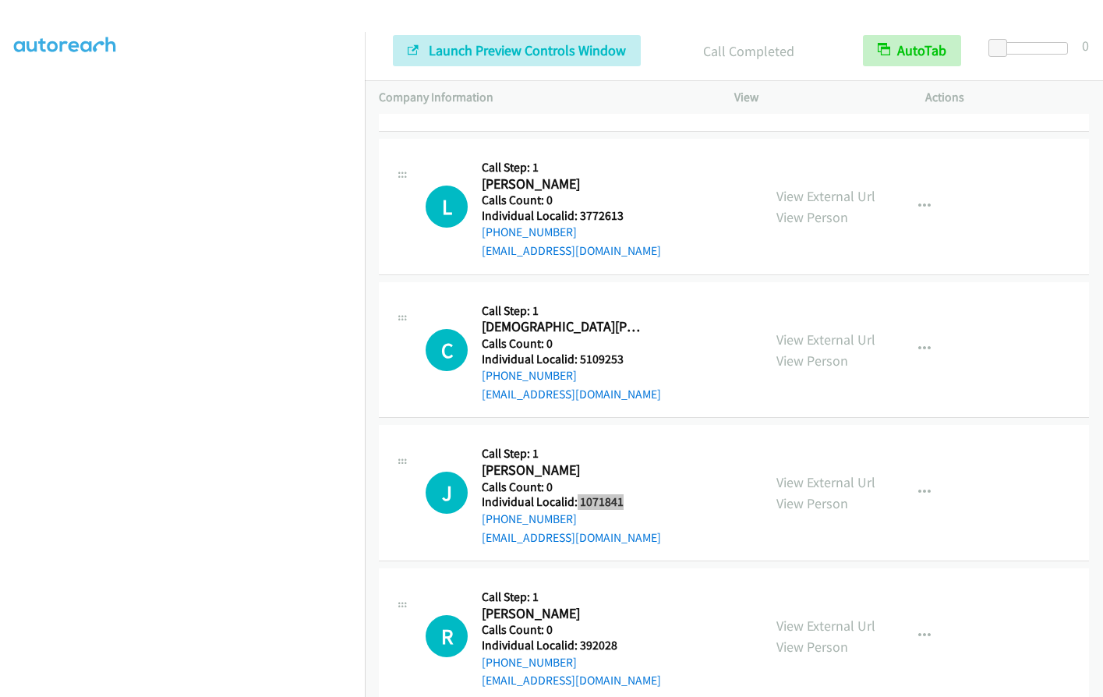
scroll to position [1912, 0]
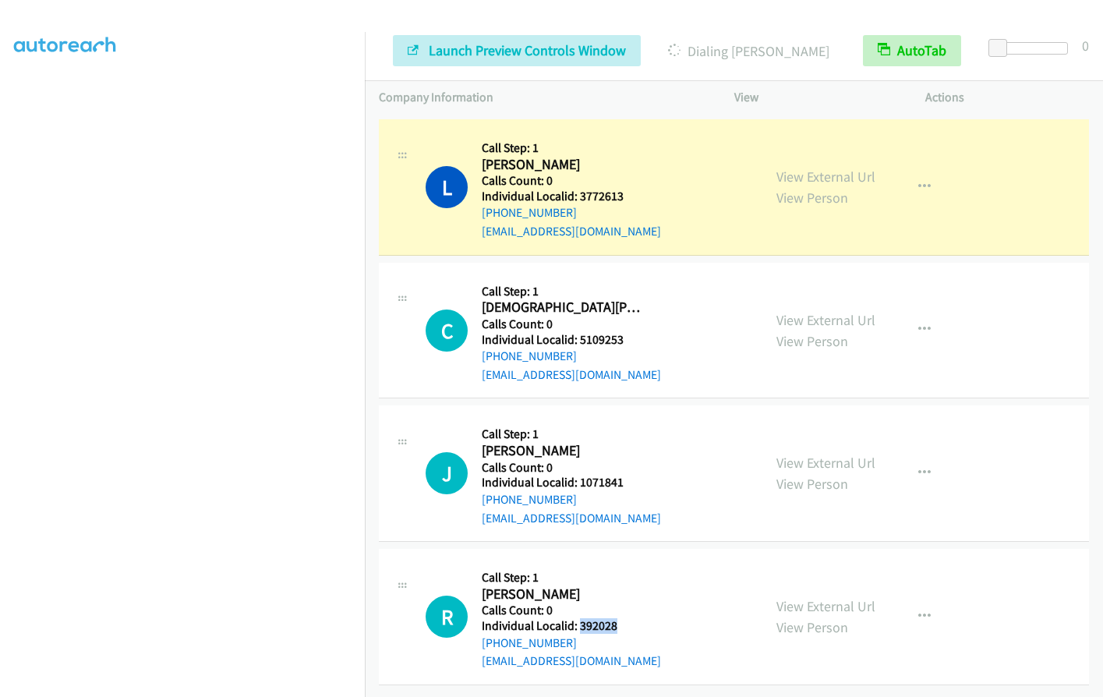
drag, startPoint x: 578, startPoint y: 616, endPoint x: 604, endPoint y: 616, distance: 25.7
click at [623, 615] on div "R Callback Scheduled Call Step: 1 [PERSON_NAME] America/[GEOGRAPHIC_DATA] Calls…" at bounding box center [586, 617] width 323 height 108
copy h5 "392028"
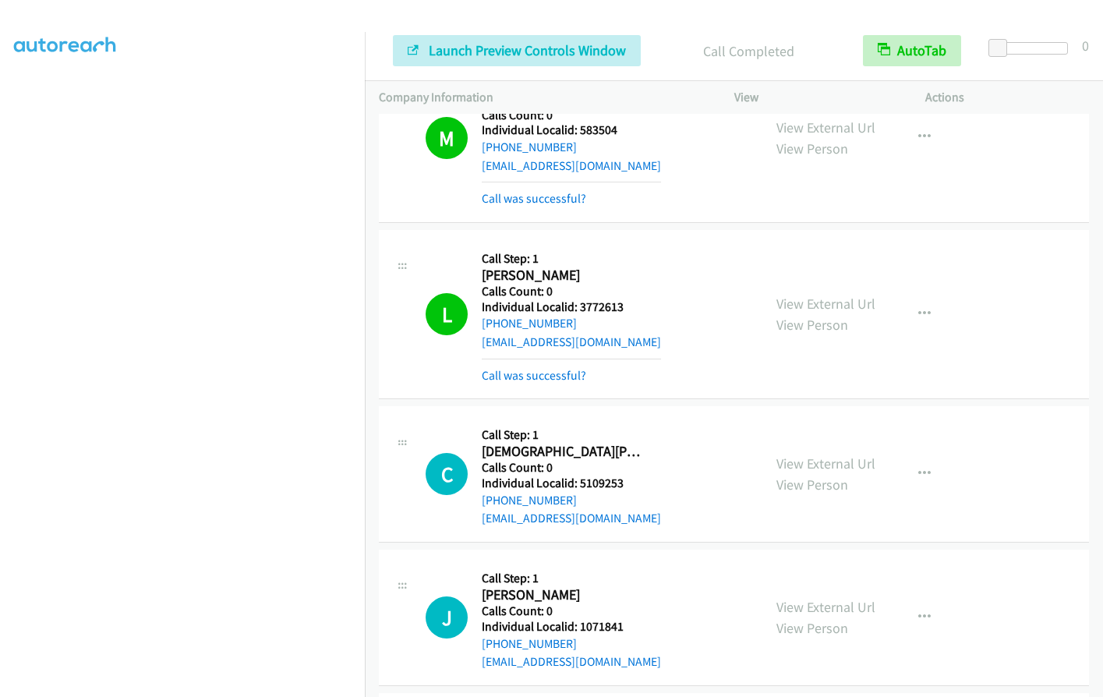
scroll to position [1776, 0]
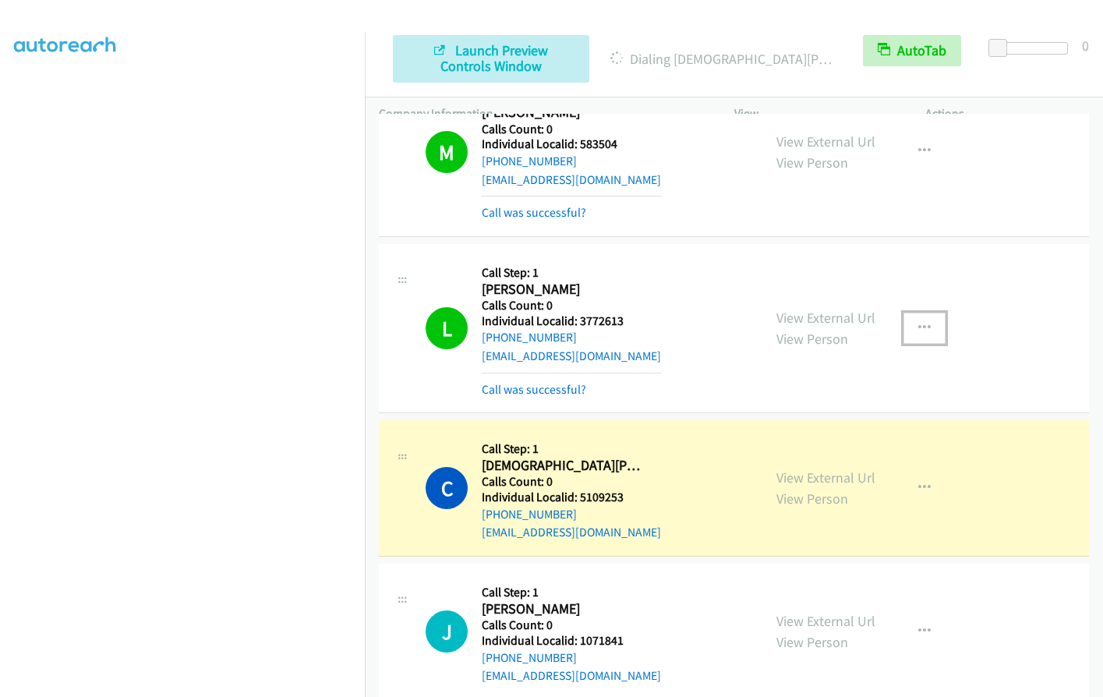
click at [924, 316] on button "button" at bounding box center [924, 327] width 42 height 31
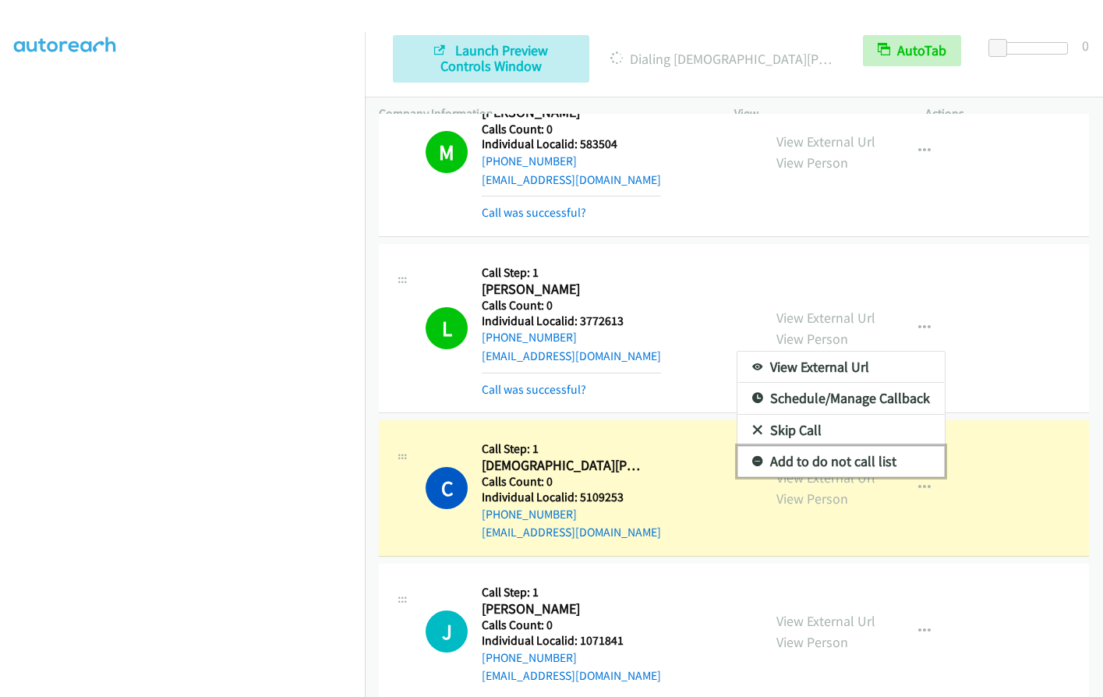
click at [752, 465] on icon at bounding box center [757, 462] width 11 height 11
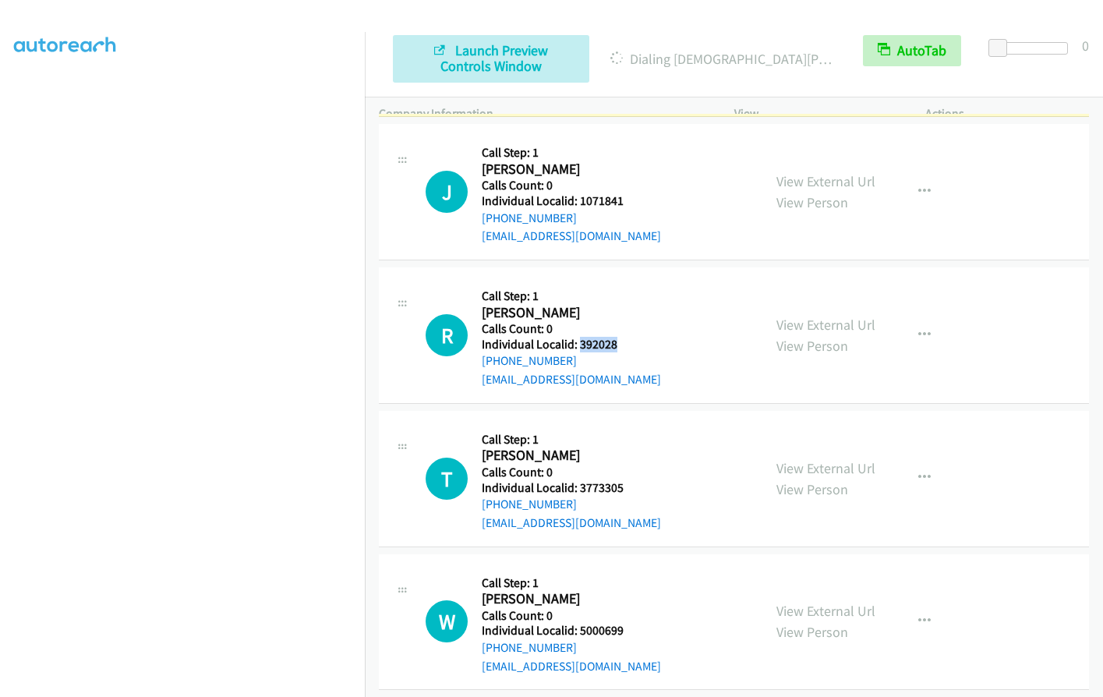
scroll to position [2232, 0]
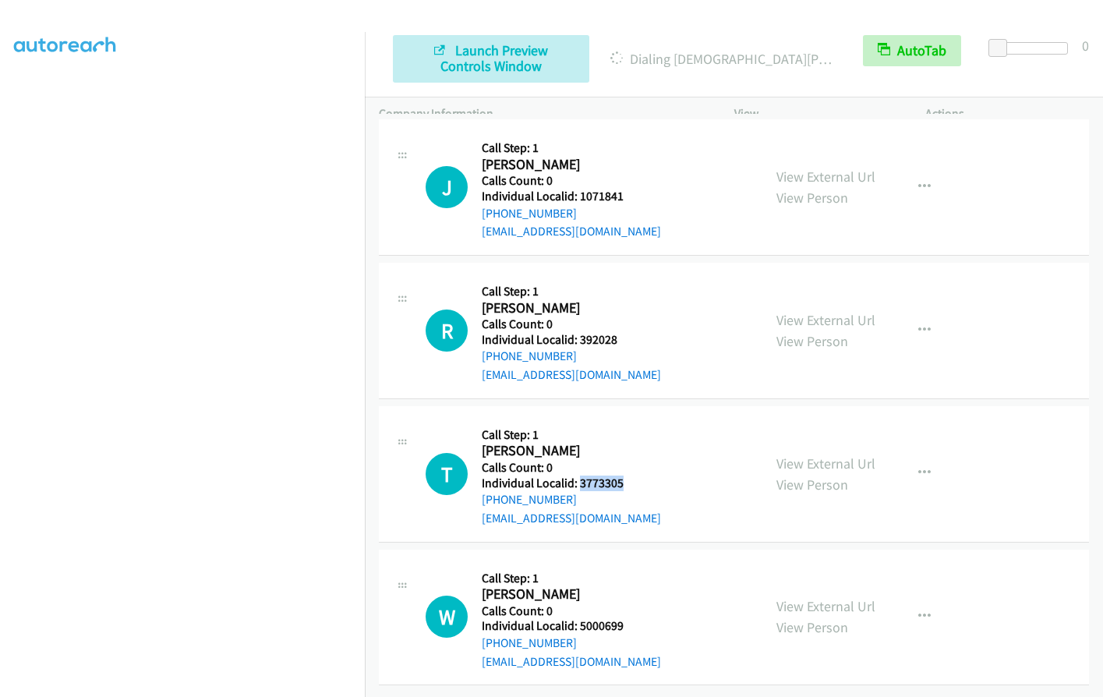
drag, startPoint x: 581, startPoint y: 470, endPoint x: 630, endPoint y: 470, distance: 48.3
click at [630, 470] on div "T Callback Scheduled Call Step: 1 Tommy Luera America/Los_Angeles Calls Count: …" at bounding box center [586, 474] width 323 height 108
copy h5 "3773305"
drag, startPoint x: 581, startPoint y: 612, endPoint x: 623, endPoint y: 612, distance: 42.9
click at [623, 612] on div "W Callback Scheduled Call Step: 1 Wendell Whitmore America/New_York Calls Count…" at bounding box center [586, 617] width 323 height 108
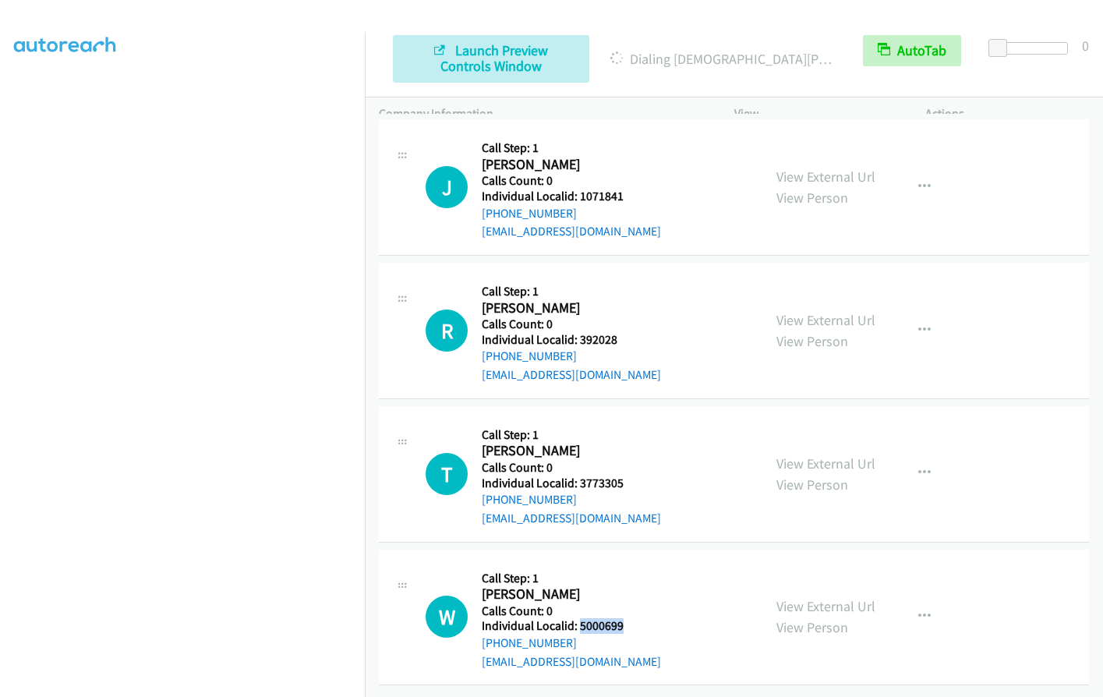
copy h5 "5000699"
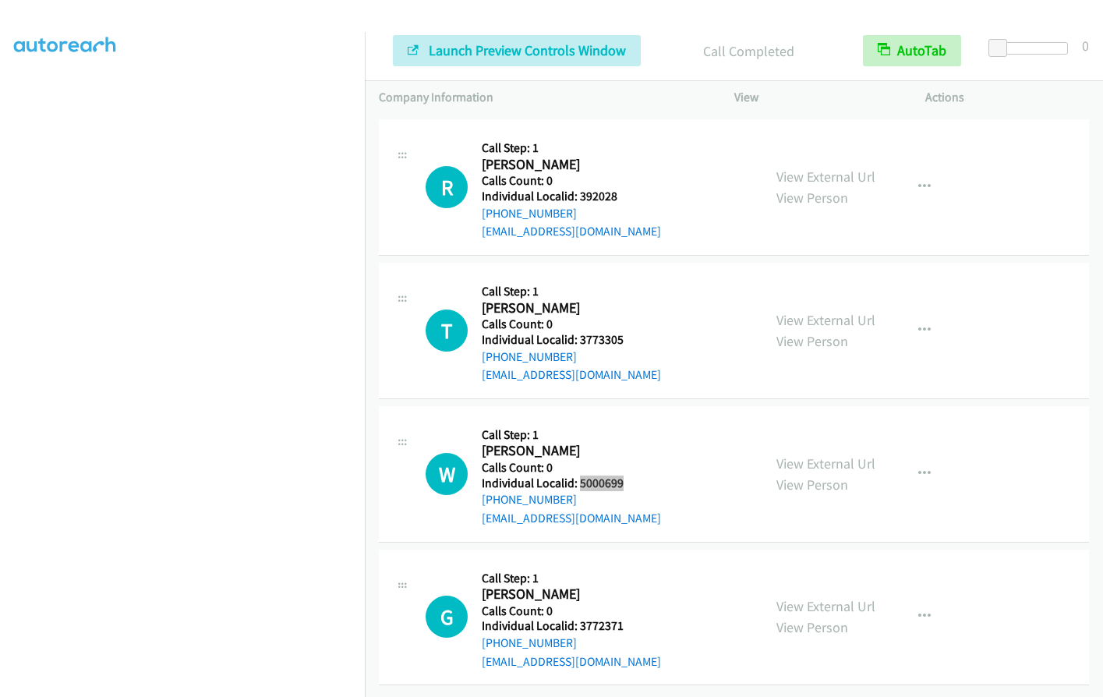
scroll to position [2441, 0]
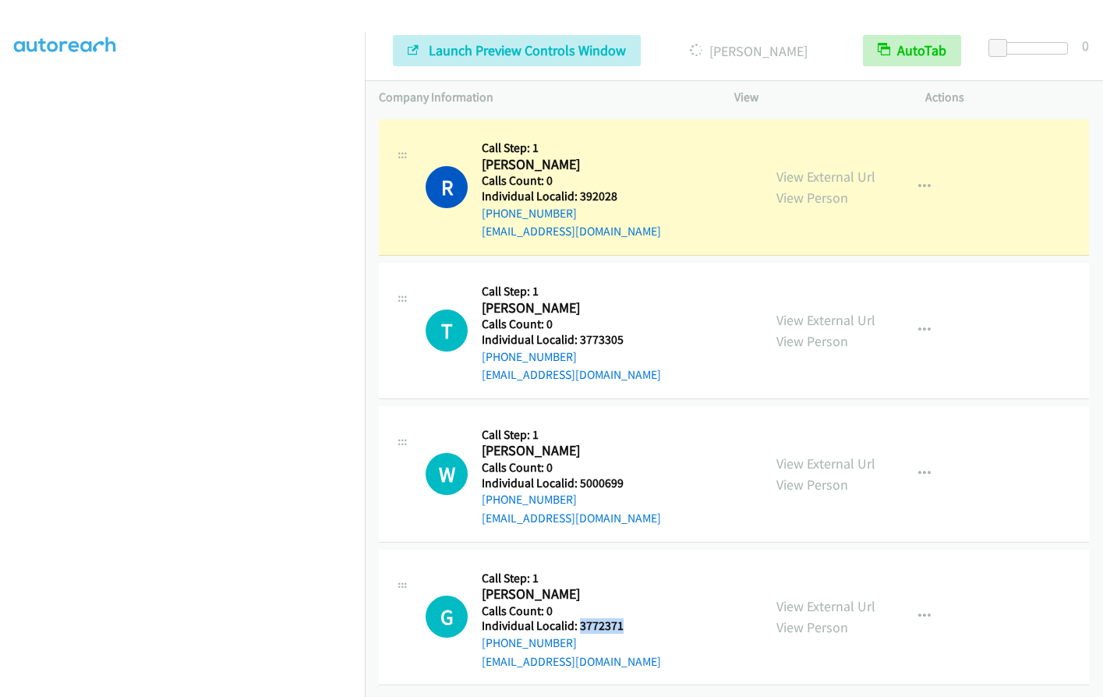
drag, startPoint x: 577, startPoint y: 612, endPoint x: 631, endPoint y: 611, distance: 53.8
click at [631, 611] on div "G Callback Scheduled Call Step: 1 Glenn Gilbert America/New_York Calls Count: 0…" at bounding box center [586, 617] width 323 height 108
copy h5 "3772371"
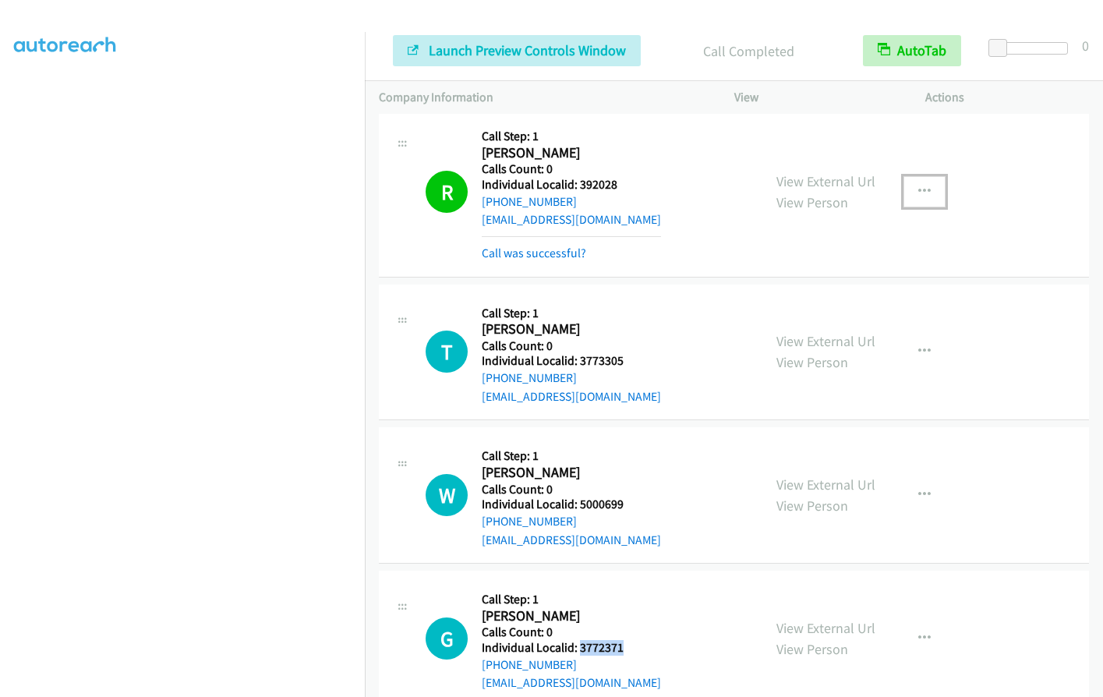
click at [909, 185] on button "button" at bounding box center [924, 191] width 42 height 31
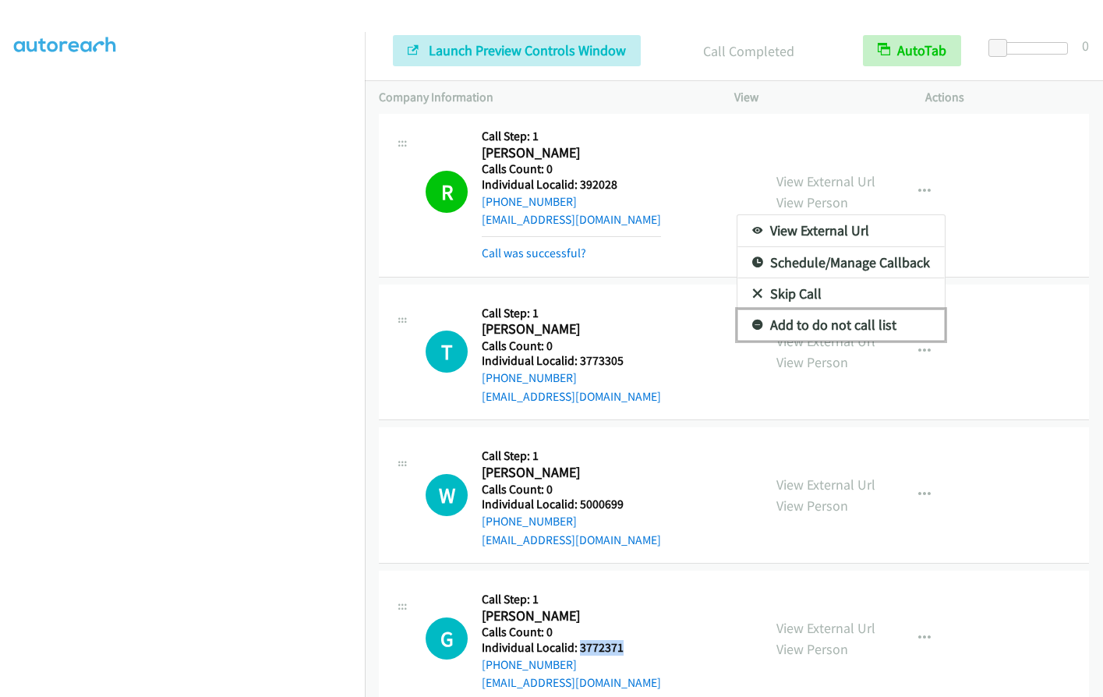
click at [754, 325] on icon at bounding box center [757, 325] width 11 height 11
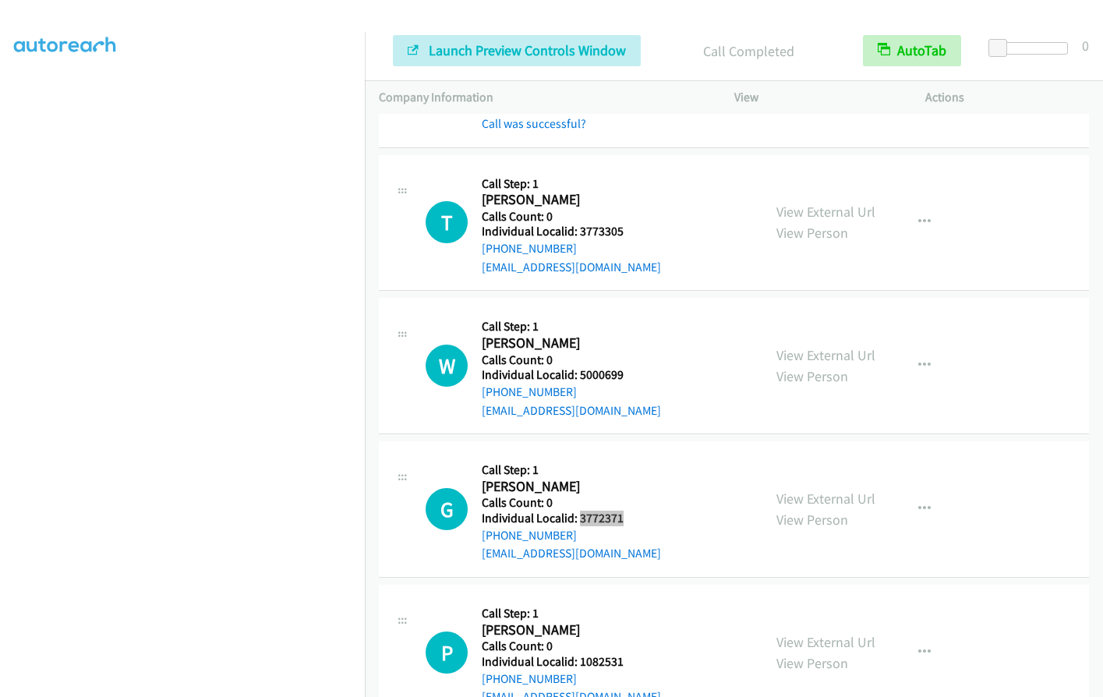
scroll to position [2618, 0]
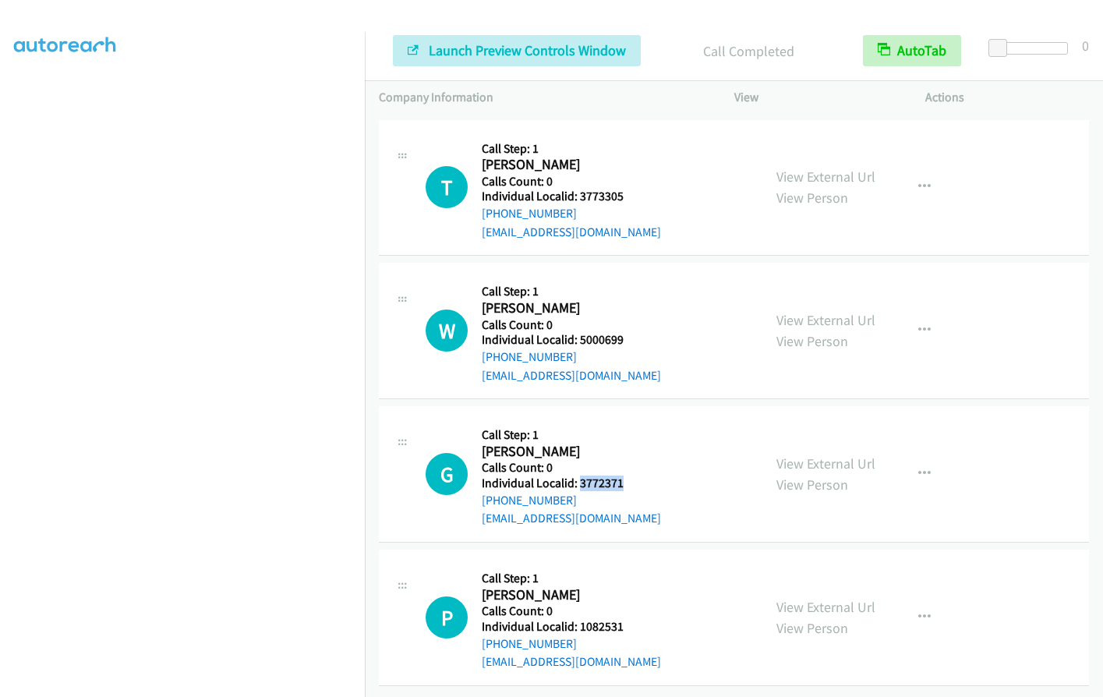
copy h5 "3772371"
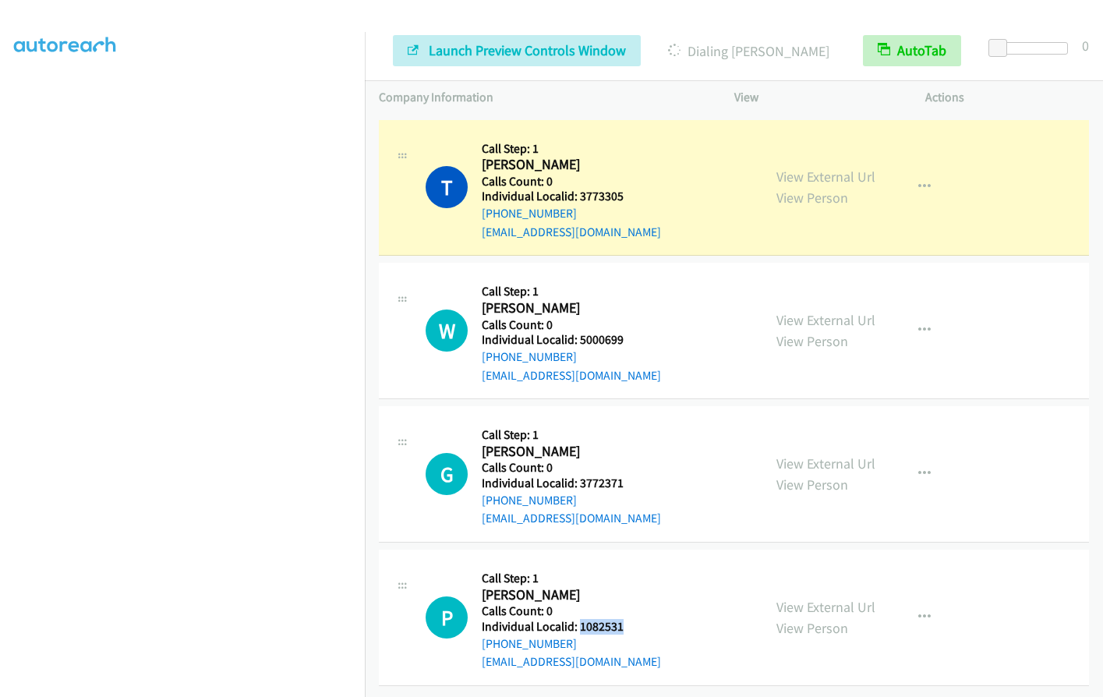
drag, startPoint x: 581, startPoint y: 612, endPoint x: 623, endPoint y: 613, distance: 42.1
click at [623, 612] on div "P Callback Scheduled Call Step: 1 Philip Plesetz America/Chicago Calls Count: 0…" at bounding box center [586, 617] width 323 height 108
copy h5 "1082531"
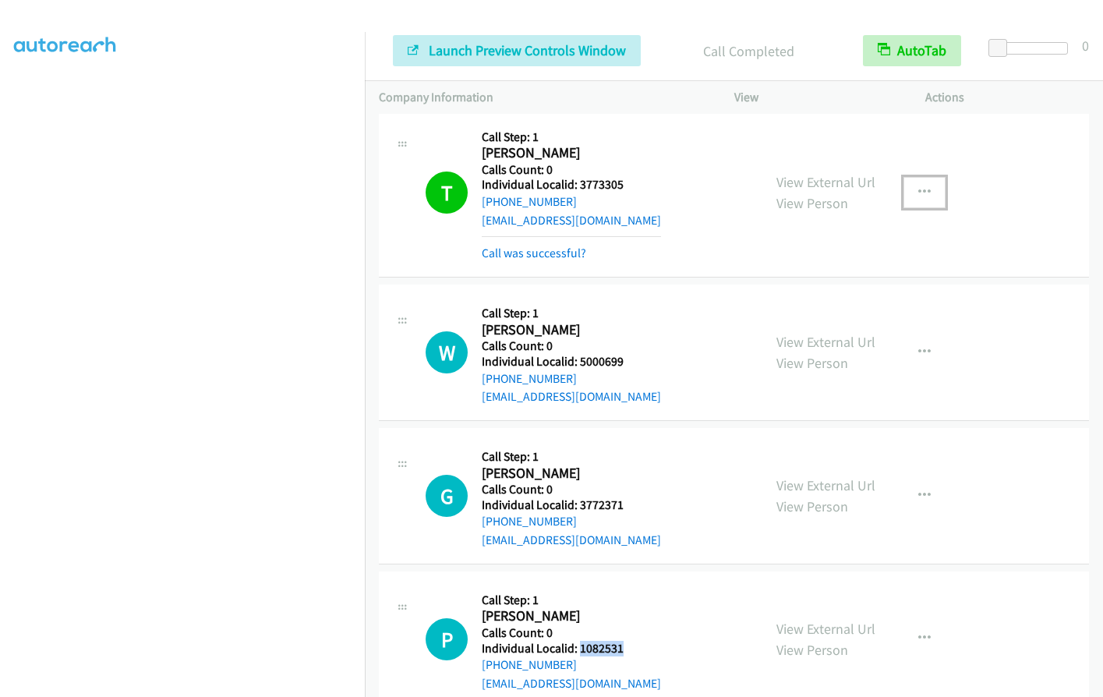
click at [926, 190] on button "button" at bounding box center [924, 192] width 42 height 31
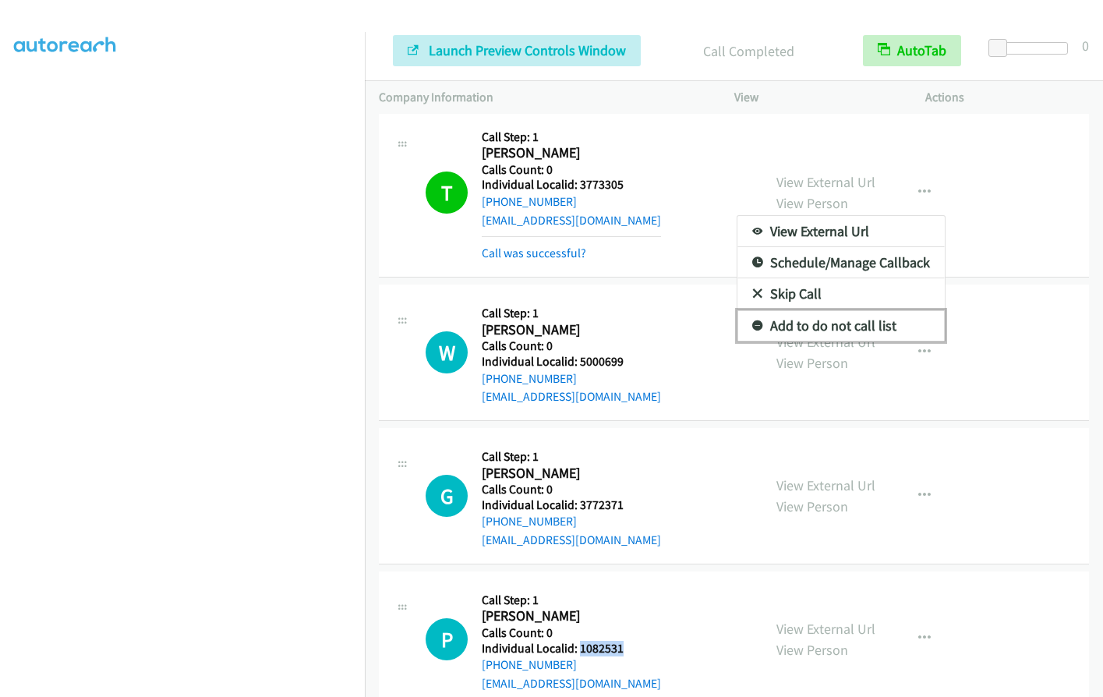
click at [752, 328] on icon at bounding box center [757, 326] width 11 height 11
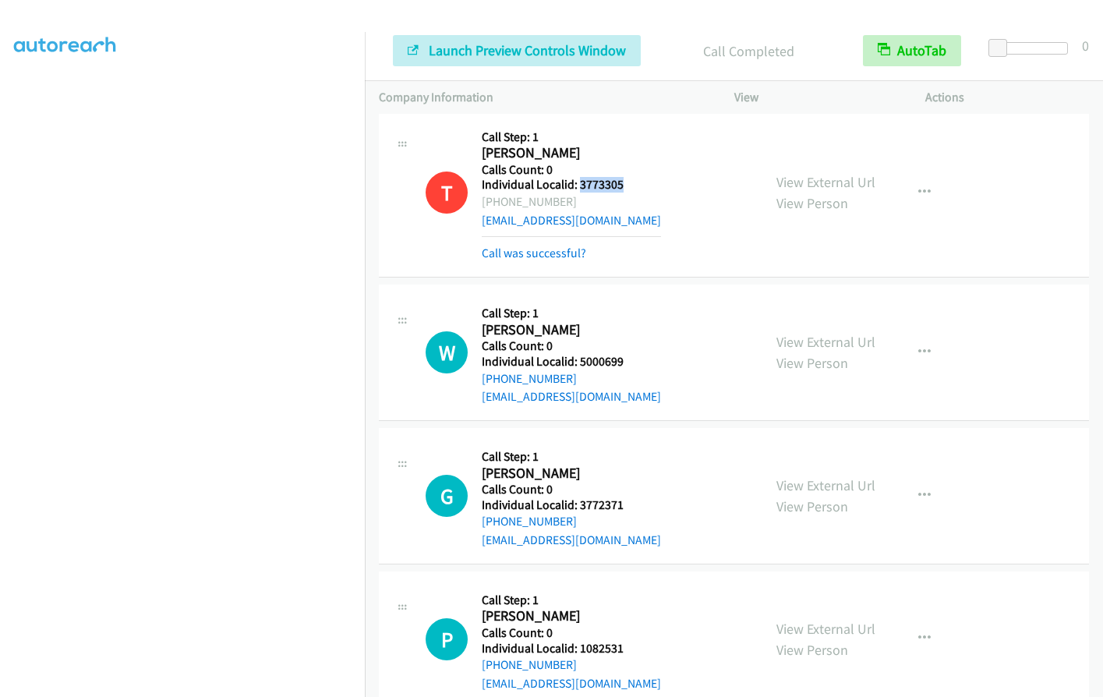
drag, startPoint x: 582, startPoint y: 184, endPoint x: 621, endPoint y: 184, distance: 39.0
click at [621, 184] on div "T Callback Scheduled Call Step: 1 Tommy Luera America/Los_Angeles Calls Count: …" at bounding box center [586, 192] width 323 height 140
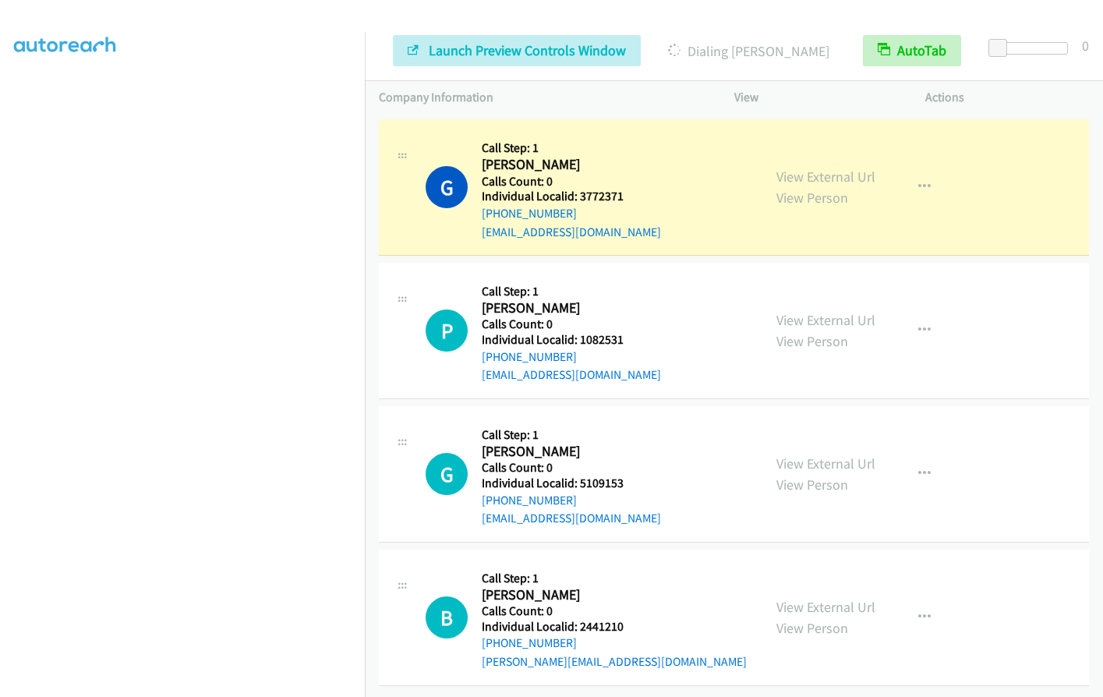
scroll to position [2971, 0]
drag, startPoint x: 577, startPoint y: 472, endPoint x: 643, endPoint y: 472, distance: 65.5
click at [643, 472] on div "G Callback Scheduled Call Step: 1 Gabriel Shoilekov America/New_York Calls Coun…" at bounding box center [586, 474] width 323 height 108
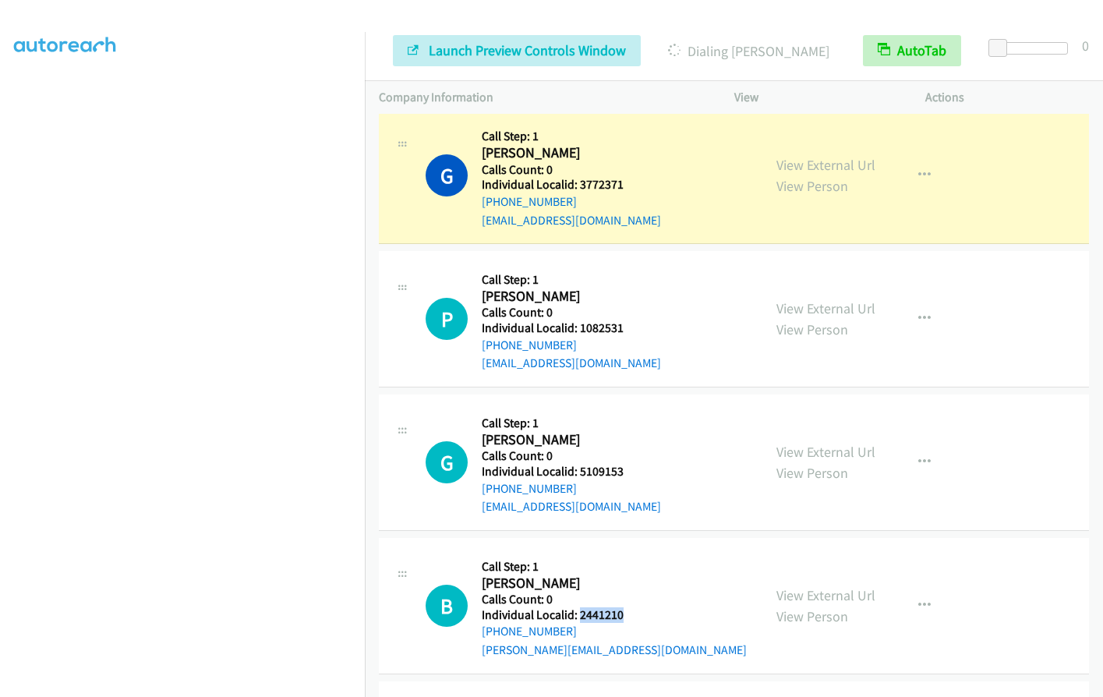
drag, startPoint x: 578, startPoint y: 614, endPoint x: 628, endPoint y: 612, distance: 49.9
click at [628, 612] on h5 "Individual Localid: 2441210" at bounding box center [614, 615] width 265 height 16
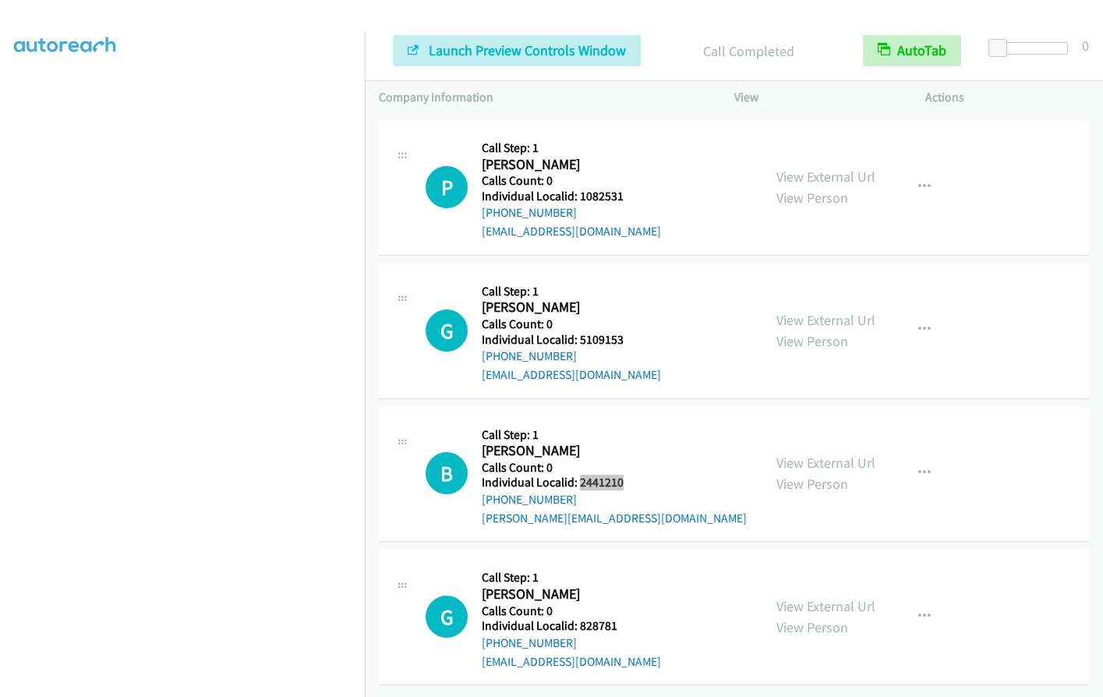
scroll to position [3147, 0]
drag, startPoint x: 584, startPoint y: 614, endPoint x: 616, endPoint y: 614, distance: 32.7
click at [616, 614] on div "G Callback Scheduled Call Step: 1 Geoffrey Oliver America/Los_Angeles Calls Cou…" at bounding box center [586, 617] width 323 height 108
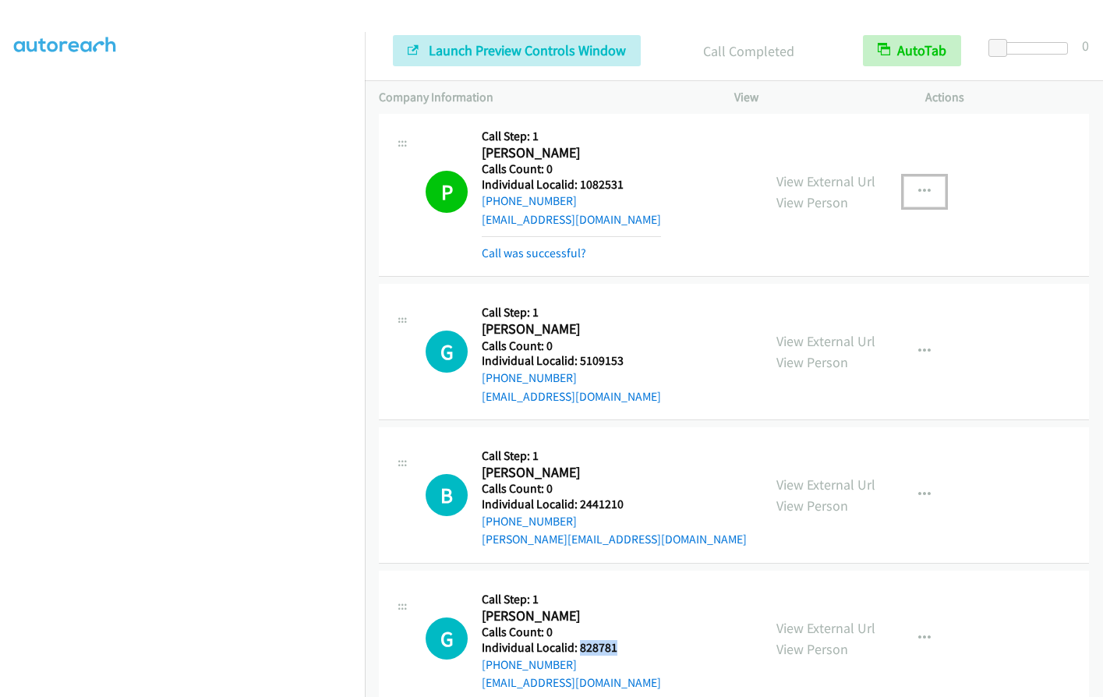
click at [920, 188] on icon "button" at bounding box center [924, 191] width 12 height 12
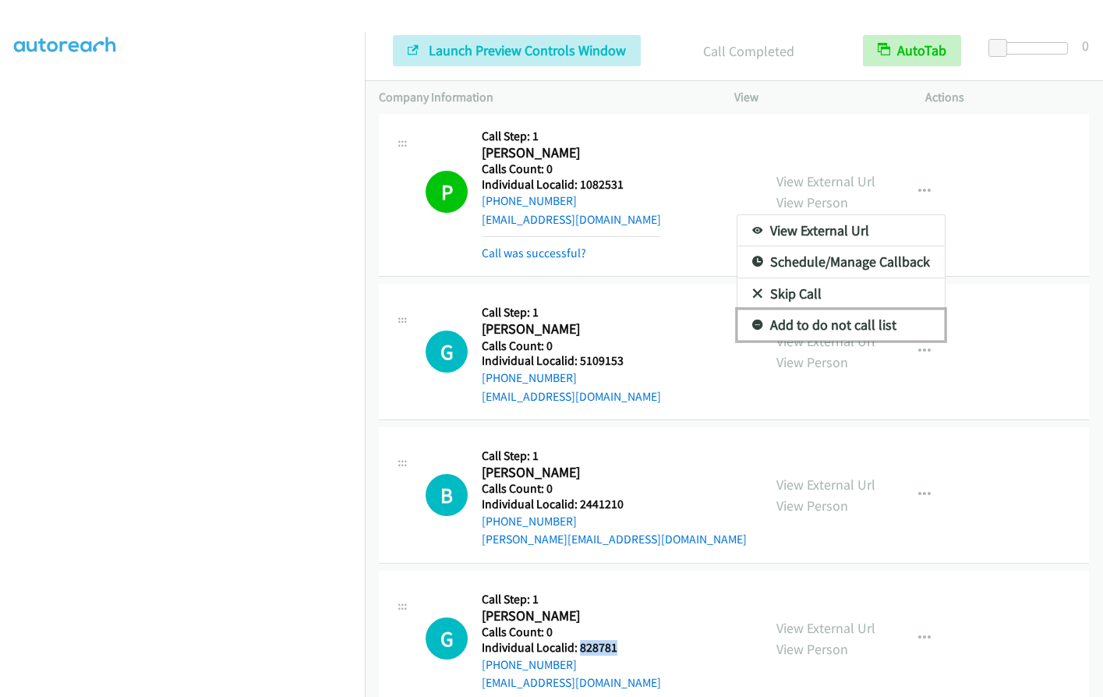
click at [754, 323] on icon at bounding box center [757, 325] width 11 height 11
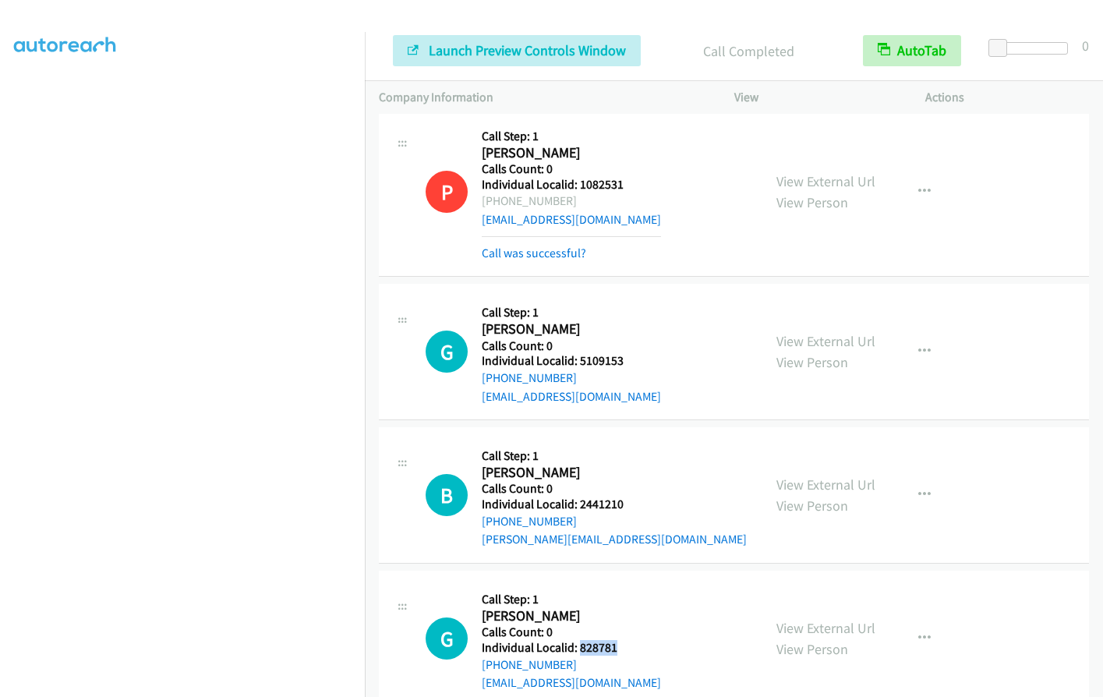
drag, startPoint x: 496, startPoint y: 204, endPoint x: 570, endPoint y: 204, distance: 74.8
click at [570, 204] on div "+1 920-682-3739" at bounding box center [571, 201] width 179 height 19
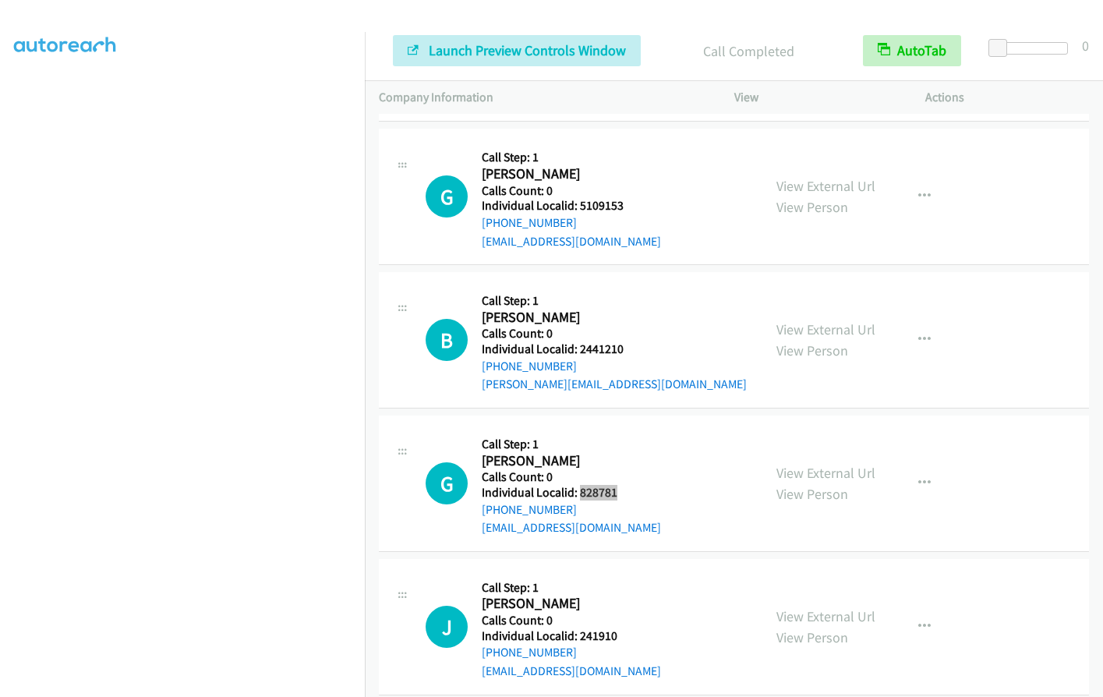
scroll to position [3303, 0]
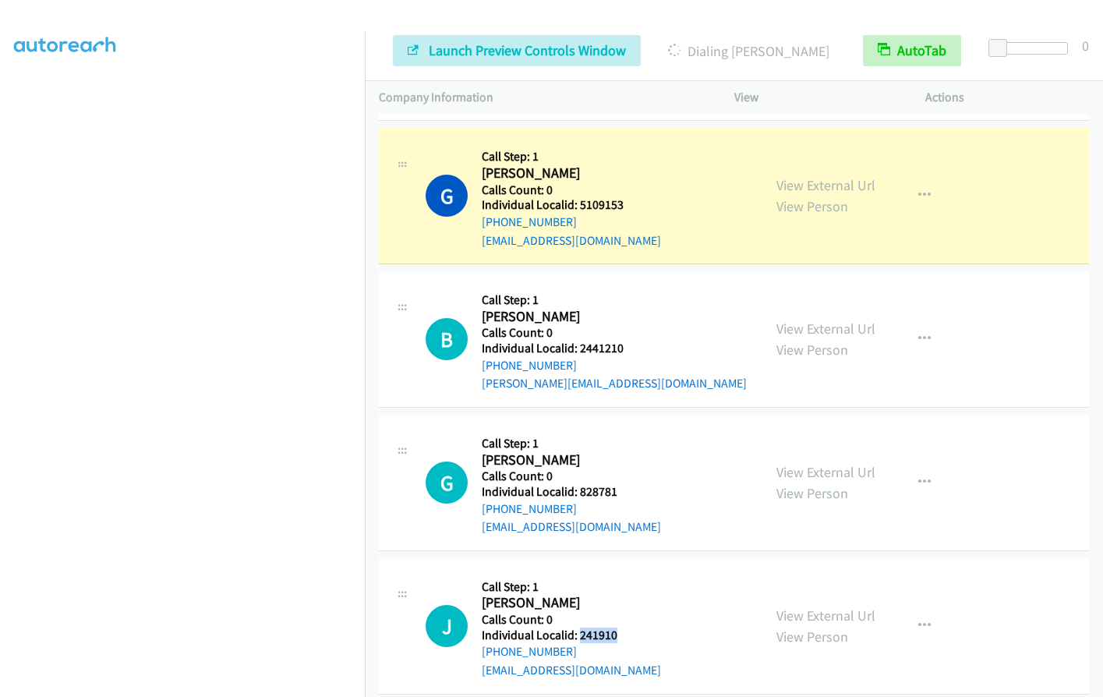
drag, startPoint x: 578, startPoint y: 634, endPoint x: 622, endPoint y: 630, distance: 43.8
click at [622, 630] on h5 "Individual Localid: 241910" at bounding box center [571, 635] width 179 height 16
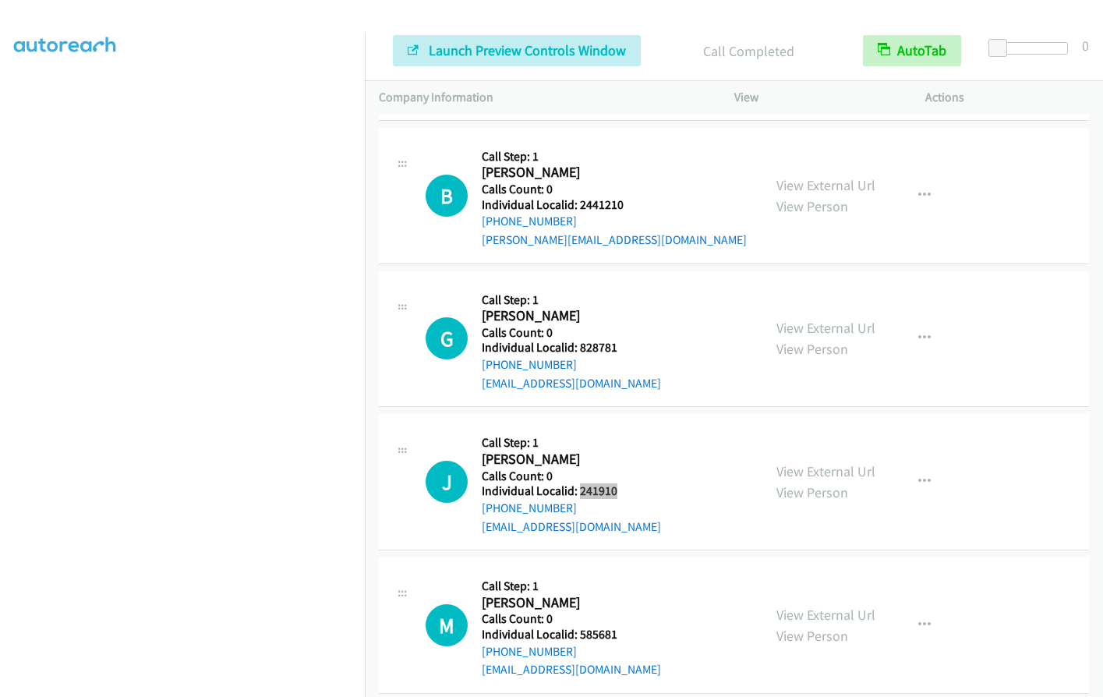
scroll to position [3500, 0]
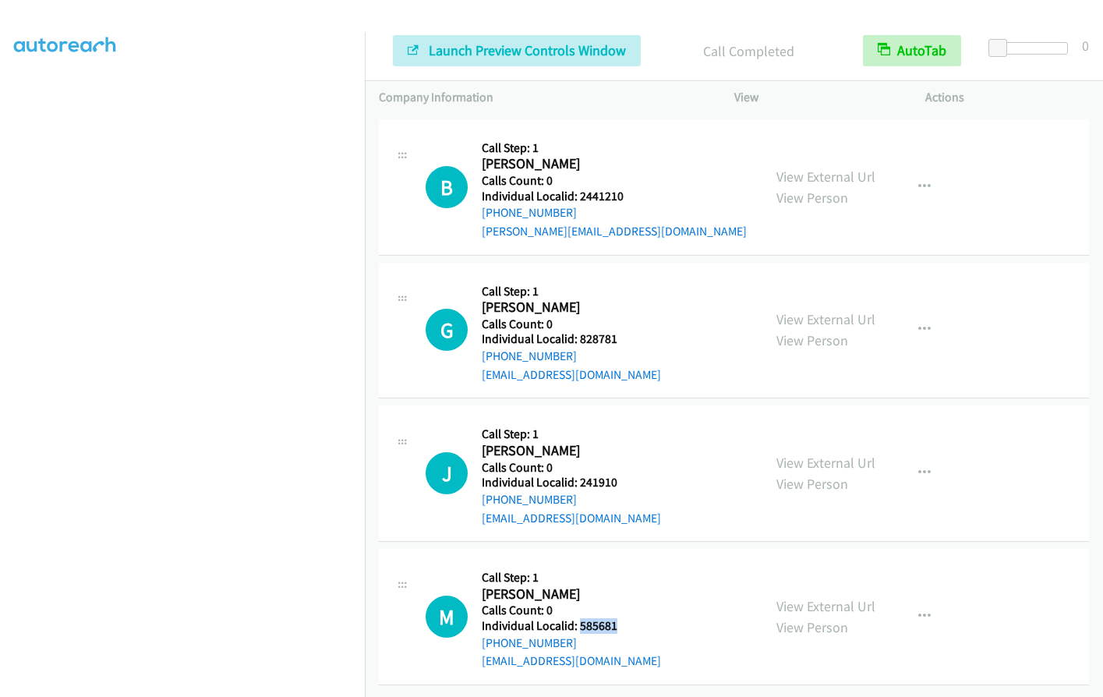
drag, startPoint x: 577, startPoint y: 614, endPoint x: 626, endPoint y: 614, distance: 48.3
click at [626, 618] on h5 "Individual Localid: 585681" at bounding box center [571, 626] width 179 height 16
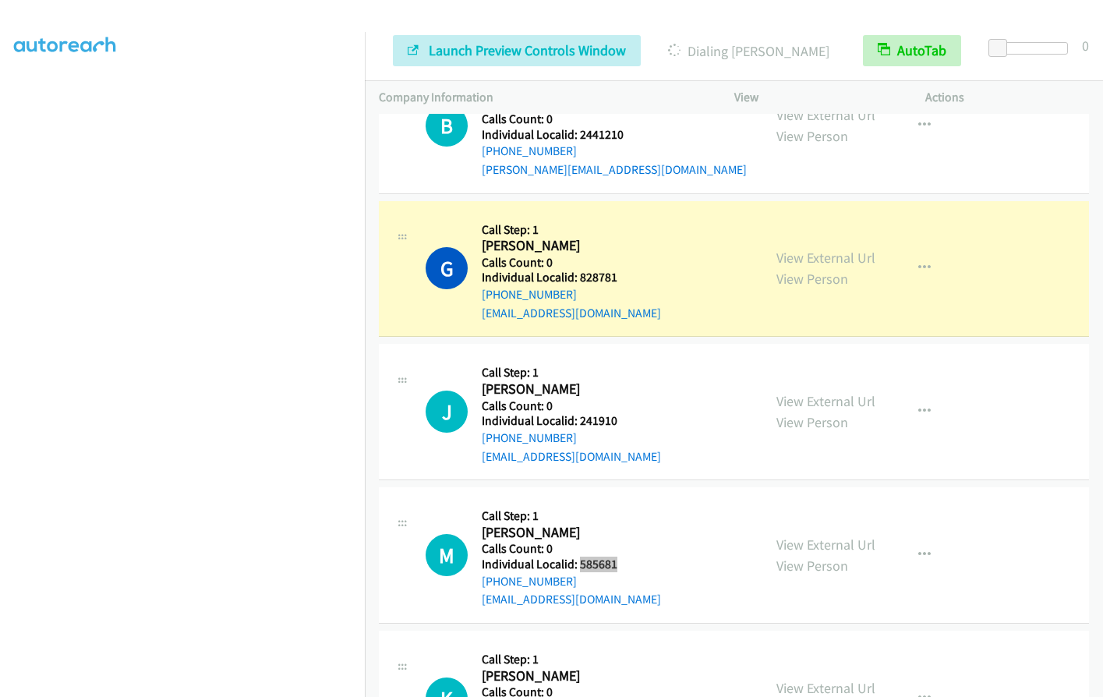
scroll to position [3643, 0]
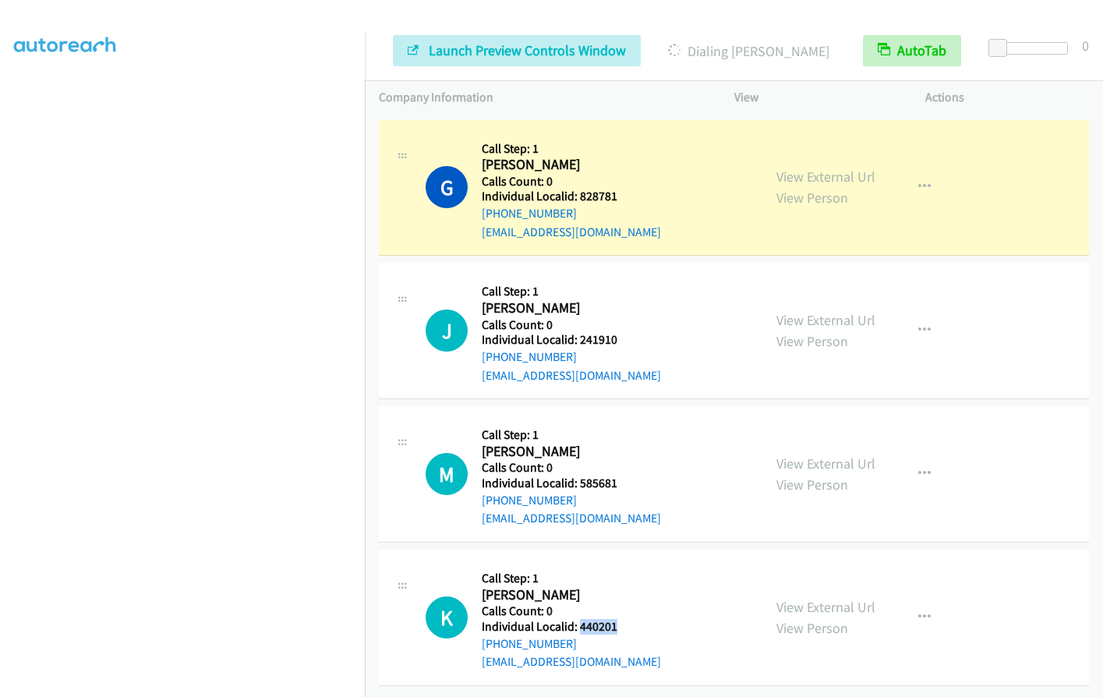
drag, startPoint x: 580, startPoint y: 615, endPoint x: 631, endPoint y: 614, distance: 51.4
click at [632, 614] on div "K Callback Scheduled Call Step: 1 Kevin Taylor America/Chicago Calls Count: 0 I…" at bounding box center [586, 617] width 323 height 108
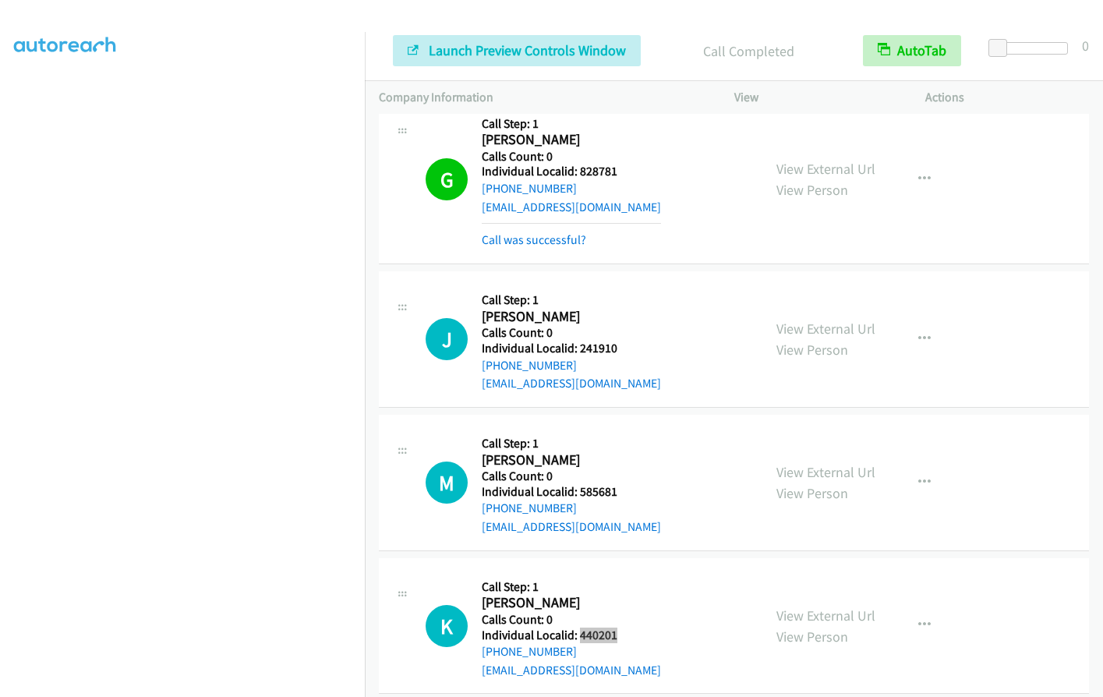
scroll to position [3677, 0]
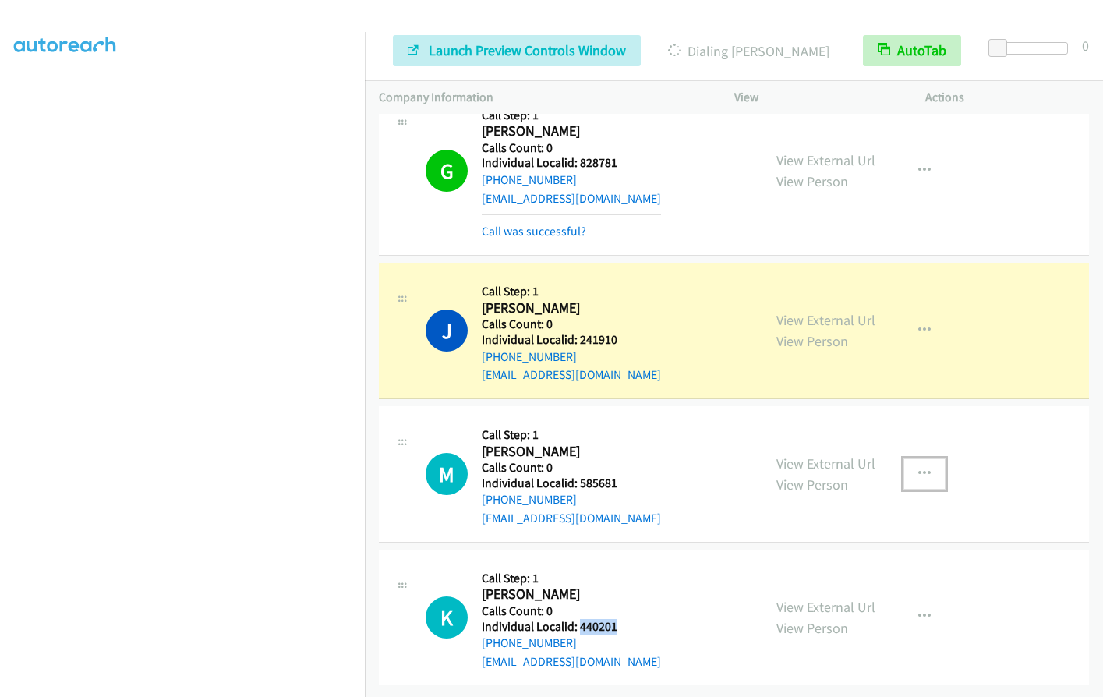
click at [918, 468] on icon "button" at bounding box center [924, 474] width 12 height 12
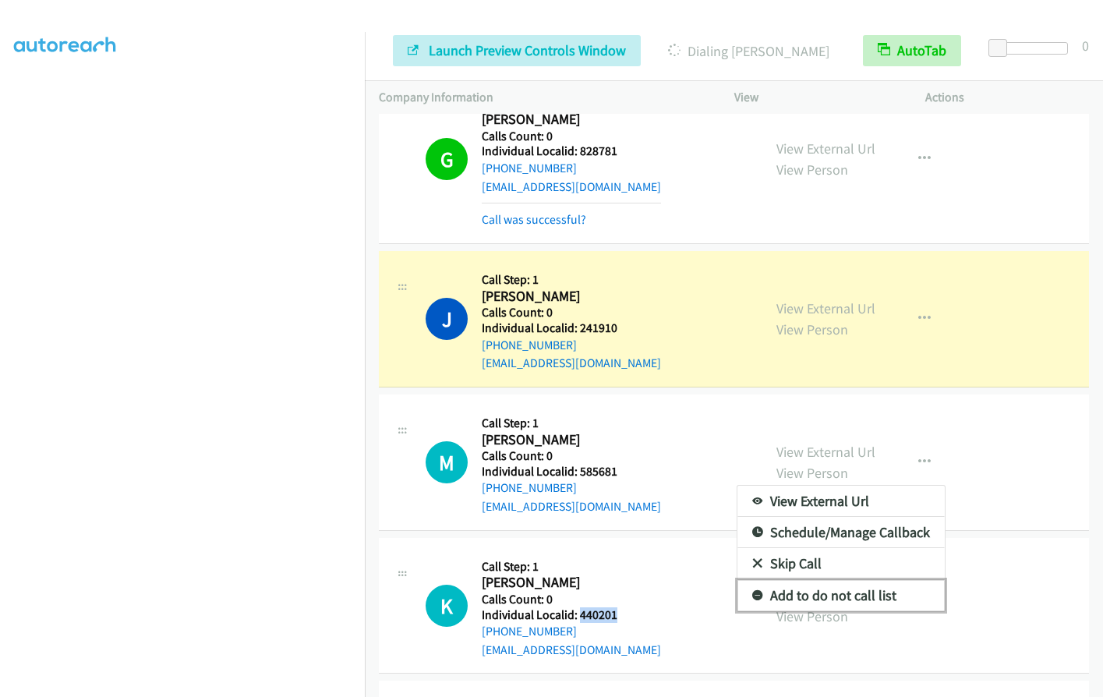
click at [752, 595] on icon at bounding box center [757, 596] width 11 height 11
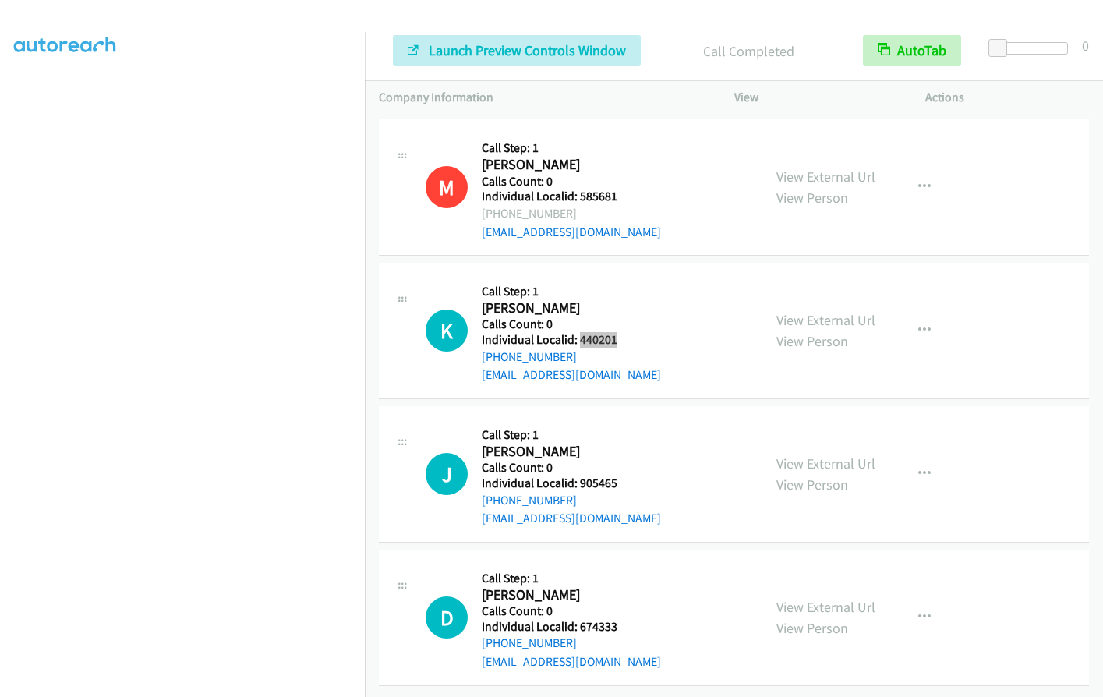
scroll to position [3996, 0]
drag, startPoint x: 578, startPoint y: 473, endPoint x: 619, endPoint y: 471, distance: 40.6
click at [619, 471] on div "J Callback Scheduled Call Step: 1 John Mc Donald America/Chicago Calls Count: 0…" at bounding box center [586, 474] width 323 height 108
drag, startPoint x: 577, startPoint y: 613, endPoint x: 600, endPoint y: 616, distance: 22.7
click at [639, 617] on div "D Callback Scheduled Call Step: 1 David Lord America/New_York Calls Count: 0 In…" at bounding box center [586, 617] width 323 height 108
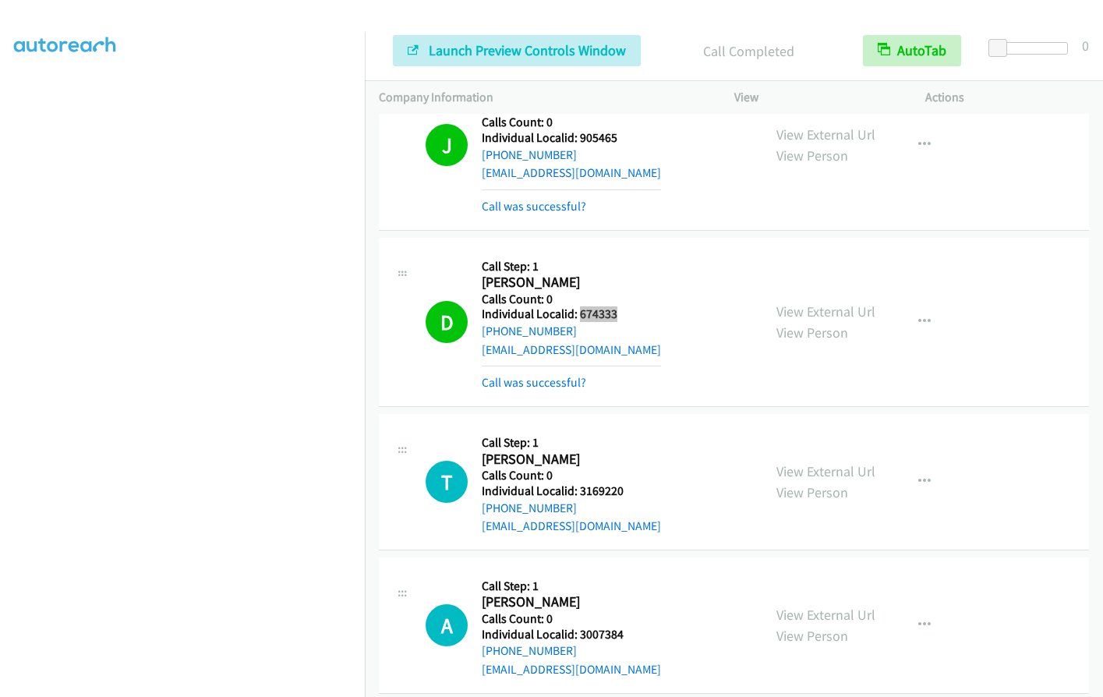
scroll to position [4349, 0]
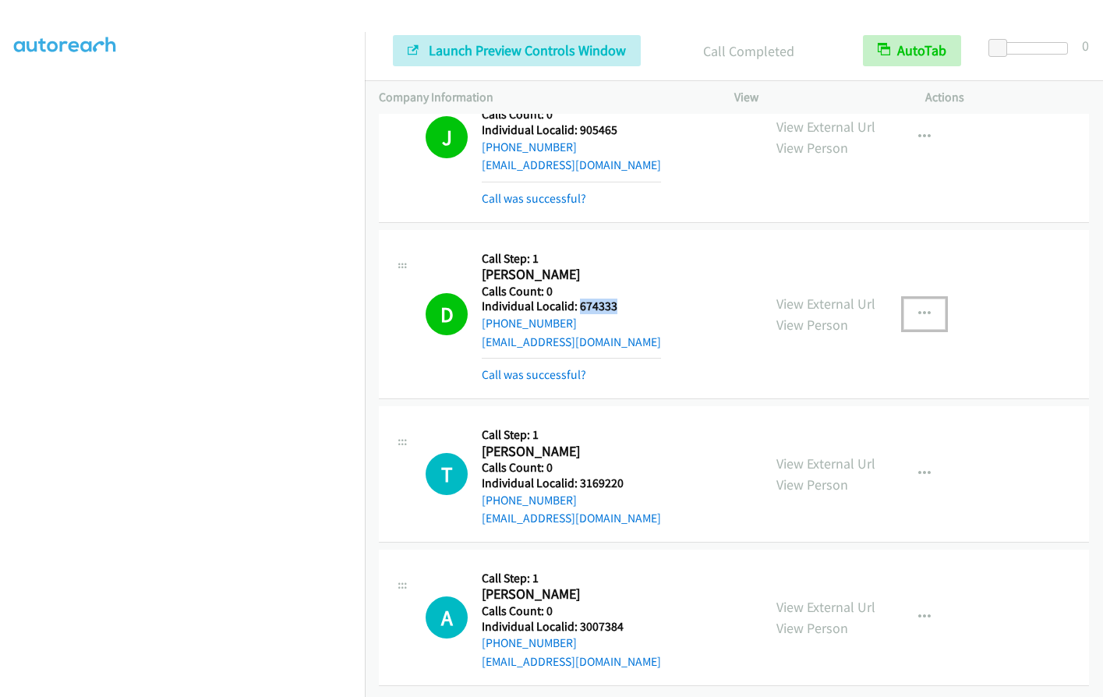
click at [920, 298] on button "button" at bounding box center [924, 313] width 42 height 31
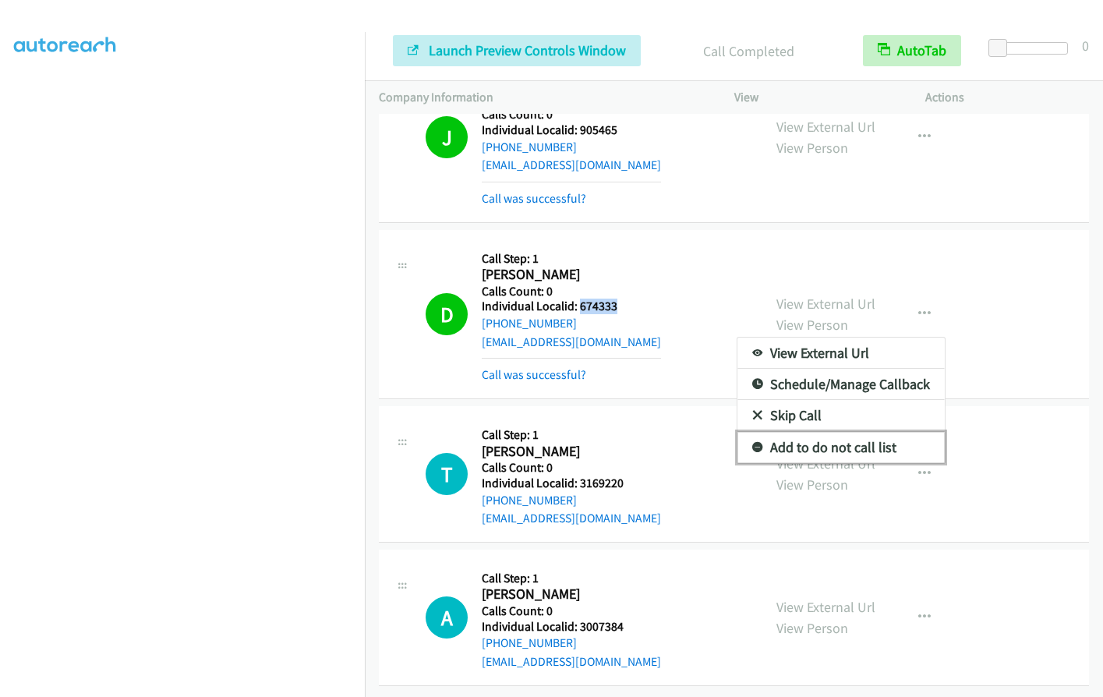
click at [754, 443] on icon at bounding box center [757, 448] width 11 height 11
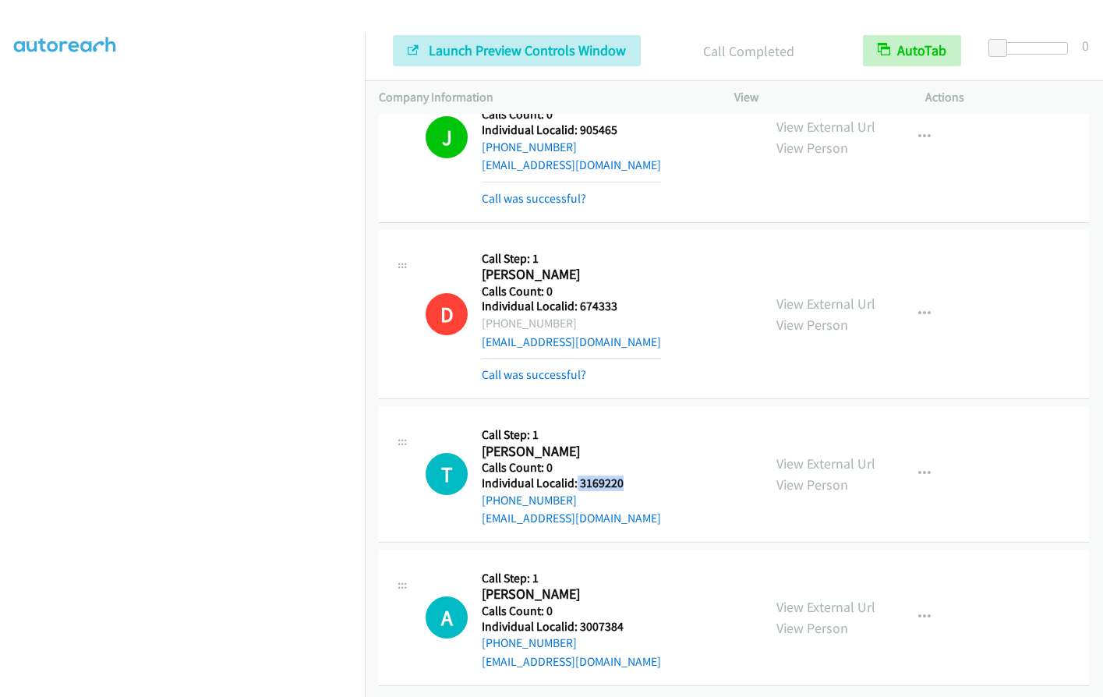
drag, startPoint x: 576, startPoint y: 471, endPoint x: 630, endPoint y: 471, distance: 53.8
click at [630, 471] on div "T Callback Scheduled Call Step: 1 Taylor Stark America/Los_Angeles Calls Count:…" at bounding box center [586, 474] width 323 height 108
drag, startPoint x: 577, startPoint y: 615, endPoint x: 628, endPoint y: 612, distance: 50.7
click at [628, 612] on div "A Callback Scheduled Call Step: 1 Andrew Tang America/Los_Angeles Calls Count: …" at bounding box center [586, 617] width 323 height 108
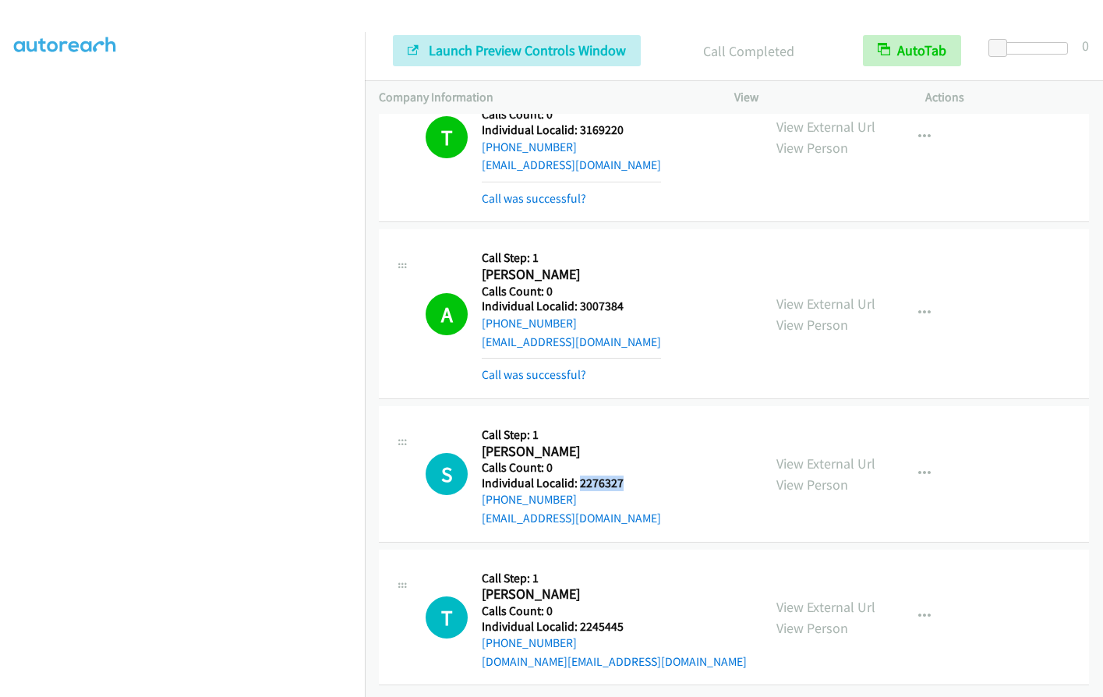
drag, startPoint x: 578, startPoint y: 471, endPoint x: 629, endPoint y: 471, distance: 50.7
click at [629, 471] on div "S Callback Scheduled Call Step: 1 Sarah Buice America/Chicago Calls Count: 0 In…" at bounding box center [586, 474] width 323 height 108
drag, startPoint x: 579, startPoint y: 614, endPoint x: 632, endPoint y: 613, distance: 53.0
click at [632, 613] on div "T Callback Scheduled Call Step: 1 Trevor Foltz America/Denver Calls Count: 0 In…" at bounding box center [586, 617] width 323 height 108
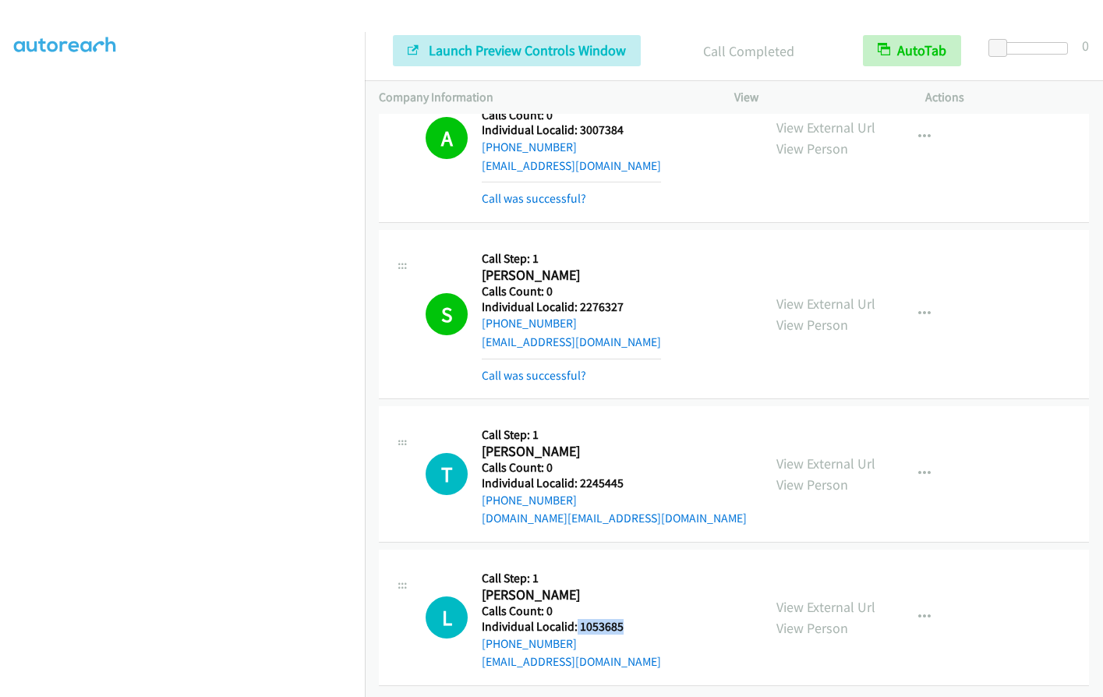
drag, startPoint x: 578, startPoint y: 607, endPoint x: 634, endPoint y: 609, distance: 55.3
click at [634, 609] on div "L Callback Scheduled Call Step: 1 Larry Ball America/Chicago Calls Count: 0 Ind…" at bounding box center [586, 617] width 323 height 108
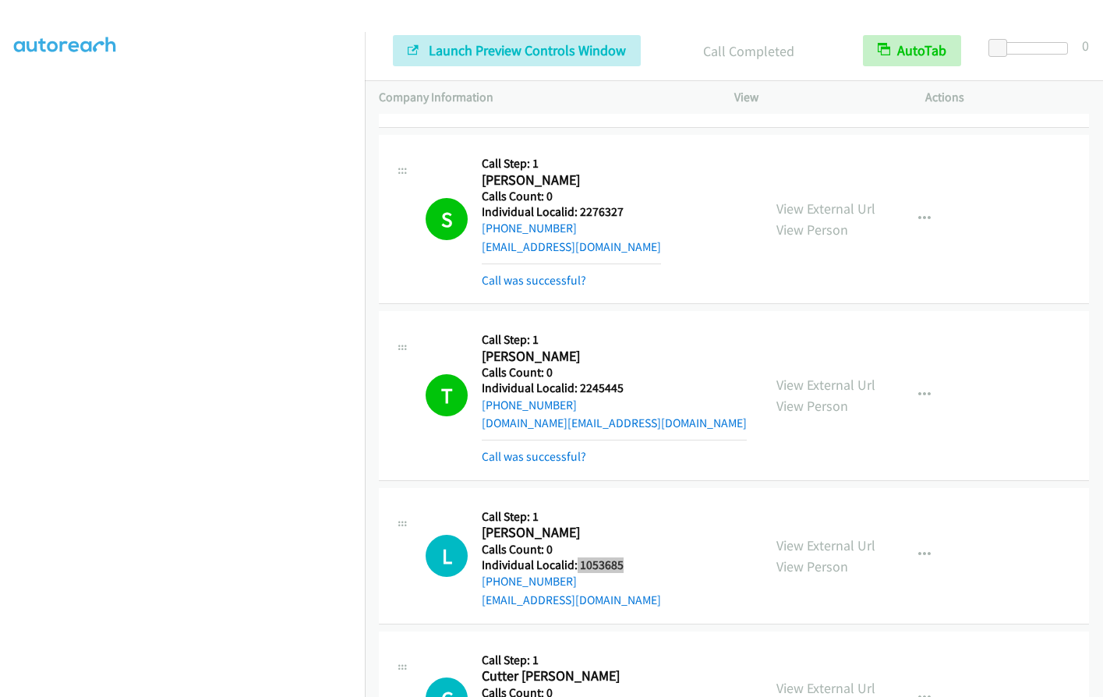
scroll to position [5055, 0]
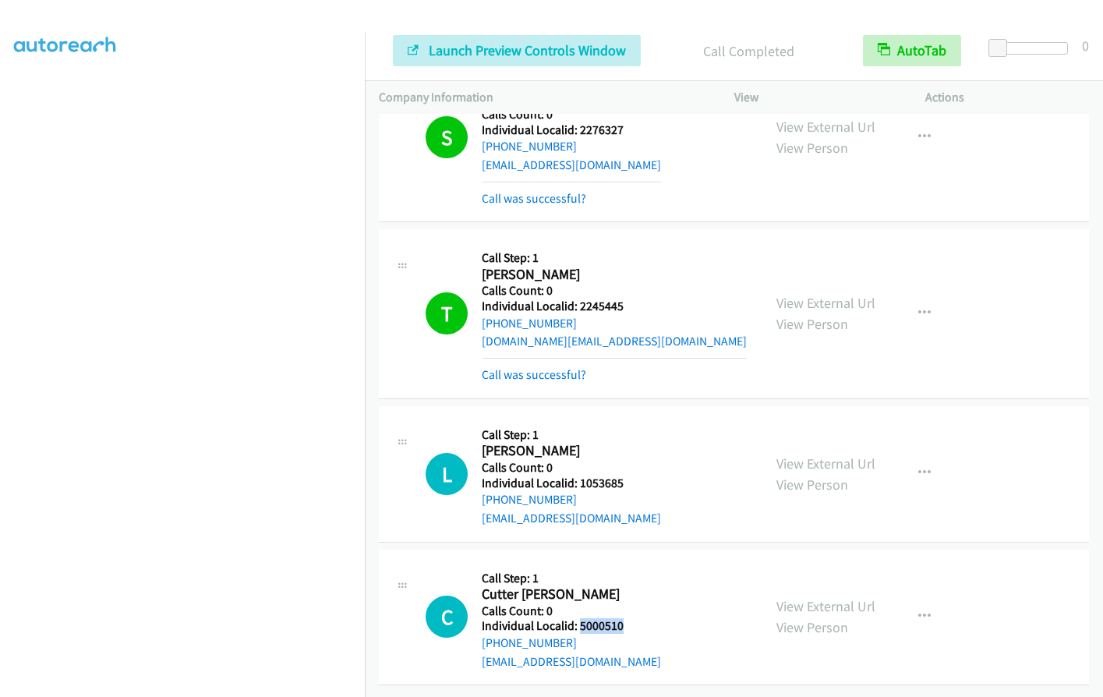
drag, startPoint x: 601, startPoint y: 614, endPoint x: 628, endPoint y: 614, distance: 27.3
click at [628, 614] on div "C Callback Scheduled Call Step: 1 Cutter Clouse America/New_York Calls Count: 0…" at bounding box center [586, 617] width 323 height 108
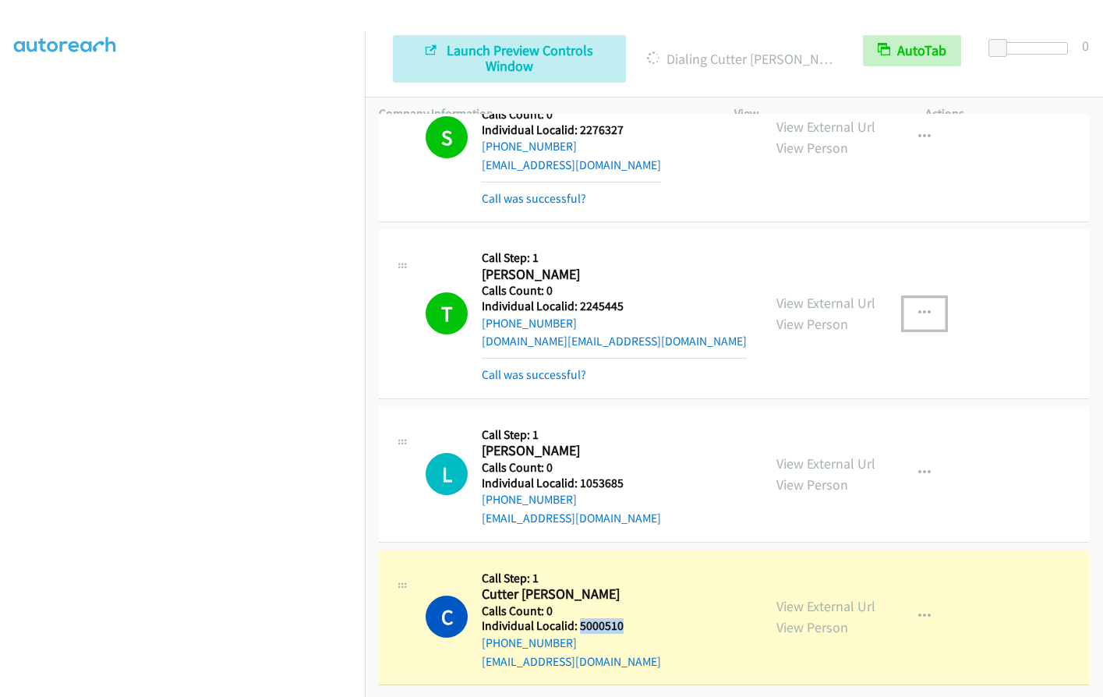
drag, startPoint x: 923, startPoint y: 295, endPoint x: 918, endPoint y: 308, distance: 13.6
click at [923, 307] on icon "button" at bounding box center [924, 313] width 12 height 12
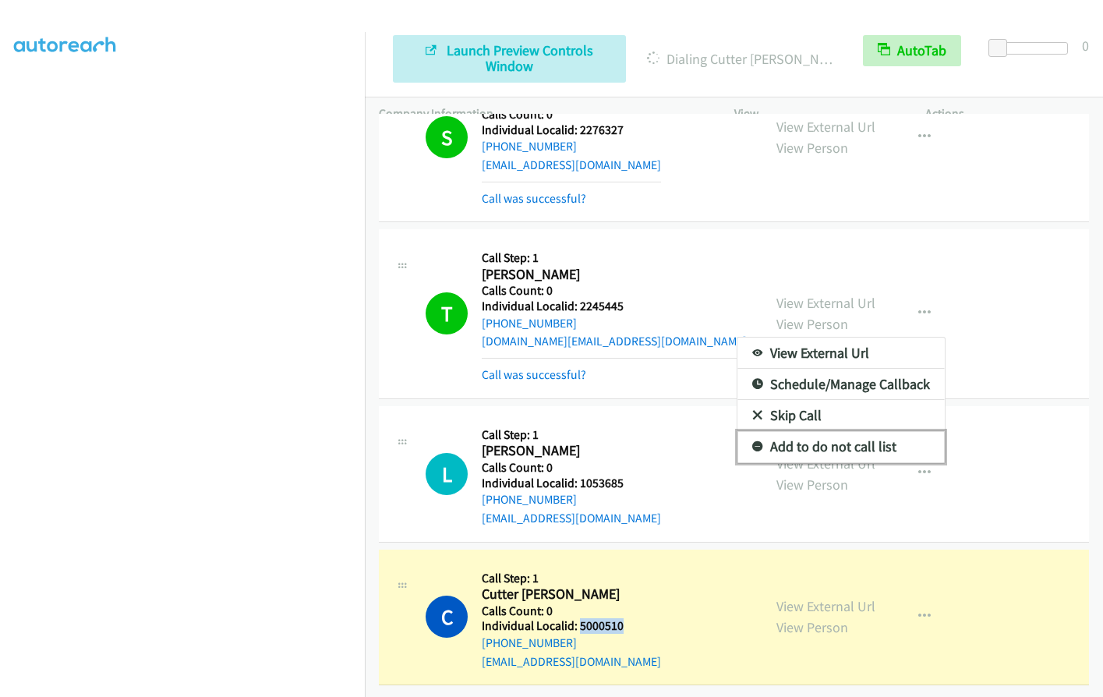
click at [754, 442] on icon at bounding box center [757, 447] width 11 height 11
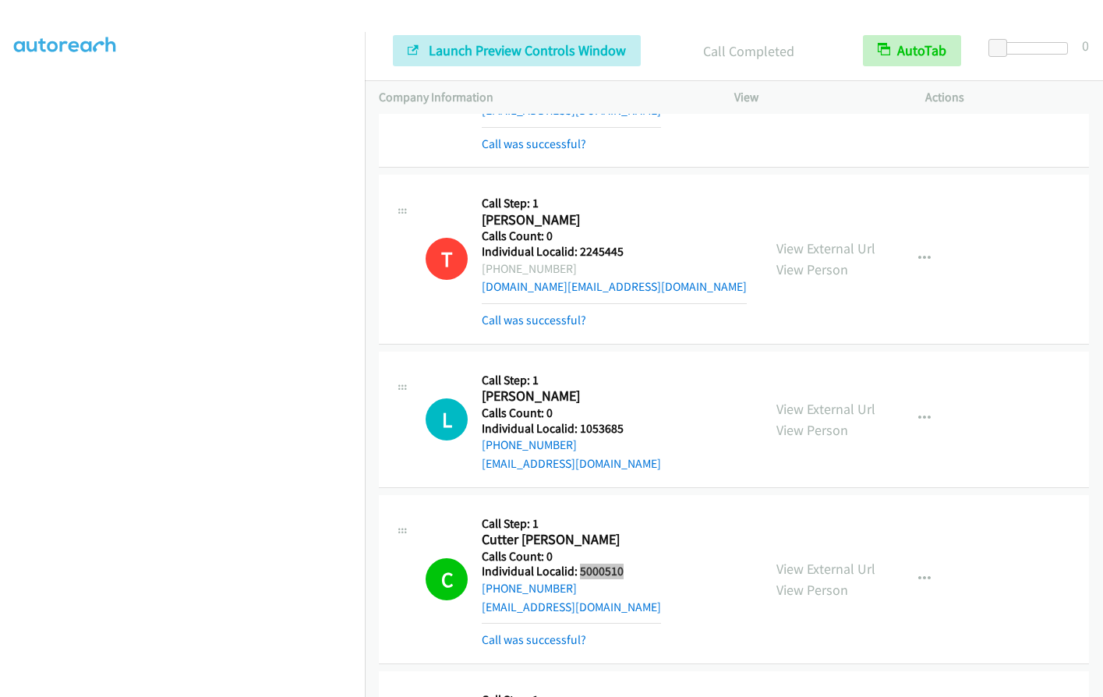
scroll to position [5213, 0]
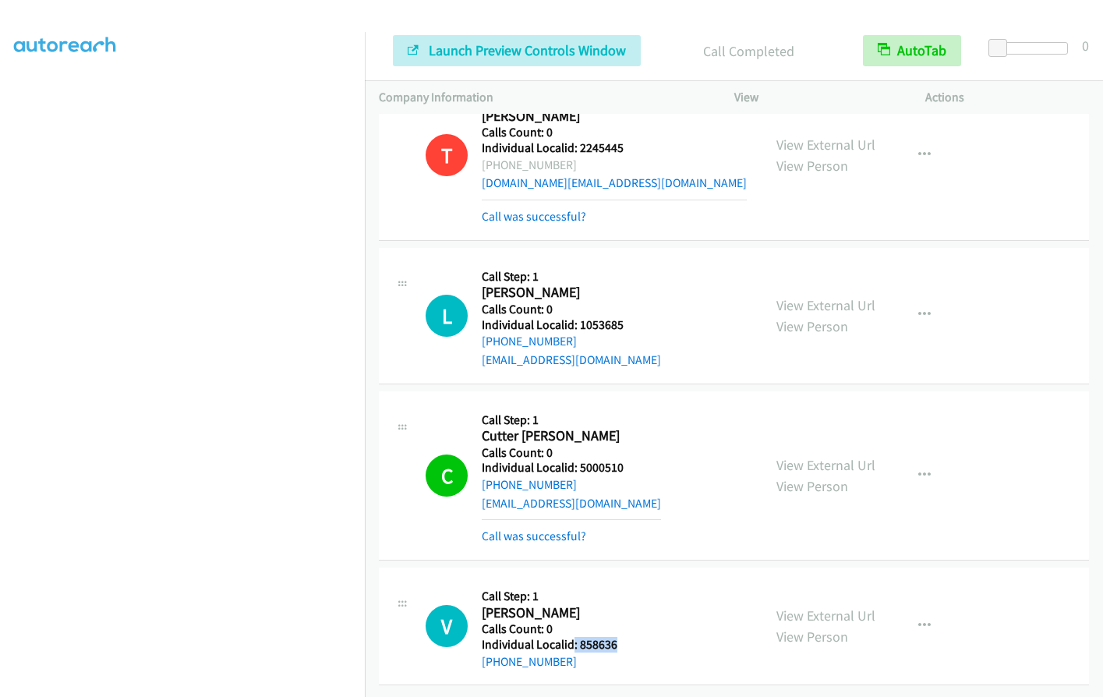
drag, startPoint x: 573, startPoint y: 636, endPoint x: 623, endPoint y: 633, distance: 50.0
click at [623, 633] on div "V Callback Scheduled Call Step: 1 Vance Stiers America/New_York Calls Count: 0 …" at bounding box center [586, 625] width 323 height 89
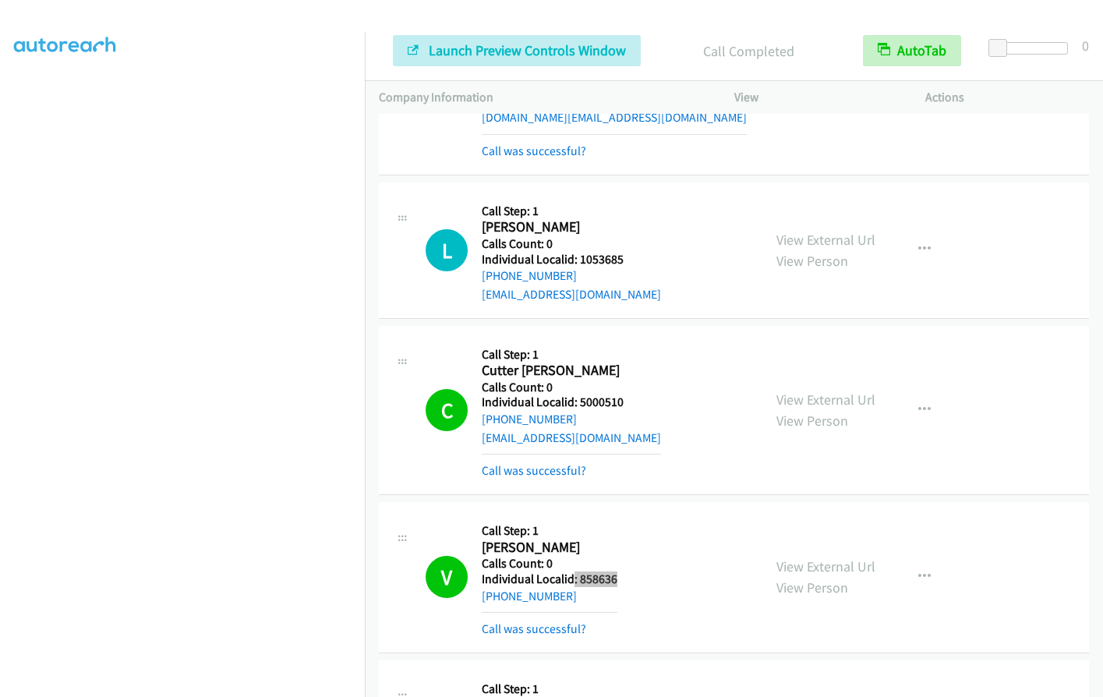
scroll to position [5389, 0]
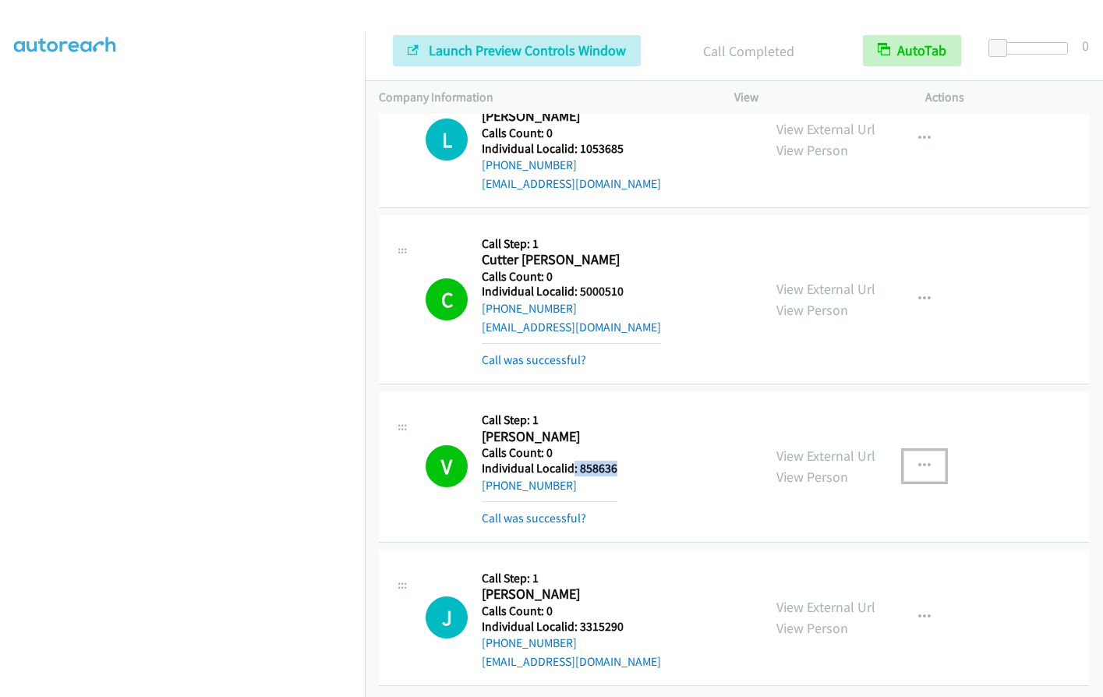
click at [923, 460] on icon "button" at bounding box center [924, 466] width 12 height 12
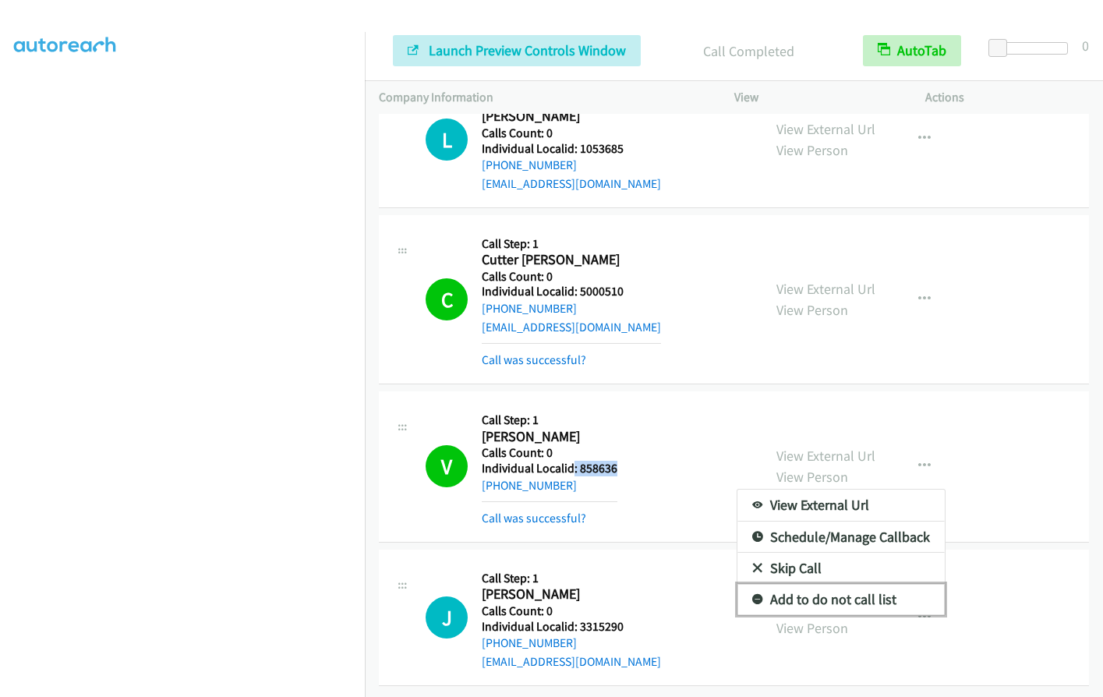
click at [752, 595] on icon at bounding box center [757, 600] width 11 height 11
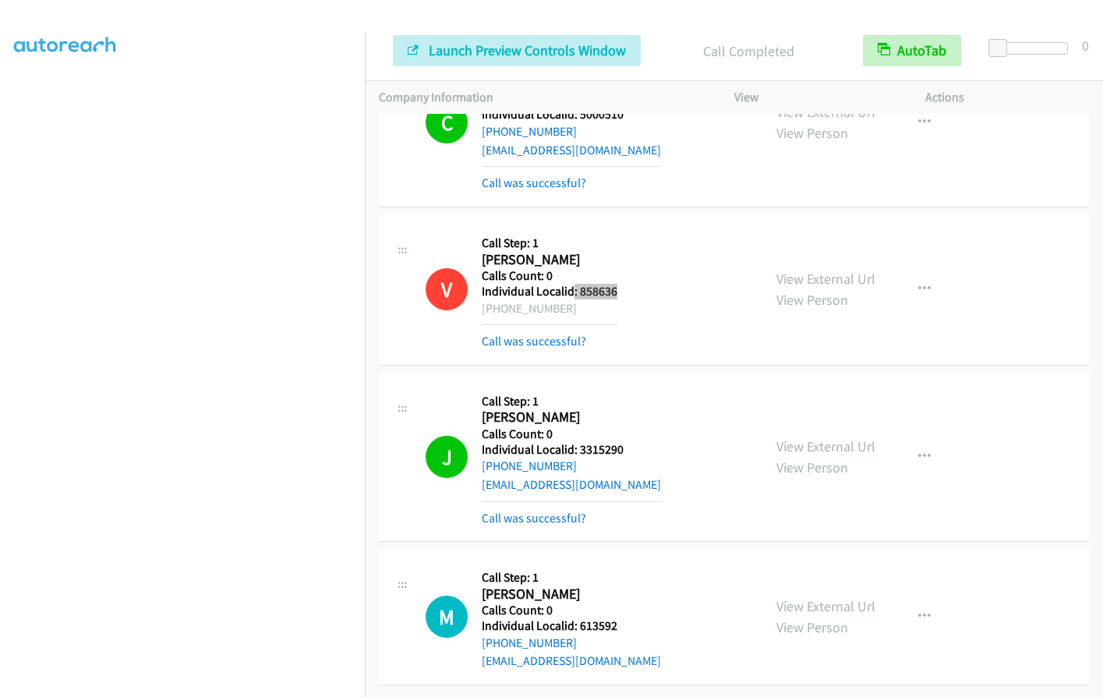
scroll to position [5566, 0]
drag, startPoint x: 580, startPoint y: 613, endPoint x: 632, endPoint y: 612, distance: 52.2
click at [632, 612] on div "M Callback Scheduled Call Step: 1 Matthew Crouch America/Chicago Calls Count: 0…" at bounding box center [586, 617] width 323 height 108
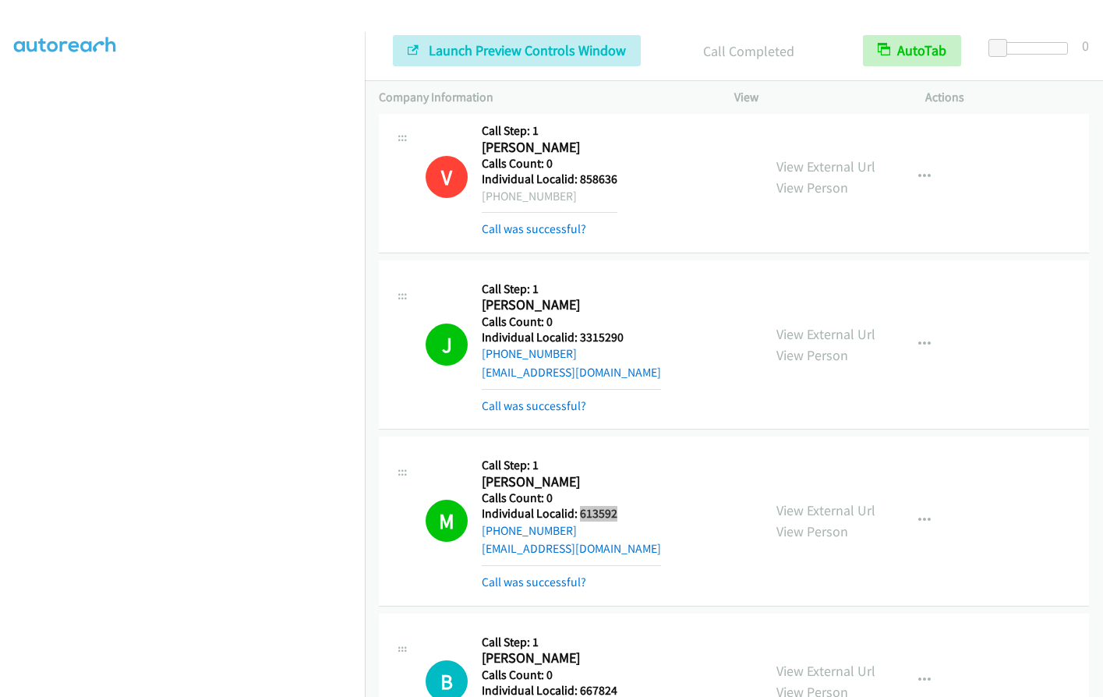
scroll to position [5742, 0]
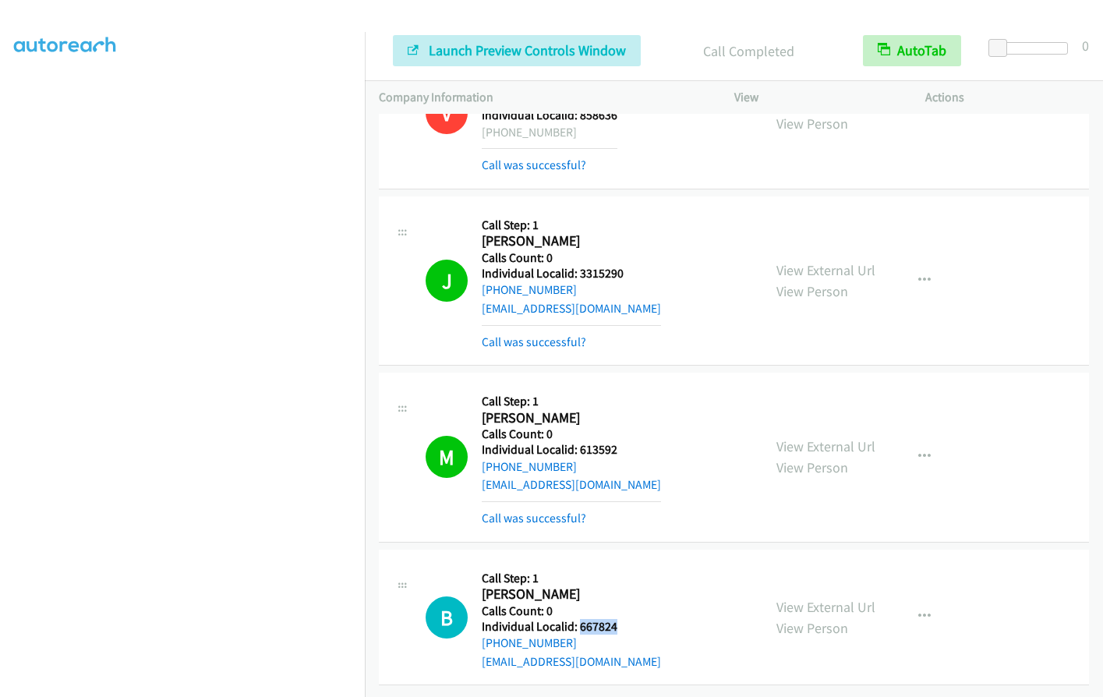
drag, startPoint x: 577, startPoint y: 611, endPoint x: 633, endPoint y: 613, distance: 56.2
click at [633, 613] on div "B Callback Scheduled Call Step: 1 Bill Wall America/Los_Angeles Calls Count: 0 …" at bounding box center [586, 617] width 323 height 108
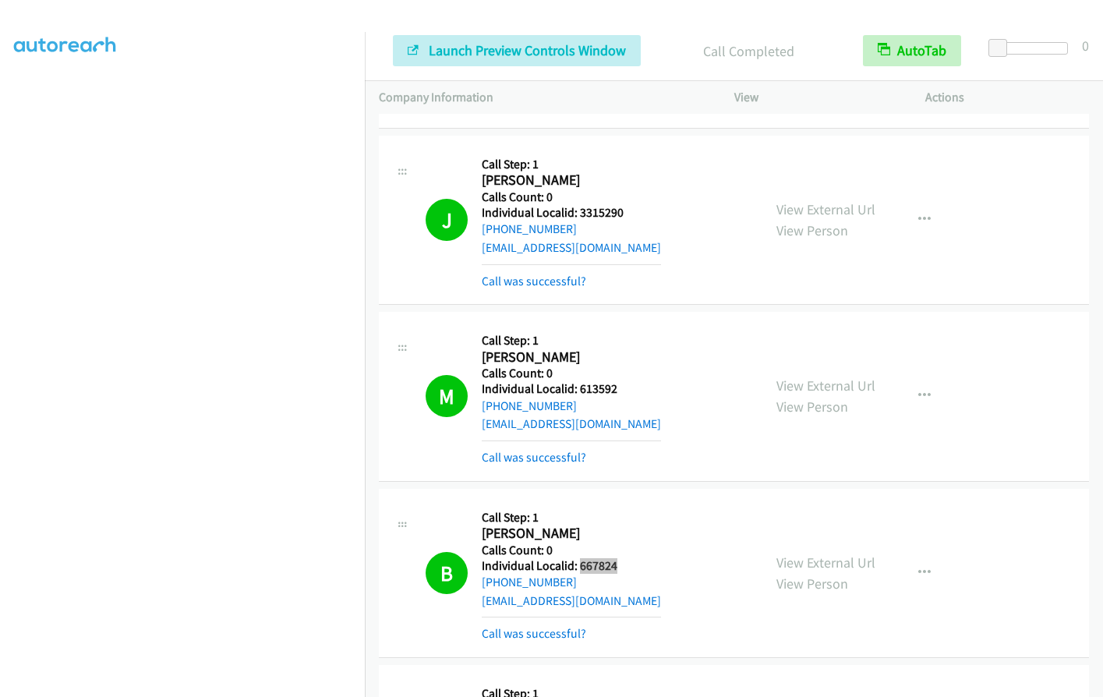
scroll to position [5918, 0]
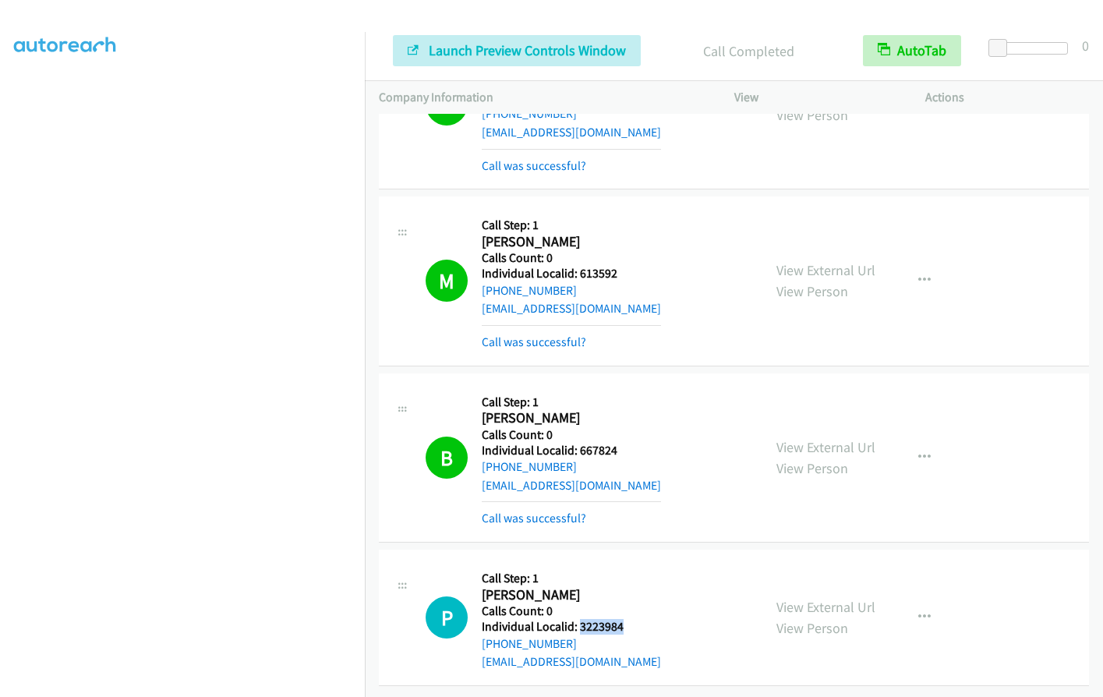
drag, startPoint x: 577, startPoint y: 613, endPoint x: 628, endPoint y: 613, distance: 51.4
click at [628, 613] on div "P Callback Scheduled Call Step: 1 Paul Vu America/Denver Calls Count: 0 Individ…" at bounding box center [586, 617] width 323 height 108
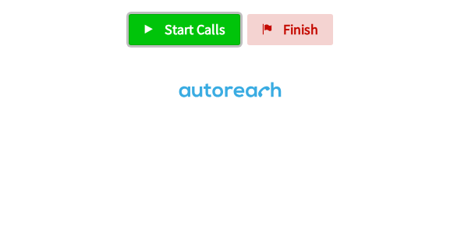
click at [185, 35] on span "Start Calls" at bounding box center [194, 29] width 61 height 18
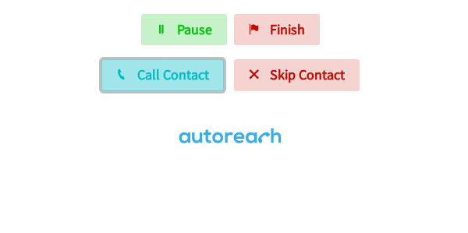
click at [187, 80] on span "Call Contact" at bounding box center [173, 74] width 72 height 18
click at [164, 68] on span "Call Contact" at bounding box center [173, 74] width 72 height 18
click at [182, 72] on span "Call Contact" at bounding box center [173, 74] width 72 height 18
click at [168, 79] on span "Call Contact" at bounding box center [173, 74] width 72 height 18
click at [178, 76] on span "Call Contact" at bounding box center [173, 74] width 72 height 18
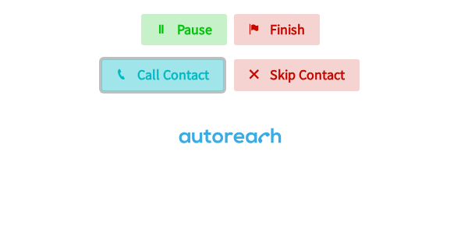
click at [167, 76] on span "Call Contact" at bounding box center [173, 74] width 72 height 18
click at [139, 81] on span "Call Contact" at bounding box center [173, 74] width 72 height 18
click at [160, 72] on span "Call Contact" at bounding box center [173, 74] width 72 height 18
click at [150, 76] on span "Call Contact" at bounding box center [173, 74] width 72 height 18
click at [157, 77] on span "Call Contact" at bounding box center [173, 74] width 72 height 18
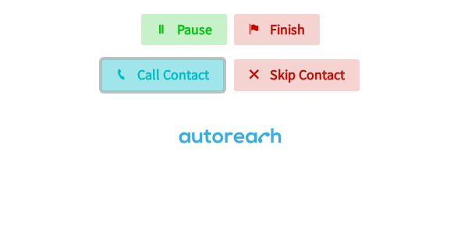
click at [166, 79] on span "Call Contact" at bounding box center [173, 74] width 72 height 18
click at [177, 76] on span "Call Contact" at bounding box center [173, 74] width 72 height 18
click at [174, 73] on span "Call Contact" at bounding box center [173, 74] width 72 height 18
click at [146, 79] on span "Call Contact" at bounding box center [173, 74] width 72 height 18
click at [166, 70] on span "Call Contact" at bounding box center [173, 74] width 72 height 18
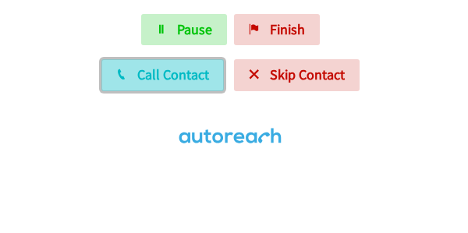
click at [171, 79] on span "Call Contact" at bounding box center [173, 74] width 72 height 18
click at [168, 65] on button "Call Contact" at bounding box center [162, 74] width 122 height 31
click at [139, 79] on span "Call Contact" at bounding box center [173, 74] width 72 height 18
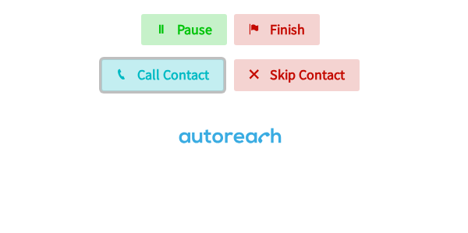
drag, startPoint x: 156, startPoint y: 69, endPoint x: 164, endPoint y: 74, distance: 10.2
click at [156, 69] on span "Call Contact" at bounding box center [173, 74] width 72 height 18
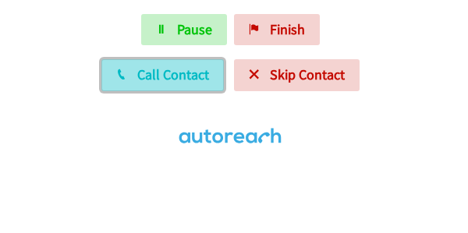
click at [139, 76] on span "Call Contact" at bounding box center [173, 74] width 72 height 18
click at [175, 73] on span "Call Contact" at bounding box center [173, 74] width 72 height 18
click at [157, 69] on span "Call Contact" at bounding box center [173, 74] width 72 height 18
click at [161, 77] on span "Call Contact" at bounding box center [173, 74] width 72 height 18
click at [130, 66] on button "Call Contact" at bounding box center [162, 74] width 122 height 31
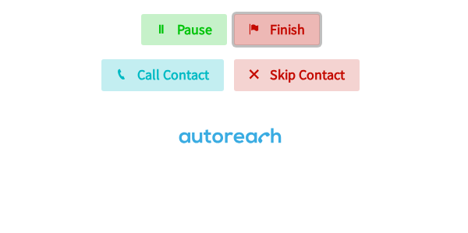
click at [266, 29] on link "Finish" at bounding box center [277, 29] width 86 height 31
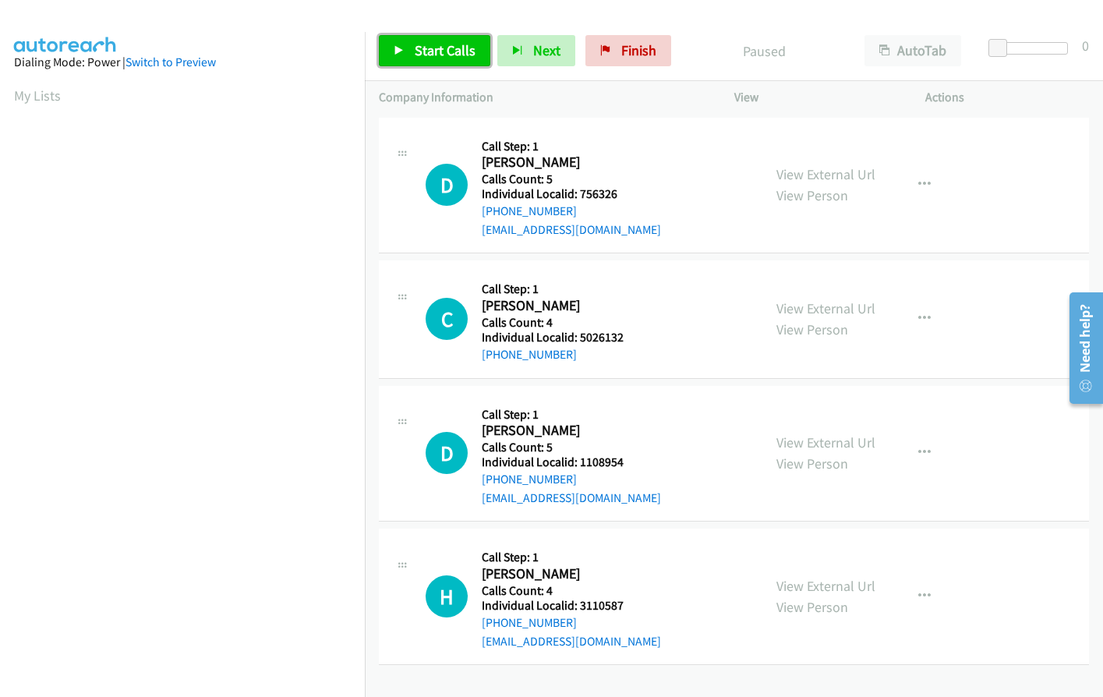
click at [415, 51] on span "Start Calls" at bounding box center [445, 50] width 61 height 18
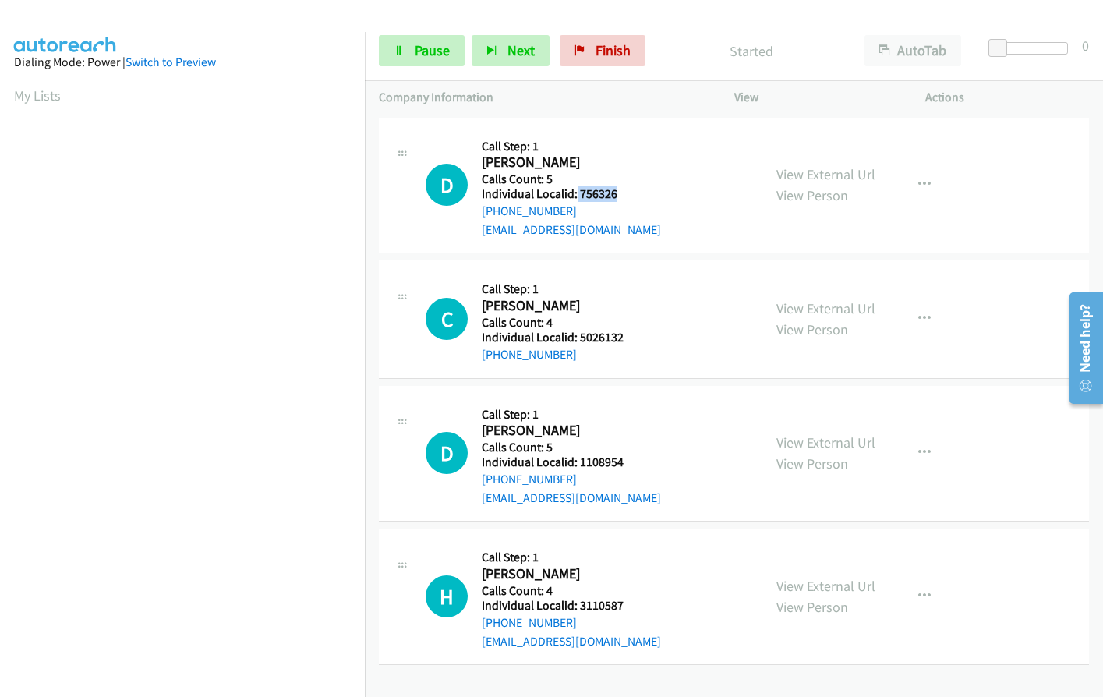
drag, startPoint x: 575, startPoint y: 192, endPoint x: 630, endPoint y: 194, distance: 54.6
click at [630, 194] on div "D Callback Scheduled Call Step: 1 [PERSON_NAME] America/Los_Angeles Calls Count…" at bounding box center [586, 186] width 323 height 108
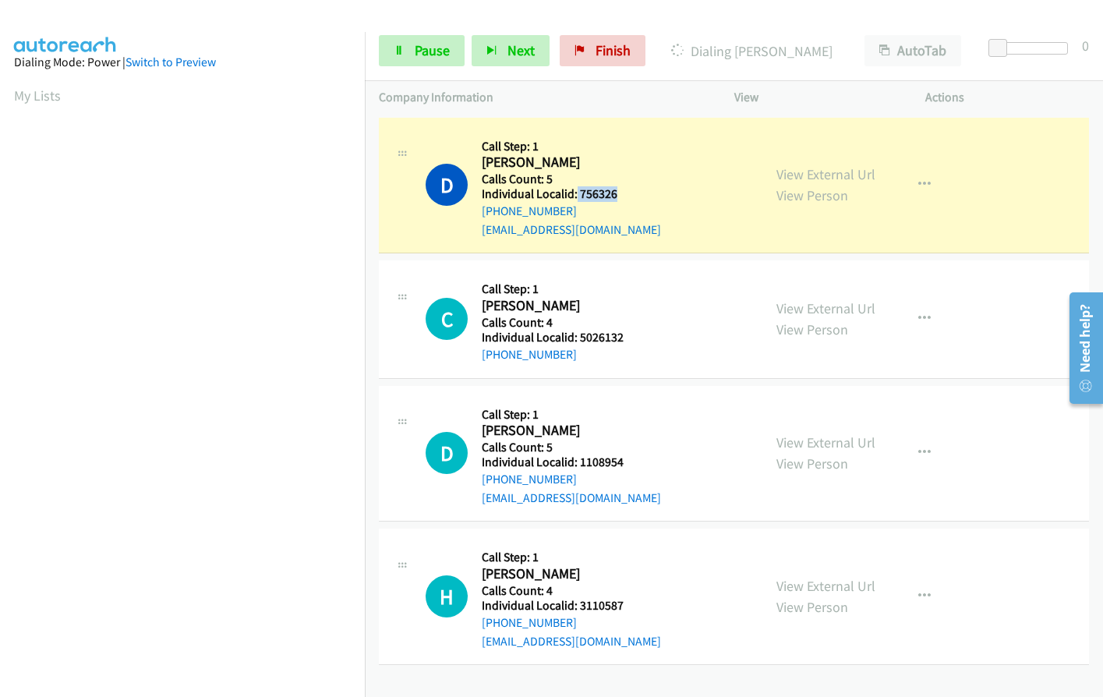
copy h5 "756326"
drag, startPoint x: 578, startPoint y: 333, endPoint x: 630, endPoint y: 337, distance: 51.6
click at [630, 337] on div "C Callback Scheduled Call Step: 1 [PERSON_NAME] America/Los_Angeles Calls Count…" at bounding box center [586, 318] width 323 height 89
copy h5 "5026132"
drag, startPoint x: 577, startPoint y: 460, endPoint x: 642, endPoint y: 463, distance: 64.8
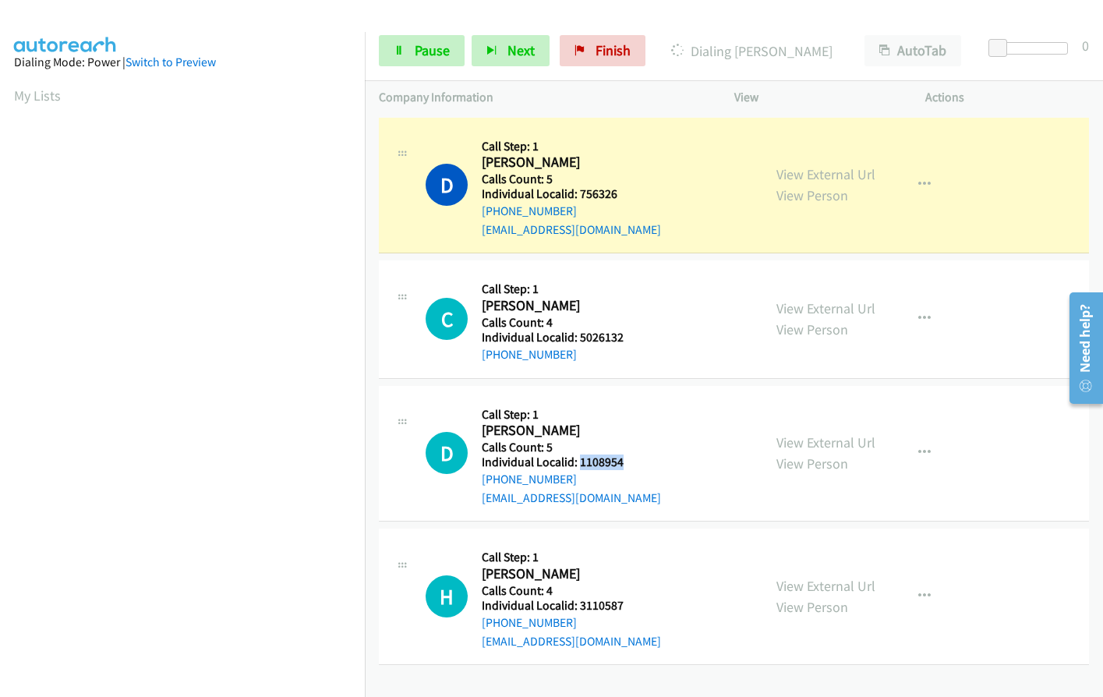
click at [648, 462] on div "D Callback Scheduled Call Step: 1 [PERSON_NAME] America/Los_Angeles Calls Count…" at bounding box center [586, 454] width 323 height 108
copy h5 "1108954"
drag, startPoint x: 577, startPoint y: 608, endPoint x: 632, endPoint y: 608, distance: 55.3
click at [632, 608] on div "H Callback Scheduled Call Step: 1 [PERSON_NAME] America/Los_Angeles Calls Count…" at bounding box center [586, 596] width 323 height 108
copy h5 "3110587"
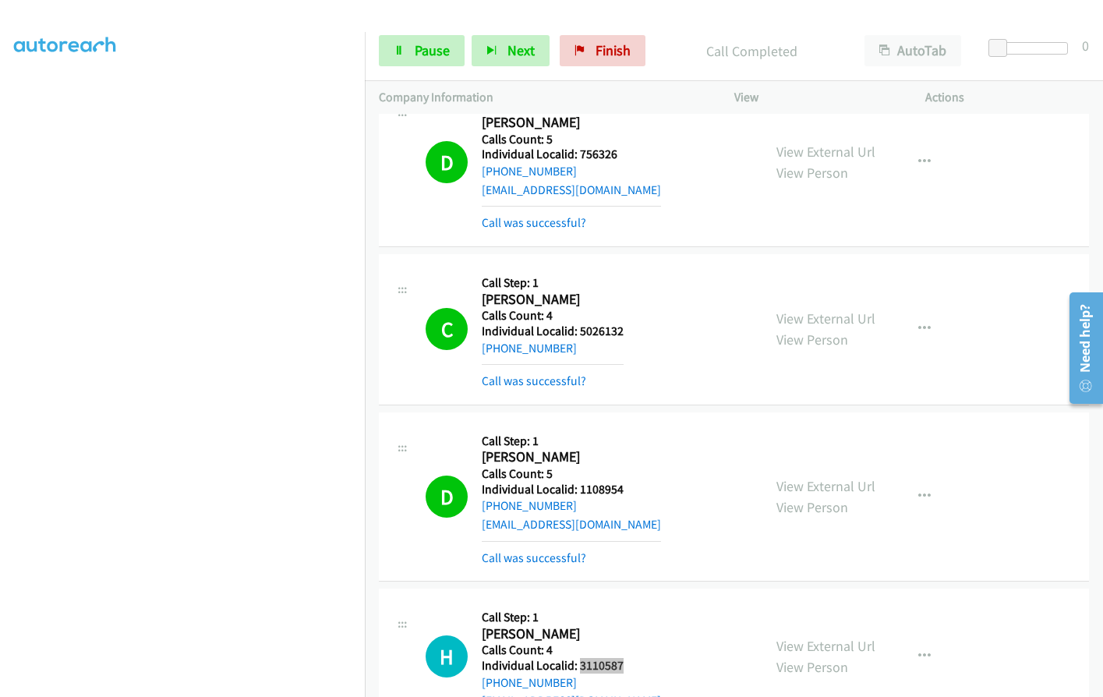
scroll to position [91, 0]
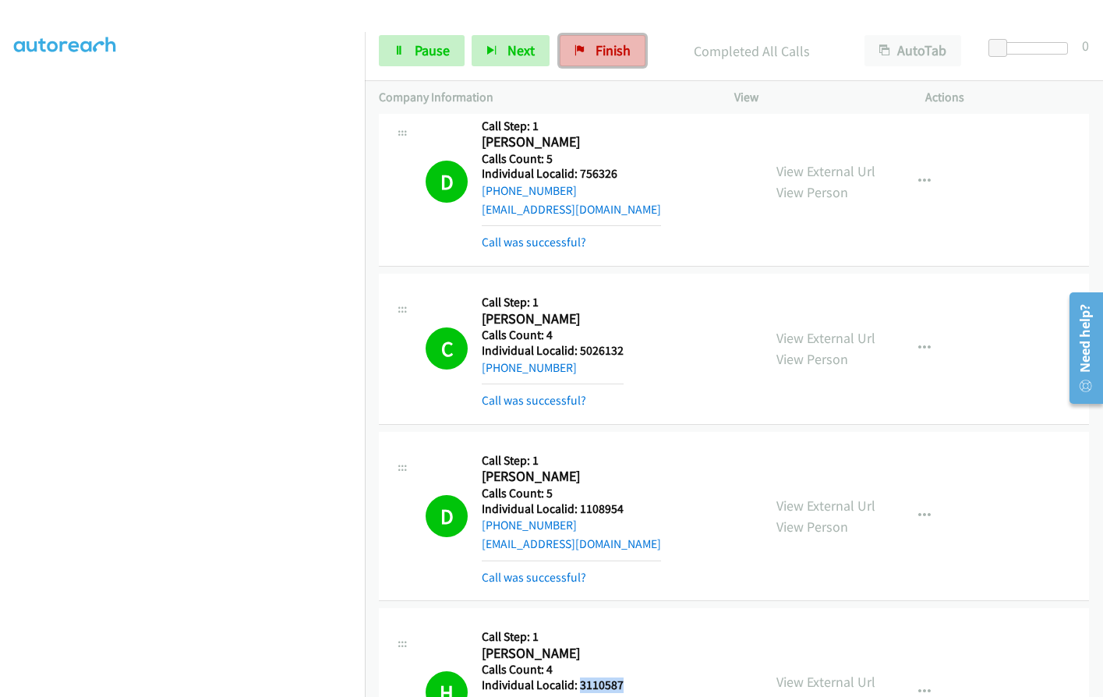
click at [595, 51] on span "Finish" at bounding box center [612, 50] width 35 height 18
